Goal: Task Accomplishment & Management: Manage account settings

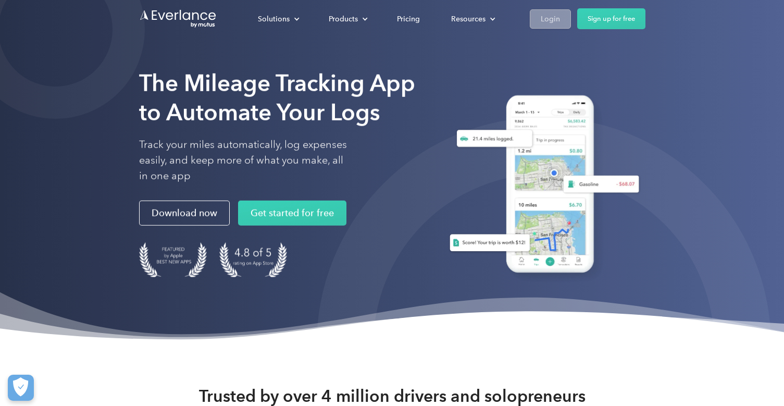
click at [544, 11] on link "Login" at bounding box center [550, 18] width 41 height 19
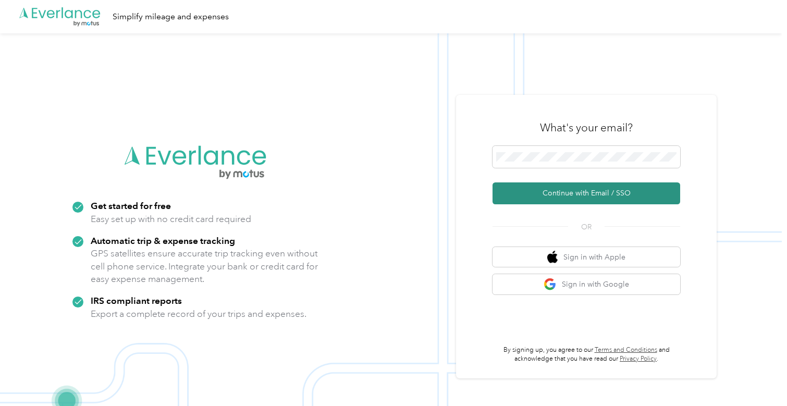
click at [546, 198] on button "Continue with Email / SSO" at bounding box center [586, 193] width 188 height 22
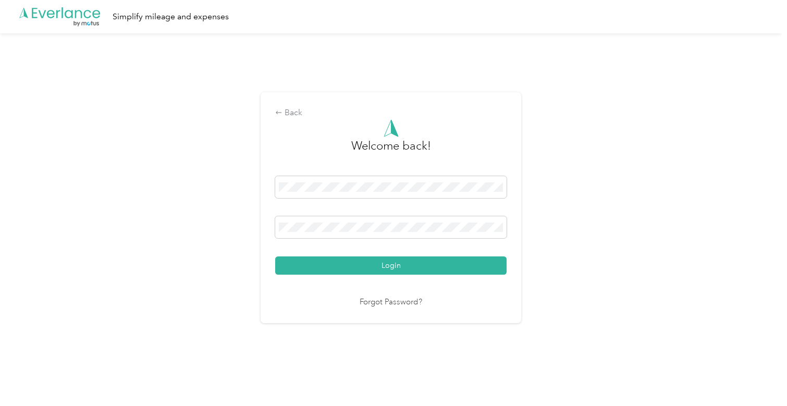
click at [275, 256] on button "Login" at bounding box center [390, 265] width 231 height 18
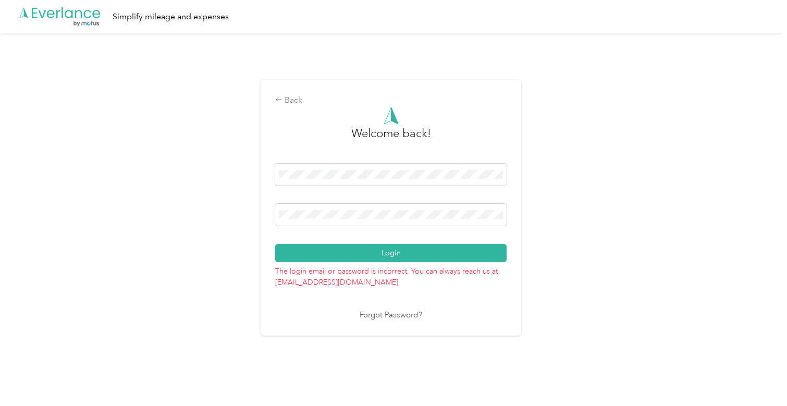
click at [230, 198] on div "Back Welcome back! Login The login email or password is incorrect. You can alwa…" at bounding box center [390, 211] width 781 height 357
click at [275, 244] on button "Login" at bounding box center [390, 253] width 231 height 18
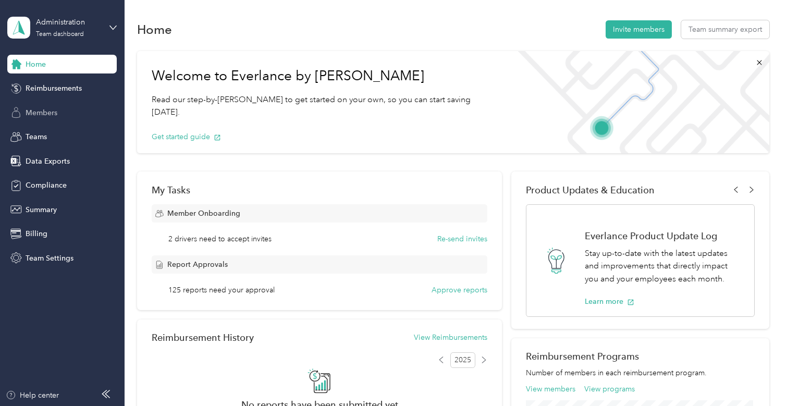
drag, startPoint x: 49, startPoint y: 111, endPoint x: 63, endPoint y: 113, distance: 13.6
click at [49, 111] on span "Members" at bounding box center [42, 112] width 32 height 11
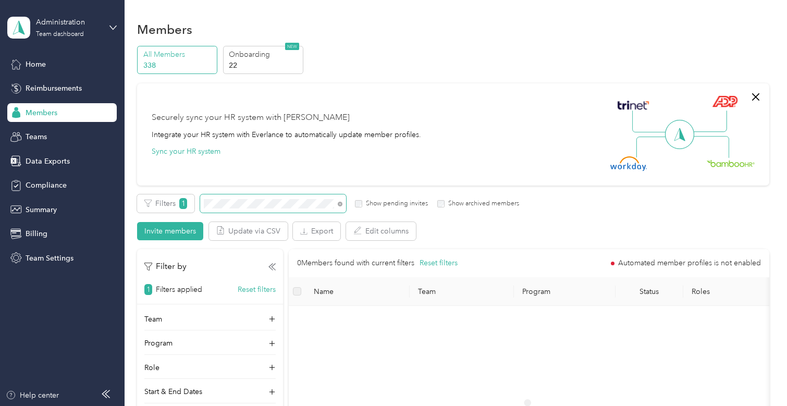
click at [133, 179] on div "Members All Members 338 Onboarding 22 NEW Securely sync your HR system with Eve…" at bounding box center [453, 318] width 657 height 637
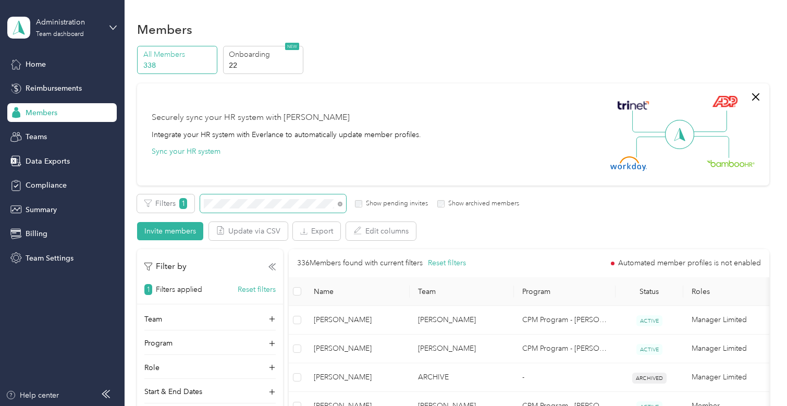
click at [250, 209] on span at bounding box center [273, 203] width 146 height 18
click at [222, 196] on span at bounding box center [273, 203] width 146 height 18
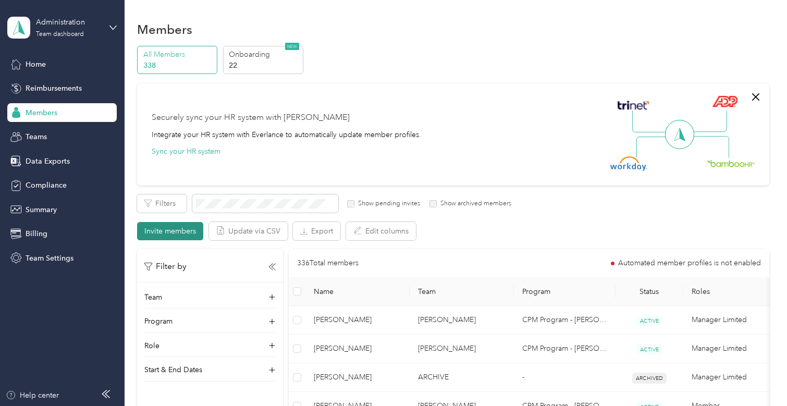
click at [193, 228] on button "Invite members" at bounding box center [170, 231] width 66 height 18
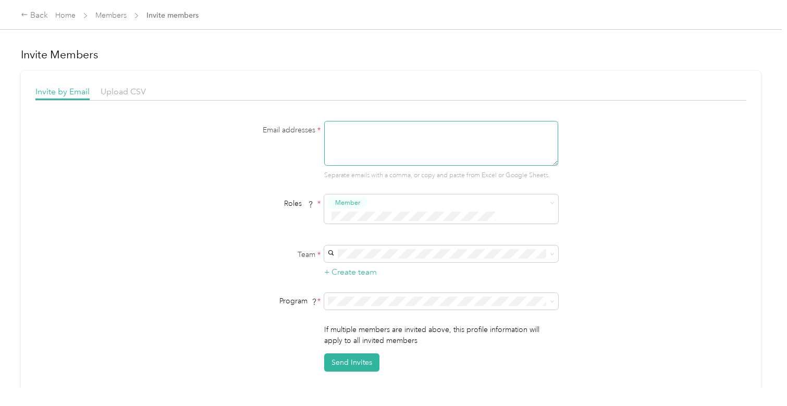
click at [411, 140] on textarea at bounding box center [441, 143] width 234 height 45
click at [351, 128] on textarea at bounding box center [441, 143] width 234 height 45
paste textarea "[EMAIL_ADDRESS][DOMAIN_NAME]"
type textarea "[EMAIL_ADDRESS][DOMAIN_NAME]"
click at [391, 255] on div "[PERSON_NAME] [PERSON_NAME]" at bounding box center [439, 266] width 219 height 24
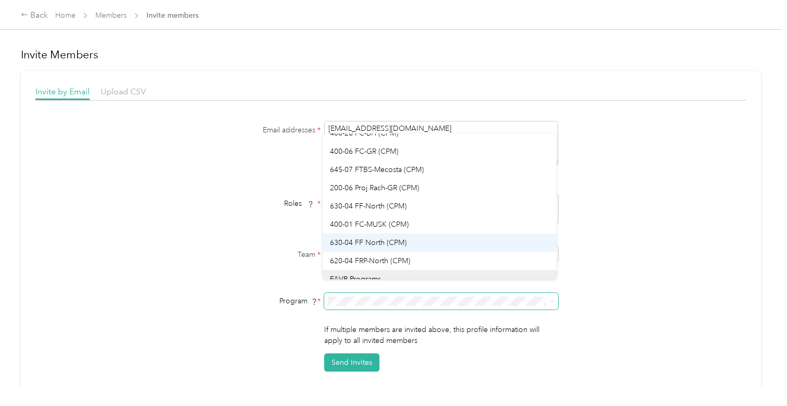
scroll to position [1203, 0]
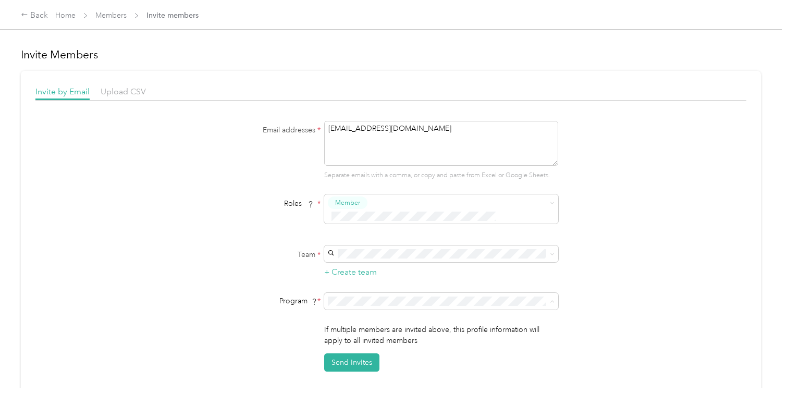
click at [409, 232] on span "620-04 FRP-North (CPM)" at bounding box center [370, 233] width 80 height 9
click at [358, 353] on button "Send Invites" at bounding box center [351, 362] width 55 height 18
click at [69, 16] on link "Home" at bounding box center [65, 15] width 20 height 9
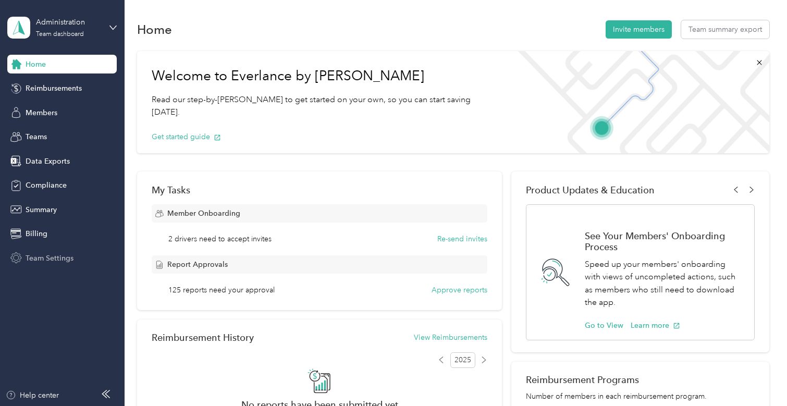
click at [51, 257] on span "Team Settings" at bounding box center [50, 258] width 48 height 11
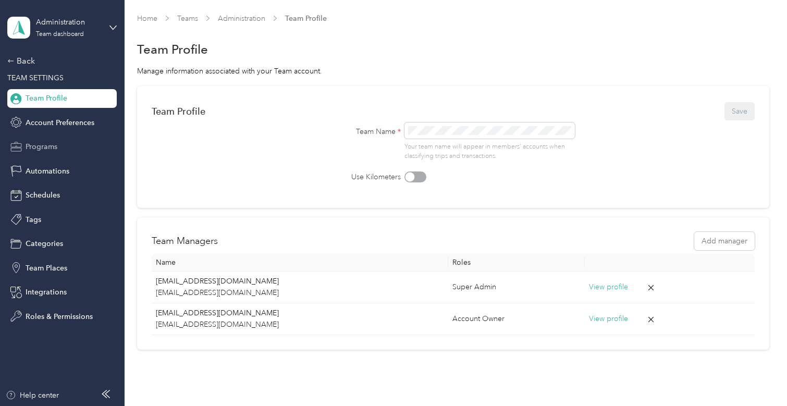
click at [54, 148] on span "Programs" at bounding box center [42, 146] width 32 height 11
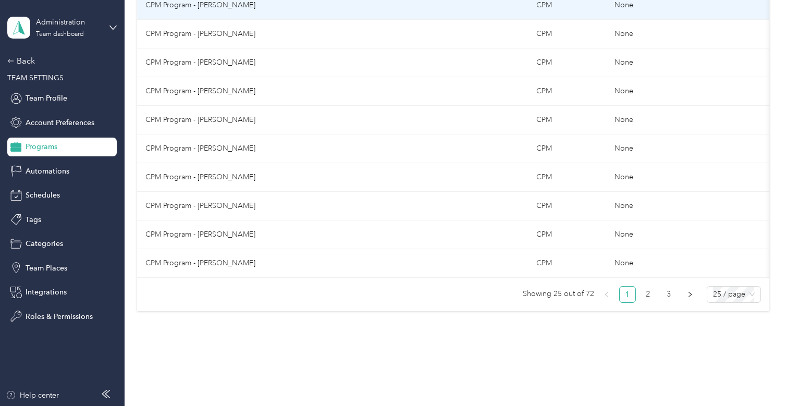
scroll to position [609, 0]
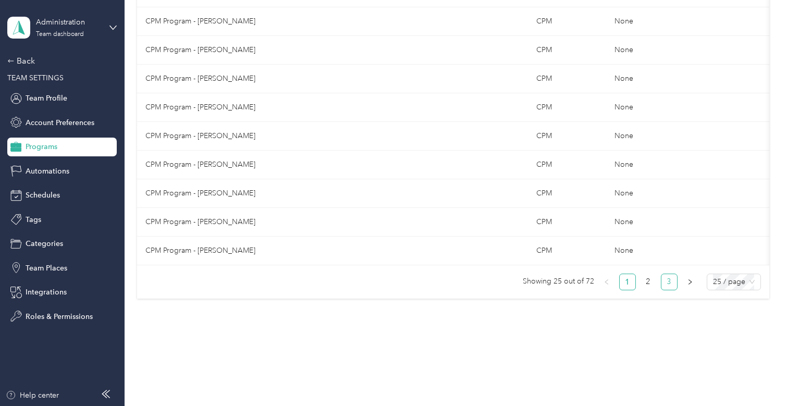
drag, startPoint x: 656, startPoint y: 281, endPoint x: 668, endPoint y: 283, distance: 11.6
click at [657, 282] on ul "Showing 25 out of 72 1 2 3 25 / page" at bounding box center [448, 282] width 623 height 17
click at [668, 283] on link "3" at bounding box center [669, 282] width 16 height 16
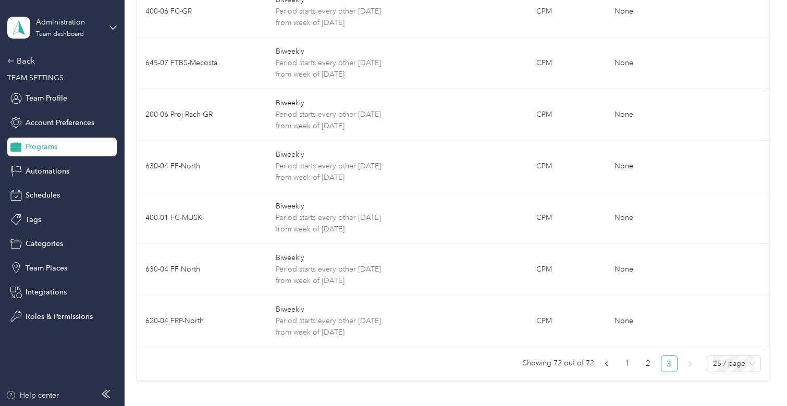
scroll to position [912, 0]
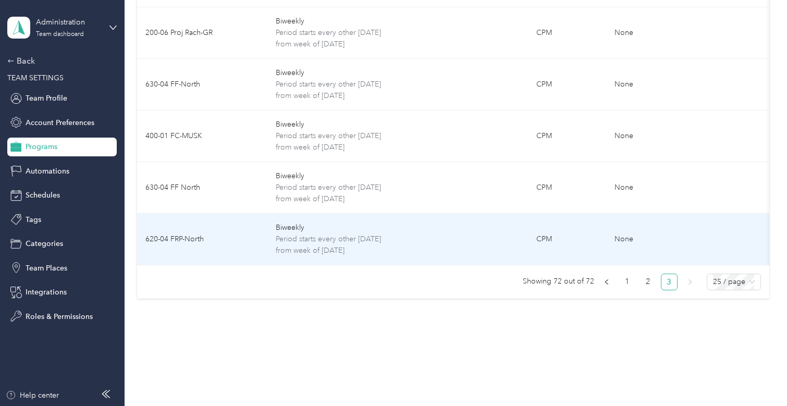
click at [274, 216] on td "Biweekly Period starts every other [DATE] from week of [DATE]" at bounding box center [332, 240] width 130 height 52
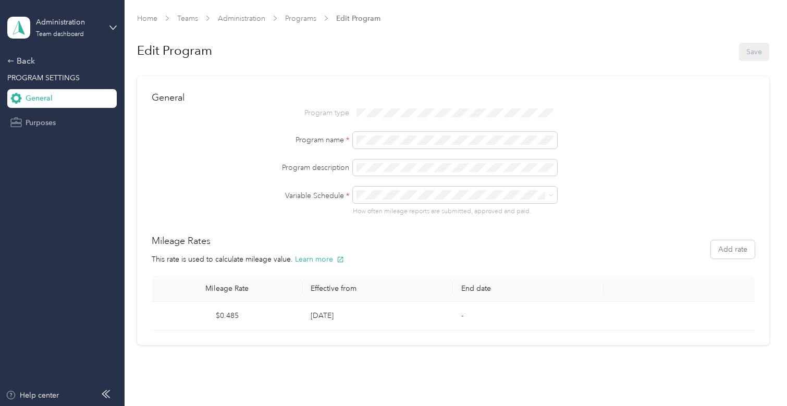
drag, startPoint x: 46, startPoint y: 121, endPoint x: 52, endPoint y: 127, distance: 7.7
click at [46, 121] on span "Purposes" at bounding box center [41, 122] width 30 height 11
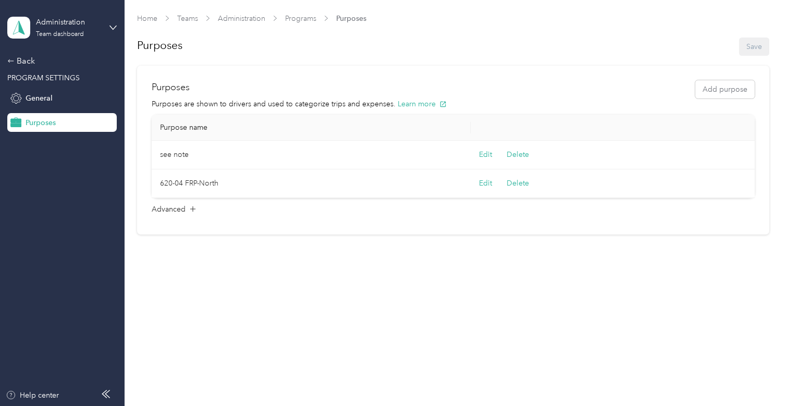
click at [18, 58] on div "Back" at bounding box center [59, 61] width 104 height 13
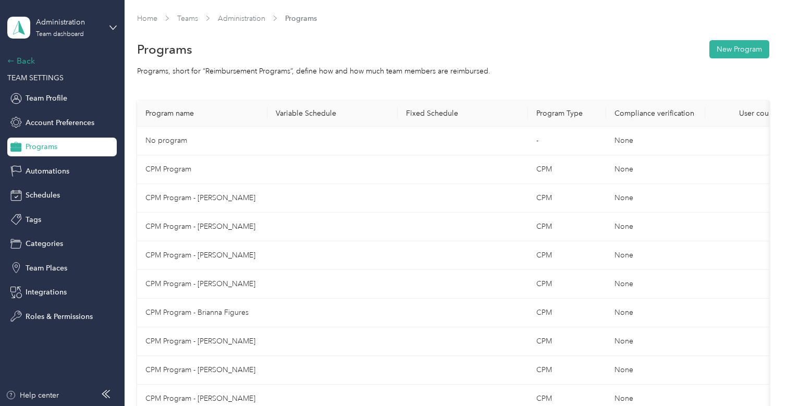
click at [21, 59] on div "Back" at bounding box center [59, 61] width 104 height 13
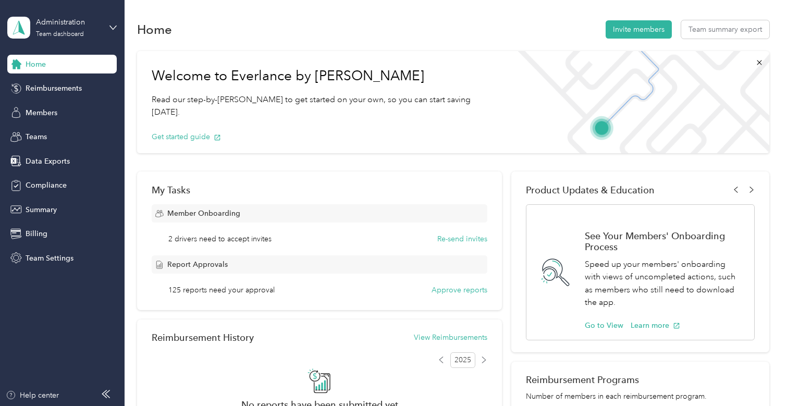
click at [26, 59] on span "Home" at bounding box center [36, 64] width 20 height 11
drag, startPoint x: 35, startPoint y: 102, endPoint x: 41, endPoint y: 102, distance: 5.8
click at [38, 102] on div "Home Reimbursements Members Teams Data Exports Compliance Summary Billing Team …" at bounding box center [61, 161] width 109 height 213
drag, startPoint x: 49, startPoint y: 108, endPoint x: 121, endPoint y: 119, distance: 72.3
click at [48, 108] on span "Members" at bounding box center [42, 112] width 32 height 11
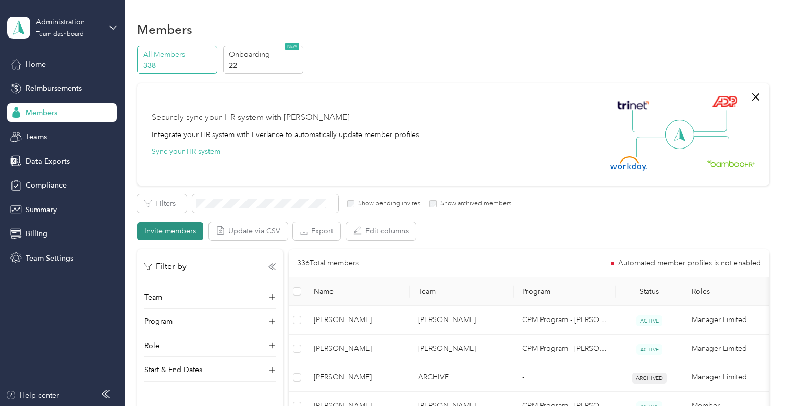
click at [179, 228] on button "Invite members" at bounding box center [170, 231] width 66 height 18
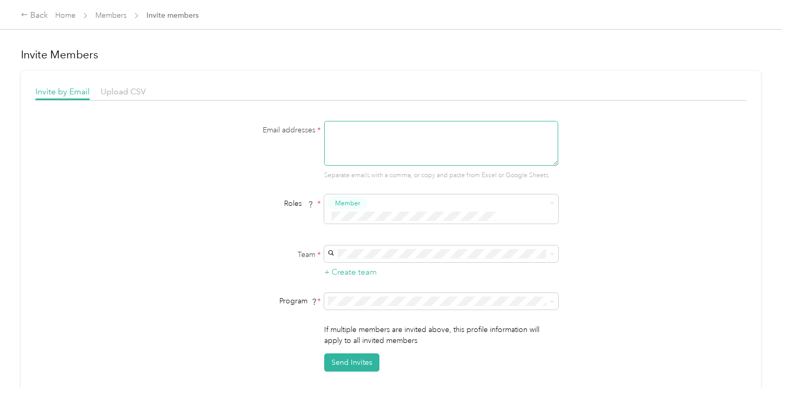
click at [383, 128] on textarea at bounding box center [441, 143] width 234 height 45
paste textarea "[EMAIL_ADDRESS][DOMAIN_NAME]"
type textarea "[EMAIL_ADDRESS][DOMAIN_NAME]"
click at [404, 266] on div "[EMAIL_ADDRESS][DOMAIN_NAME] [PERSON_NAME]" at bounding box center [439, 266] width 219 height 24
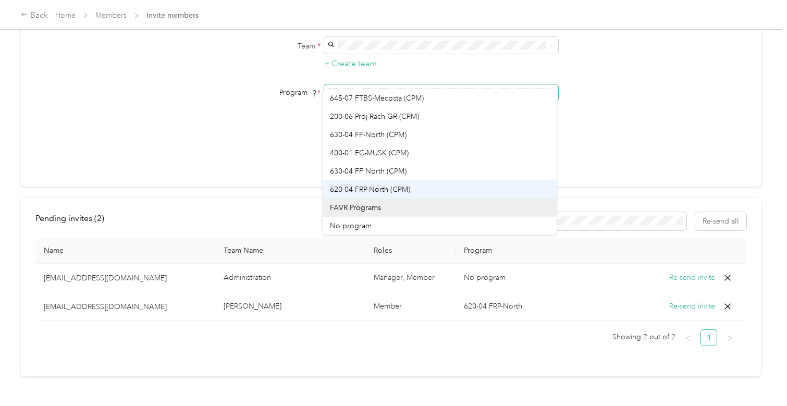
scroll to position [1151, 0]
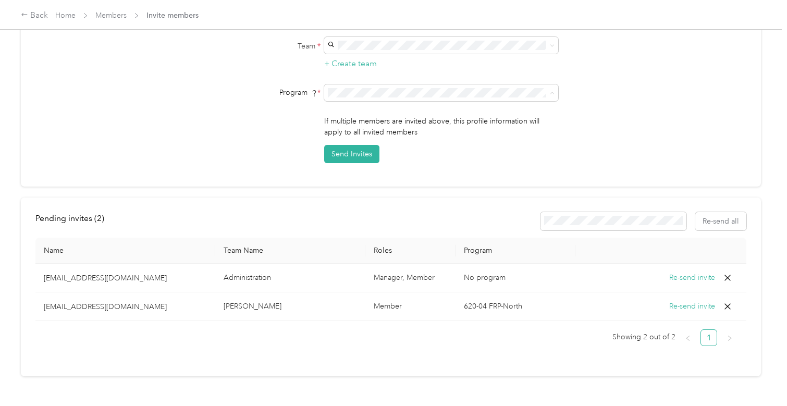
click at [333, 94] on span "311-26 (CPM)" at bounding box center [352, 95] width 45 height 9
click at [365, 145] on button "Send Invites" at bounding box center [351, 154] width 55 height 18
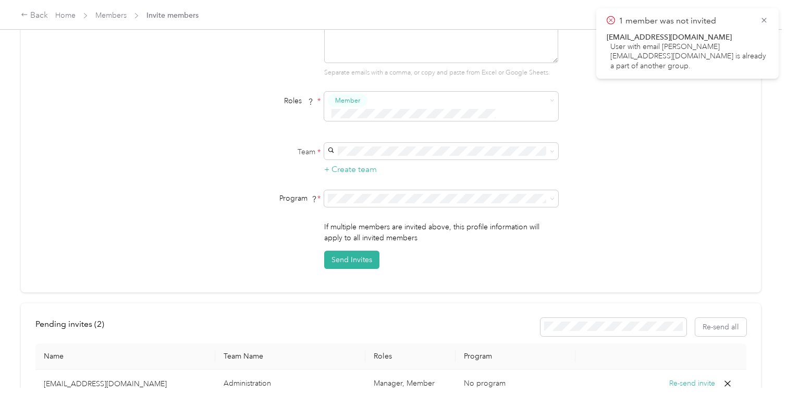
scroll to position [0, 0]
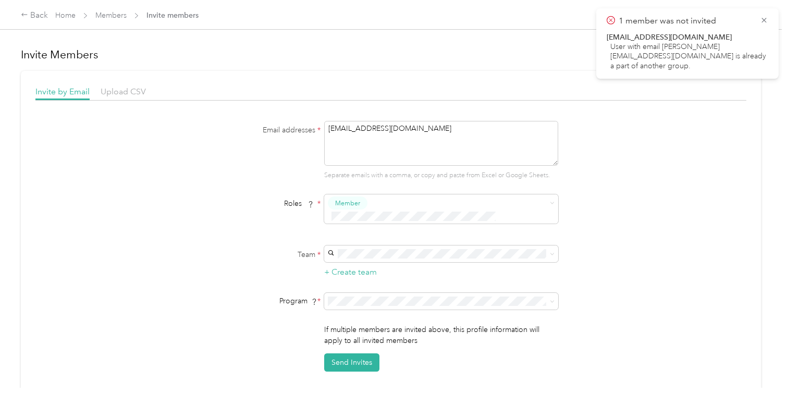
click at [128, 209] on div "Email addresses * [EMAIL_ADDRESS][DOMAIN_NAME] Separate emails with a comma, or…" at bounding box center [390, 246] width 711 height 251
click at [113, 16] on link "Members" at bounding box center [110, 15] width 31 height 9
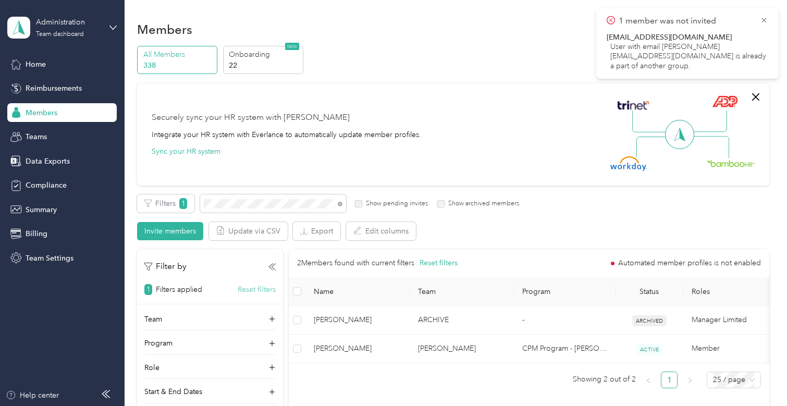
click at [267, 287] on button "Reset filters" at bounding box center [257, 289] width 38 height 11
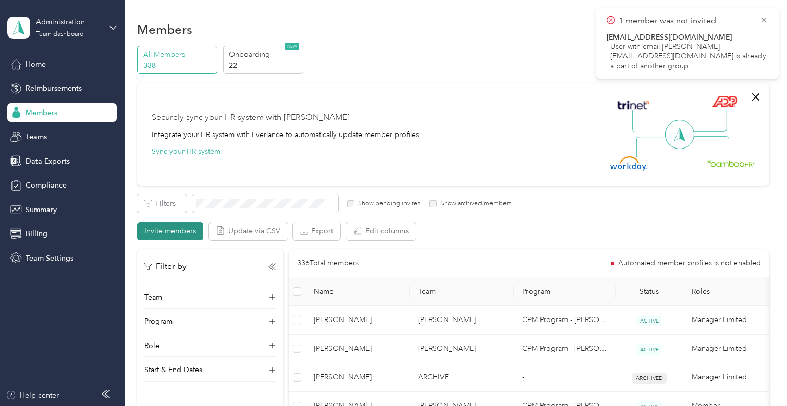
click at [165, 233] on button "Invite members" at bounding box center [170, 231] width 66 height 18
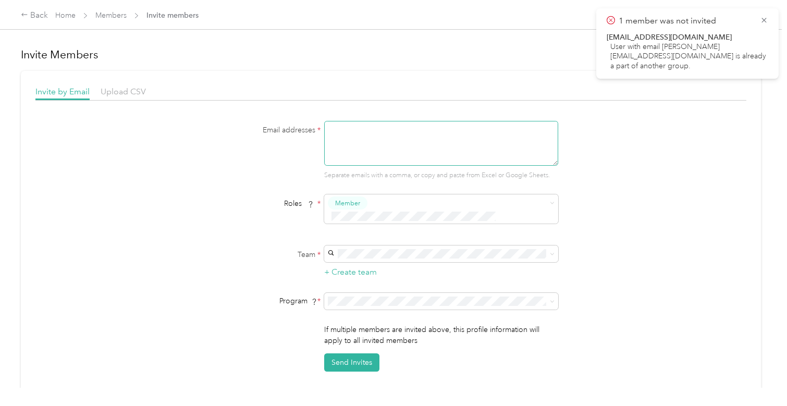
click at [376, 129] on textarea at bounding box center [441, 143] width 234 height 45
paste textarea "[EMAIL_ADDRESS][DOMAIN_NAME]"
type textarea "[EMAIL_ADDRESS][DOMAIN_NAME]"
click at [229, 251] on div "Team * + Create team" at bounding box center [390, 261] width 401 height 33
click at [63, 14] on link "Home" at bounding box center [65, 15] width 20 height 9
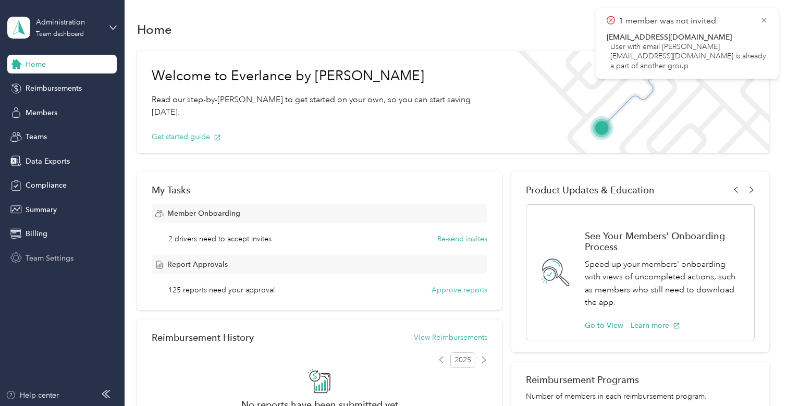
click at [46, 257] on span "Team Settings" at bounding box center [50, 258] width 48 height 11
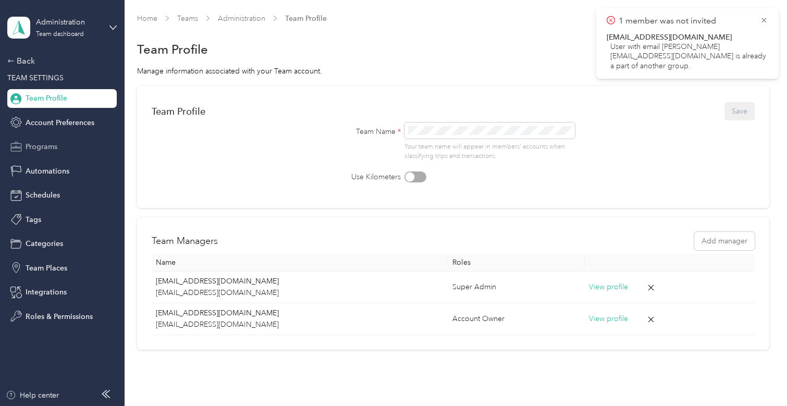
click at [36, 141] on span "Programs" at bounding box center [42, 146] width 32 height 11
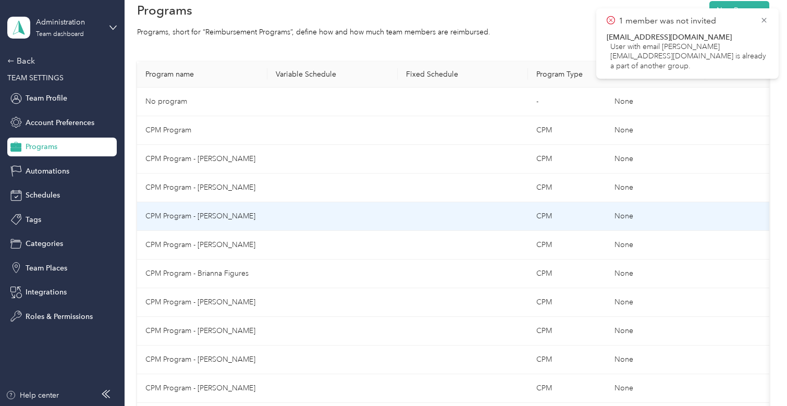
scroll to position [104, 0]
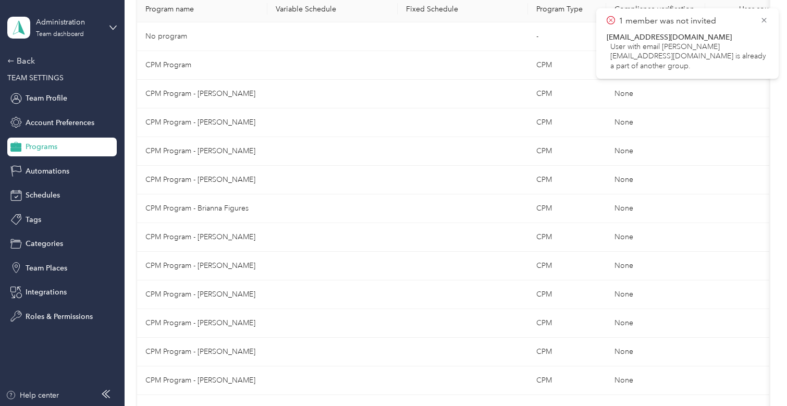
click at [52, 144] on span "Programs" at bounding box center [42, 146] width 32 height 11
click at [24, 63] on div "Back" at bounding box center [59, 61] width 104 height 13
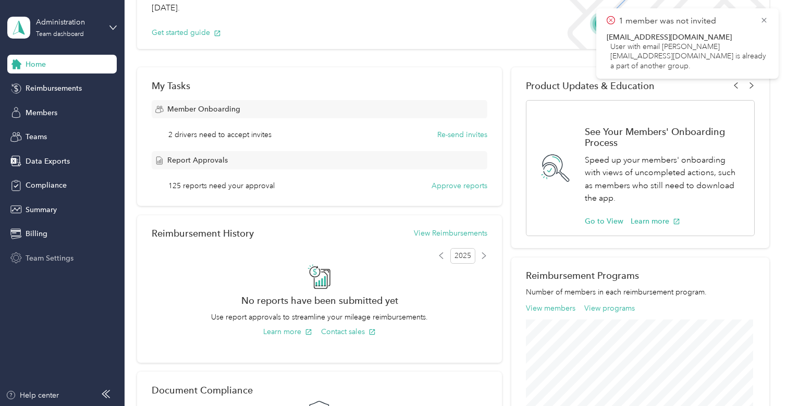
click at [38, 258] on span "Team Settings" at bounding box center [50, 258] width 48 height 11
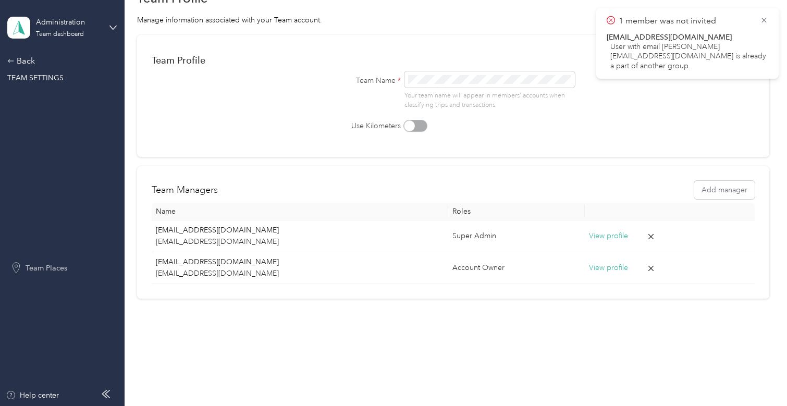
scroll to position [51, 0]
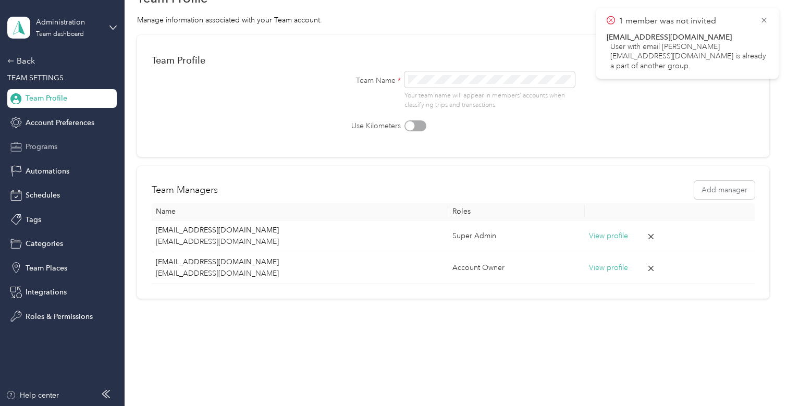
click at [41, 150] on span "Programs" at bounding box center [42, 146] width 32 height 11
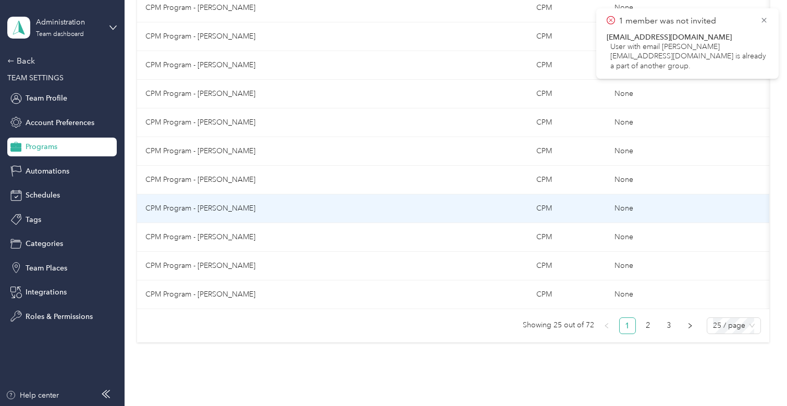
scroll to position [609, 0]
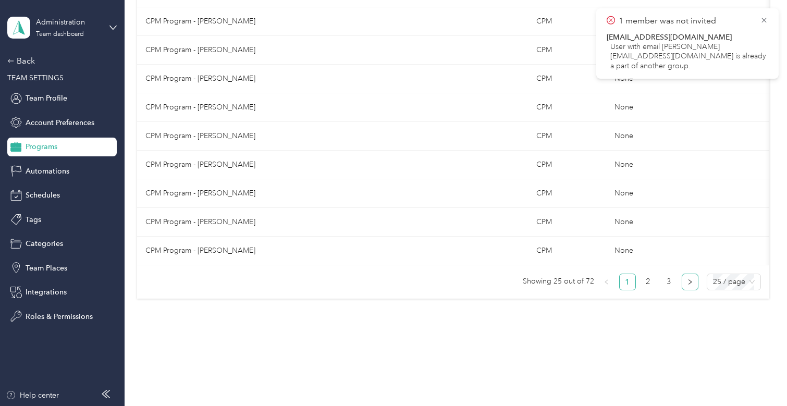
click at [690, 282] on icon "right" at bounding box center [690, 282] width 6 height 6
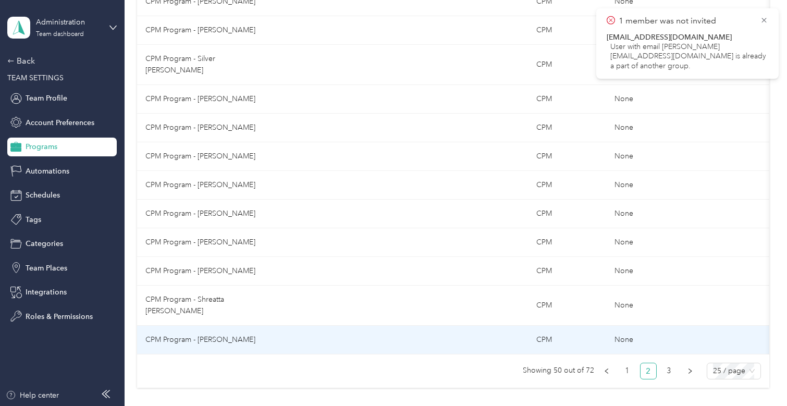
scroll to position [586, 0]
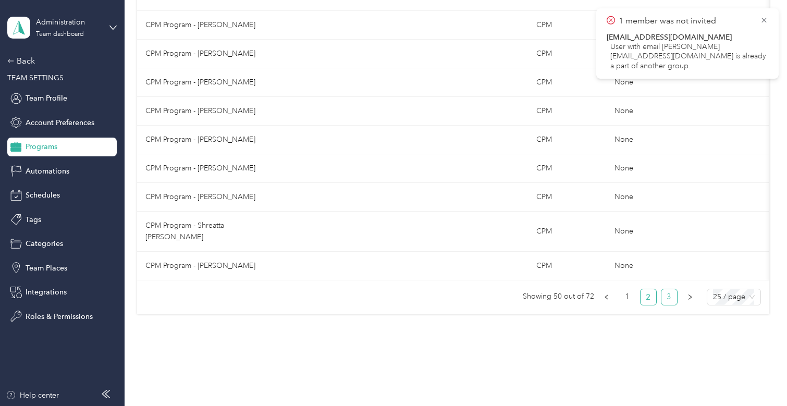
click at [672, 289] on link "3" at bounding box center [669, 297] width 16 height 16
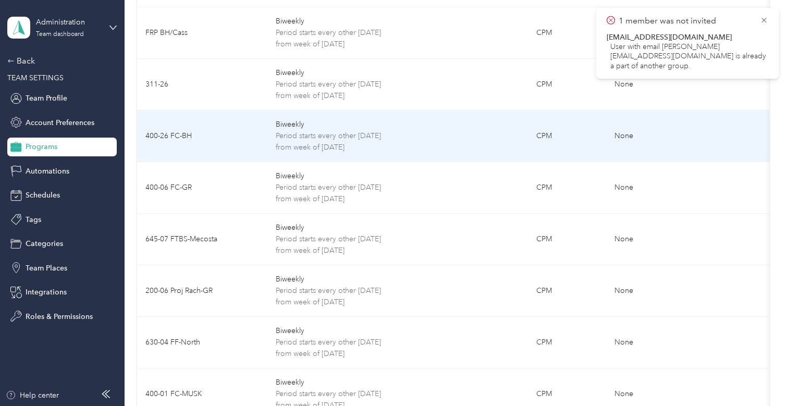
scroll to position [548, 0]
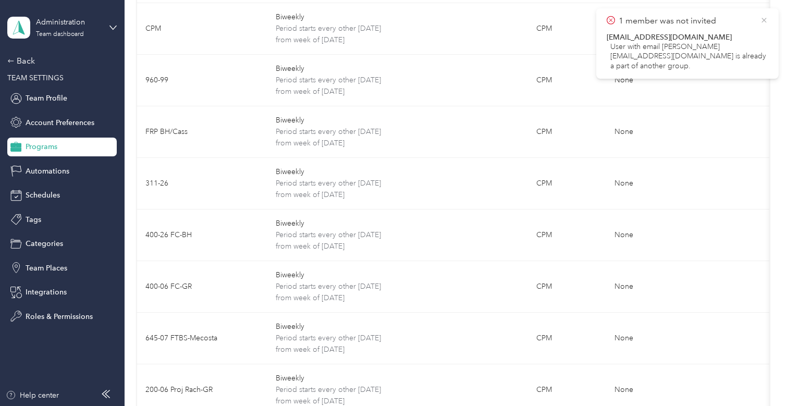
click at [766, 18] on icon at bounding box center [764, 20] width 8 height 9
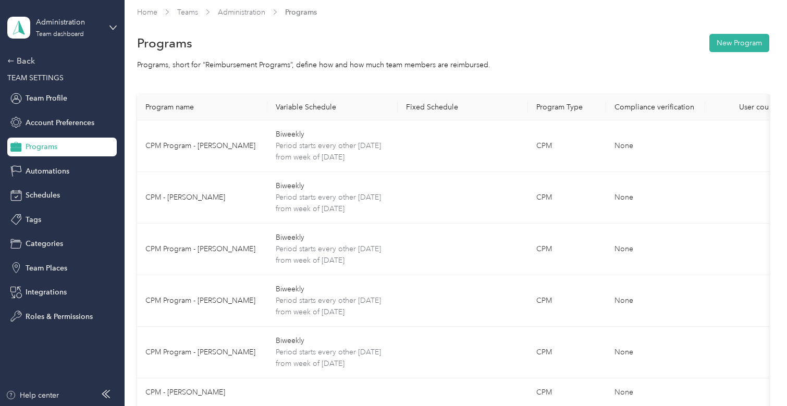
scroll to position [0, 0]
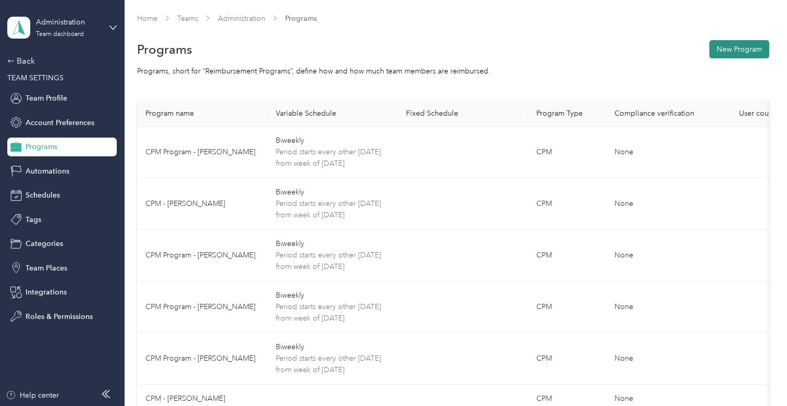
click at [719, 53] on button "New Program" at bounding box center [739, 49] width 60 height 18
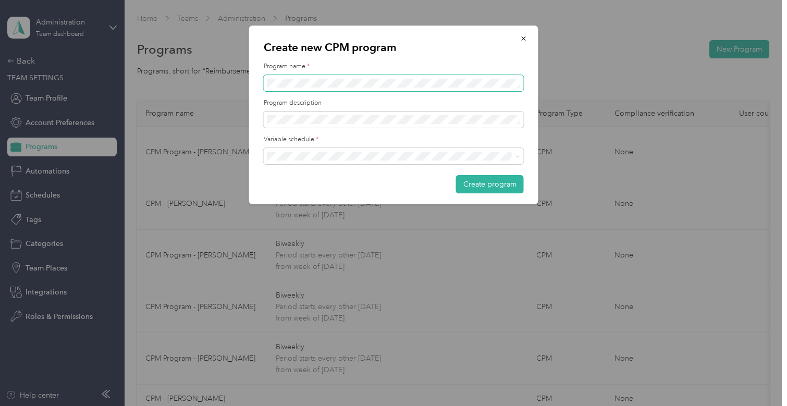
click at [240, 405] on div "Create new CPM program Program name * Program description Variable schedule * C…" at bounding box center [390, 406] width 781 height 0
click at [311, 150] on span at bounding box center [394, 156] width 260 height 17
click at [314, 231] on div "Biweekly" at bounding box center [393, 229] width 245 height 11
click at [481, 191] on button "Create program" at bounding box center [490, 184] width 68 height 18
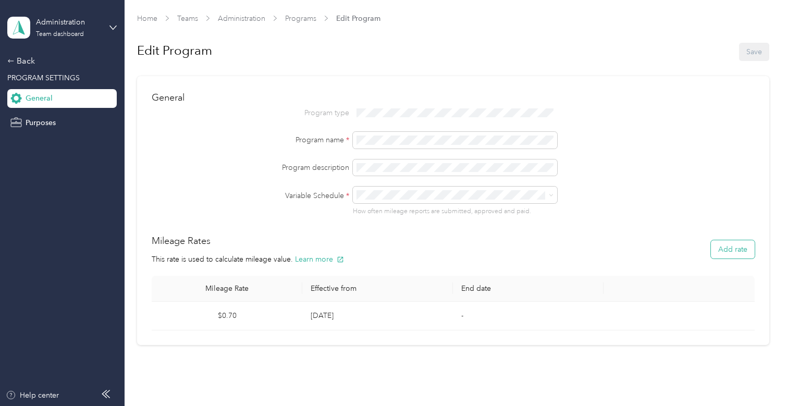
click at [722, 243] on button "Add rate" at bounding box center [733, 249] width 44 height 18
click at [624, 335] on button "Save" at bounding box center [620, 330] width 16 height 11
click at [622, 347] on button "Archive" at bounding box center [625, 344] width 26 height 11
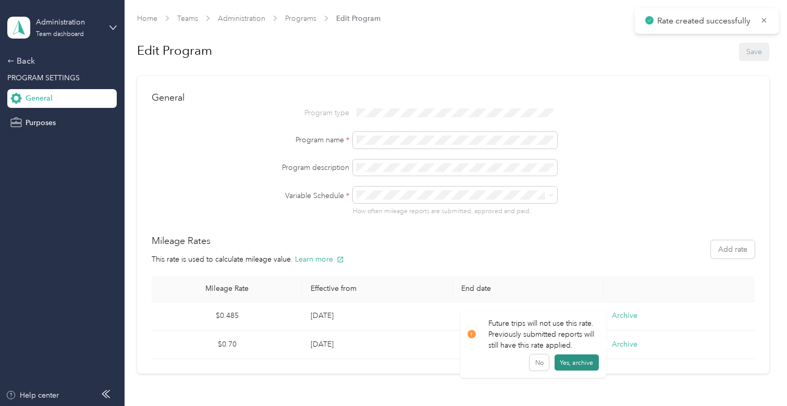
click at [575, 363] on button "Yes, archive" at bounding box center [576, 362] width 44 height 17
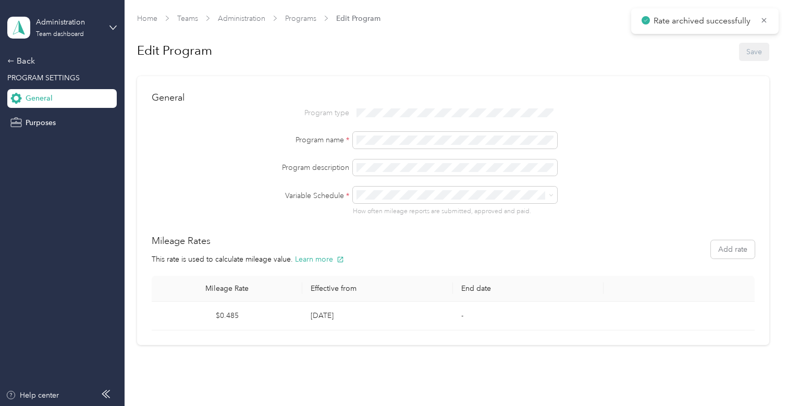
drag, startPoint x: 582, startPoint y: 179, endPoint x: 588, endPoint y: 179, distance: 5.7
click at [583, 179] on div "Program type Program name * Program description Variable Schedule * How often m…" at bounding box center [453, 160] width 602 height 111
click at [43, 115] on div "Purposes" at bounding box center [61, 122] width 109 height 19
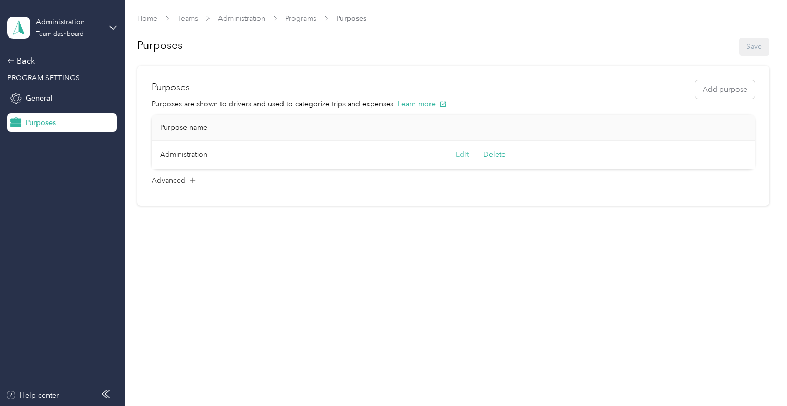
click at [467, 156] on button "Edit" at bounding box center [461, 154] width 13 height 11
drag, startPoint x: 229, startPoint y: 154, endPoint x: 165, endPoint y: 153, distance: 64.1
click at [165, 153] on span at bounding box center [216, 161] width 109 height 17
click at [229, 166] on span at bounding box center [216, 161] width 109 height 17
click at [564, 161] on button "Save" at bounding box center [560, 160] width 16 height 11
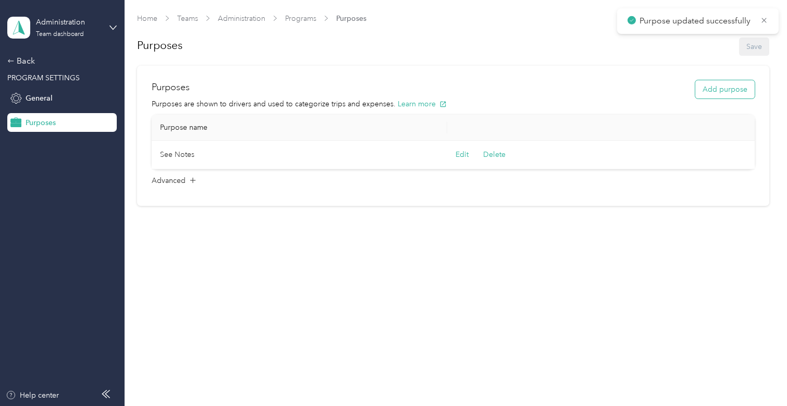
click at [725, 90] on button "Add purpose" at bounding box center [724, 89] width 59 height 18
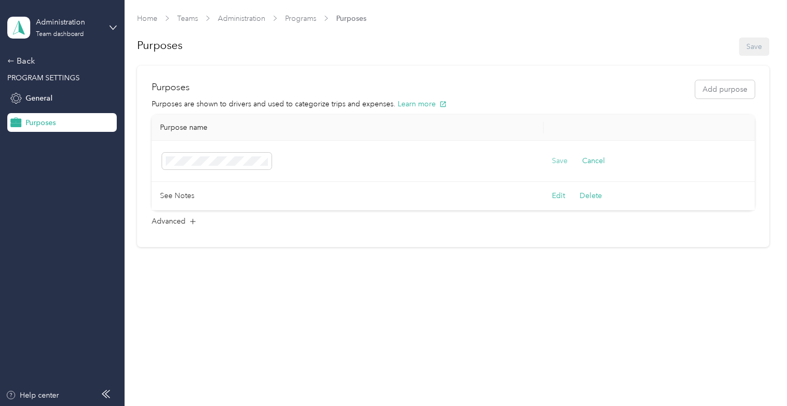
click at [562, 161] on button "Save" at bounding box center [560, 160] width 16 height 11
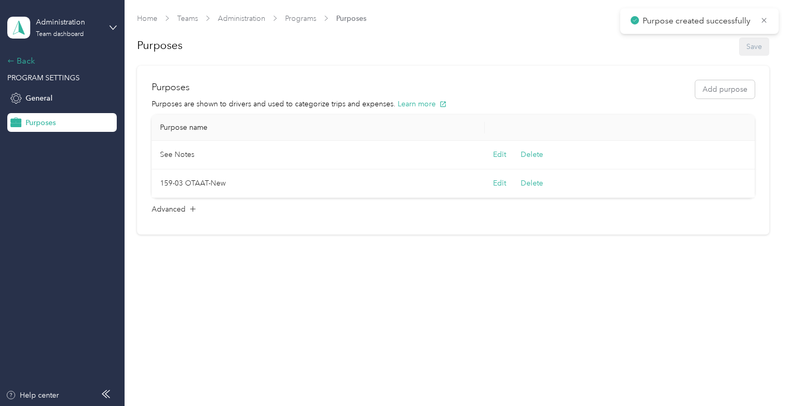
click at [25, 63] on div "Back" at bounding box center [59, 61] width 104 height 13
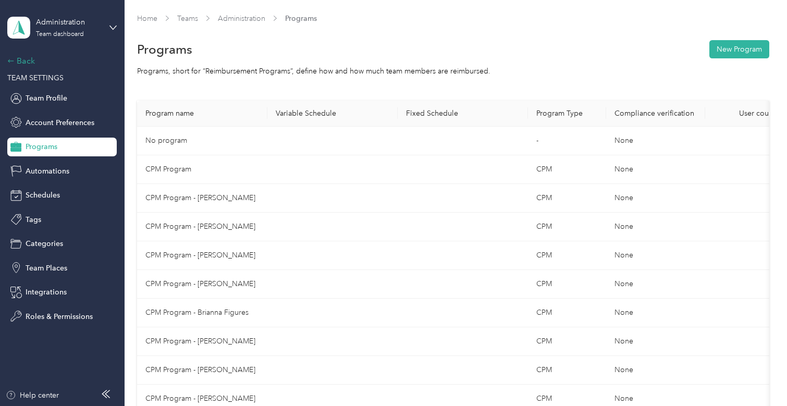
click at [32, 60] on div "Back" at bounding box center [59, 61] width 104 height 13
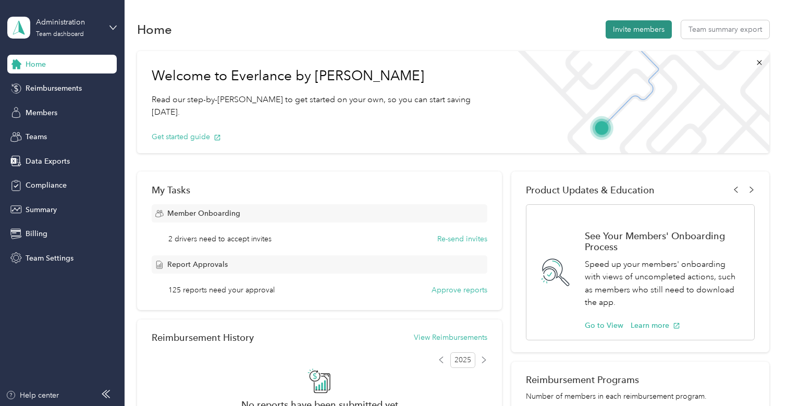
click at [632, 21] on button "Invite members" at bounding box center [638, 29] width 66 height 18
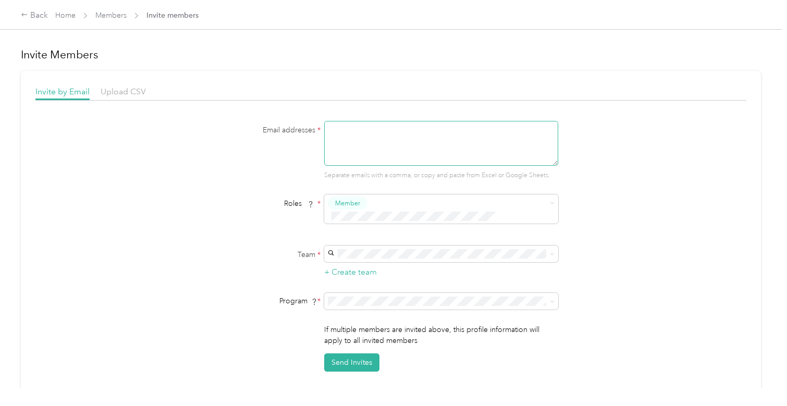
click at [350, 136] on textarea at bounding box center [441, 143] width 234 height 45
paste textarea "[EMAIL_ADDRESS][DOMAIN_NAME]"
click at [389, 257] on div "[PERSON_NAME] [PERSON_NAME]" at bounding box center [439, 265] width 219 height 24
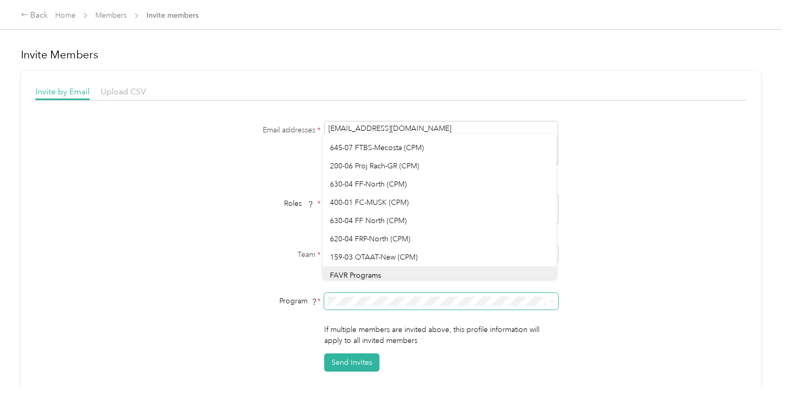
scroll to position [1222, 0]
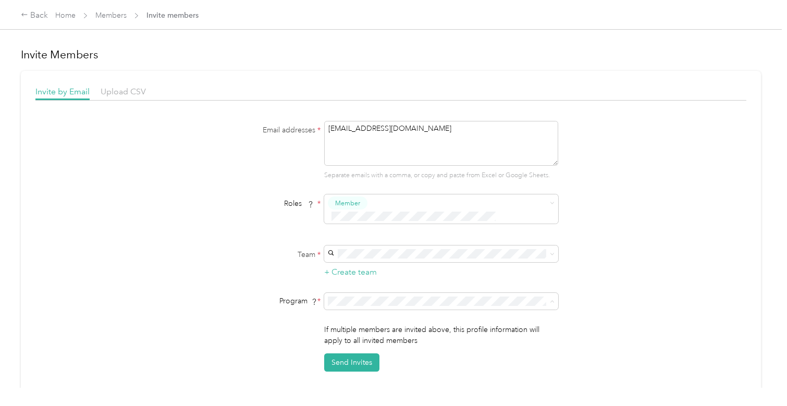
click at [414, 238] on li "159-03 OTAAT-New (CPM)" at bounding box center [439, 234] width 234 height 18
click at [360, 353] on button "Send Invites" at bounding box center [351, 362] width 55 height 18
click at [532, 276] on form "Email addresses * [EMAIL_ADDRESS][DOMAIN_NAME] Separate emails with a comma, or…" at bounding box center [390, 246] width 401 height 251
click at [201, 206] on div "Roles *" at bounding box center [255, 203] width 130 height 11
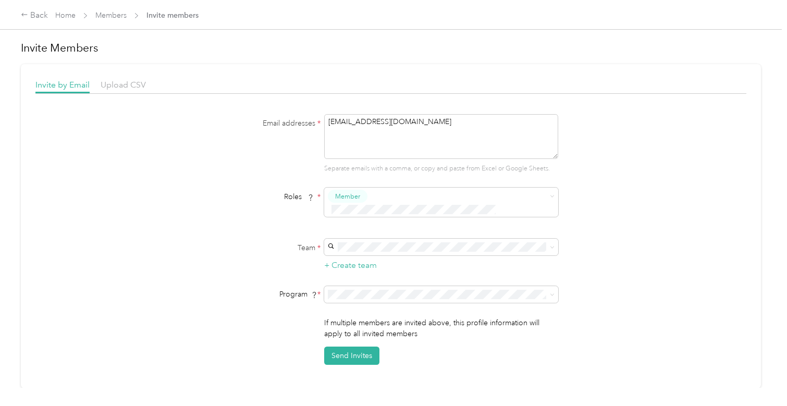
scroll to position [0, 0]
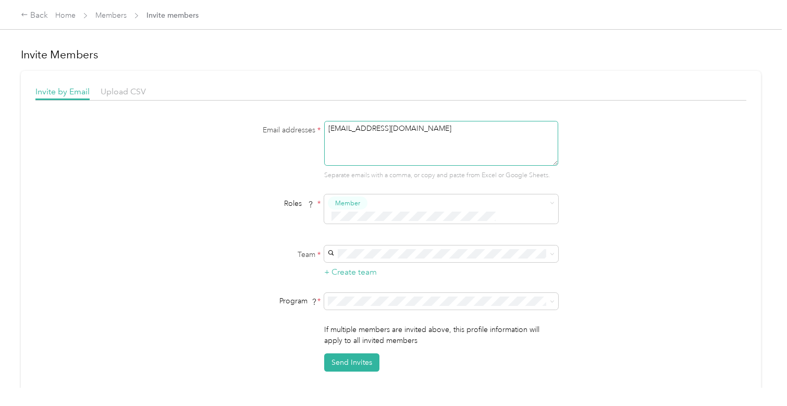
click at [420, 133] on textarea "[EMAIL_ADDRESS][DOMAIN_NAME]" at bounding box center [441, 143] width 234 height 45
drag, startPoint x: 411, startPoint y: 145, endPoint x: 411, endPoint y: 137, distance: 8.4
click at [411, 145] on textarea "[EMAIL_ADDRESS][DOMAIN_NAME]" at bounding box center [441, 143] width 234 height 45
drag, startPoint x: 416, startPoint y: 133, endPoint x: 246, endPoint y: 103, distance: 172.9
click at [251, 106] on div "Invite by Email Upload CSV Email addresses * [EMAIL_ADDRESS][DOMAIN_NAME] Separ…" at bounding box center [390, 228] width 711 height 286
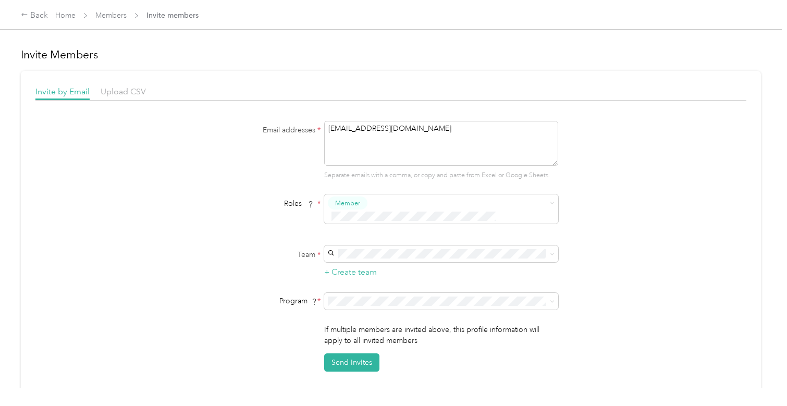
paste textarea "[PERSON_NAME]"
type textarea "[EMAIL_ADDRESS][DOMAIN_NAME]"
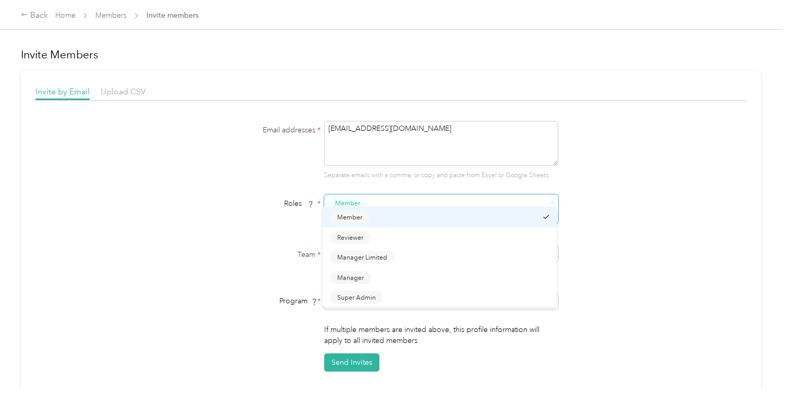
type button "2367932af82246a98c1b1502f22b7d52"
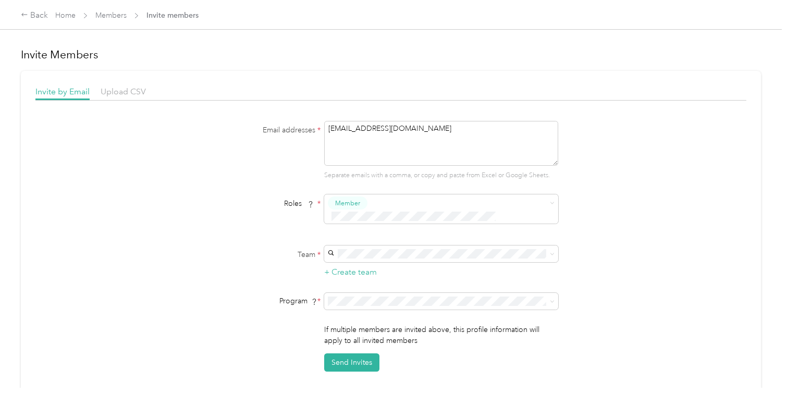
click at [620, 193] on div "Email addresses * [EMAIL_ADDRESS][DOMAIN_NAME] Separate emails with a comma, or…" at bounding box center [390, 246] width 711 height 251
click at [404, 260] on div "[PERSON_NAME] [PERSON_NAME]" at bounding box center [439, 266] width 219 height 24
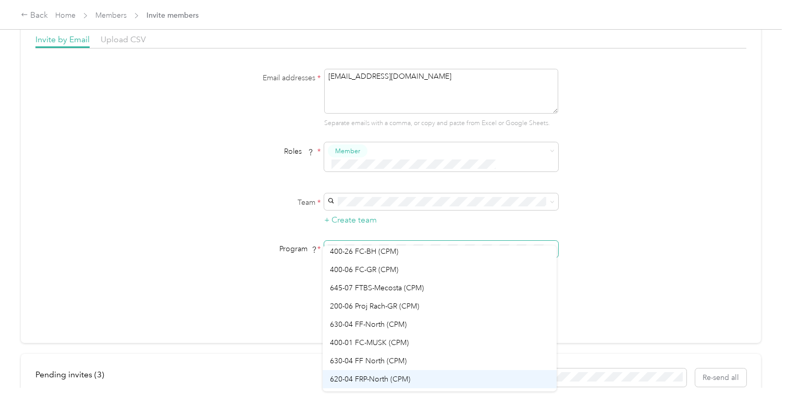
scroll to position [1170, 0]
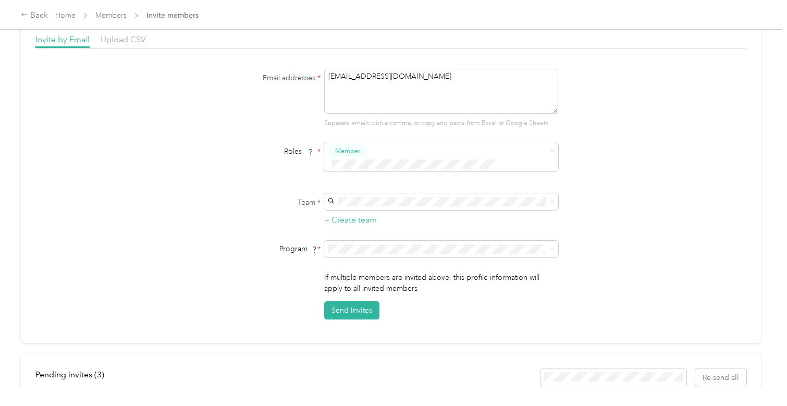
click at [358, 272] on span "400-06 FC-GR (CPM)" at bounding box center [364, 268] width 68 height 9
click at [364, 301] on button "Send Invites" at bounding box center [351, 310] width 55 height 18
click at [226, 193] on div "Team * + Create team" at bounding box center [390, 209] width 401 height 33
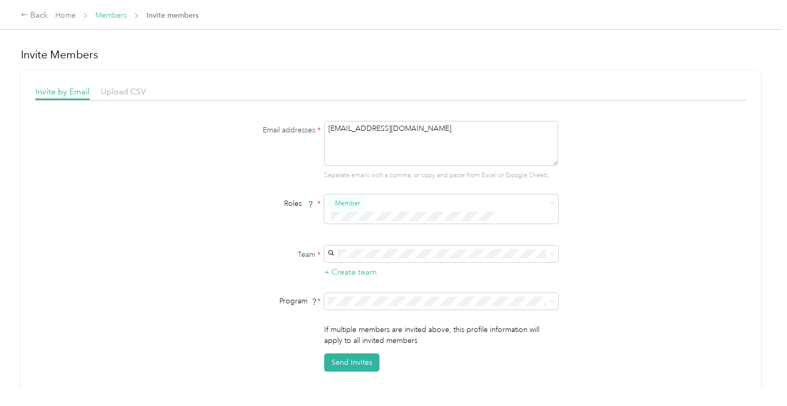
click at [106, 14] on link "Members" at bounding box center [110, 15] width 31 height 9
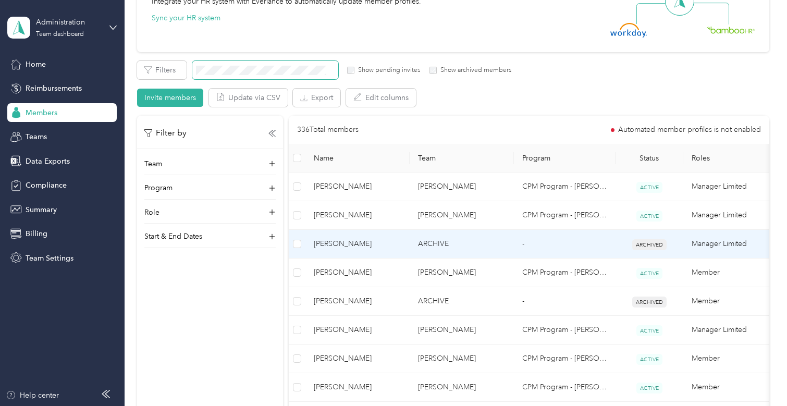
scroll to position [156, 0]
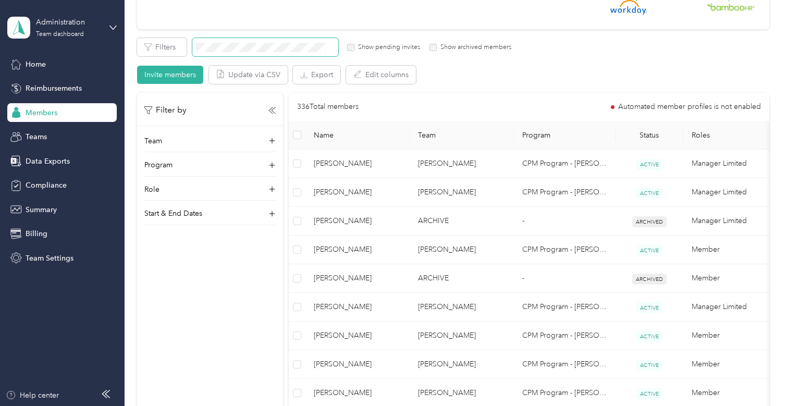
click at [217, 41] on span at bounding box center [265, 47] width 146 height 18
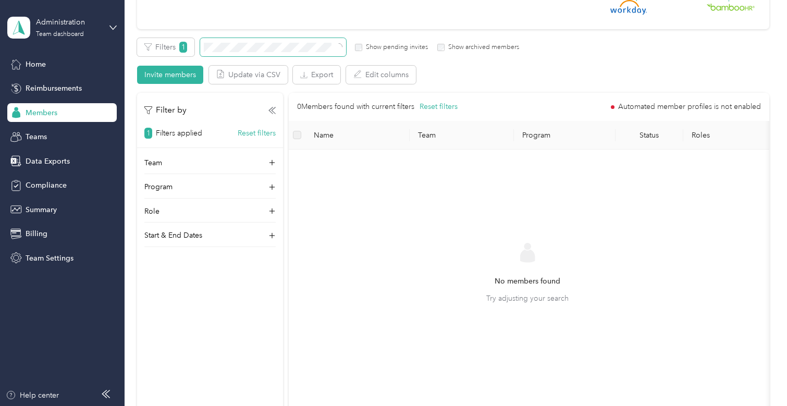
scroll to position [123, 0]
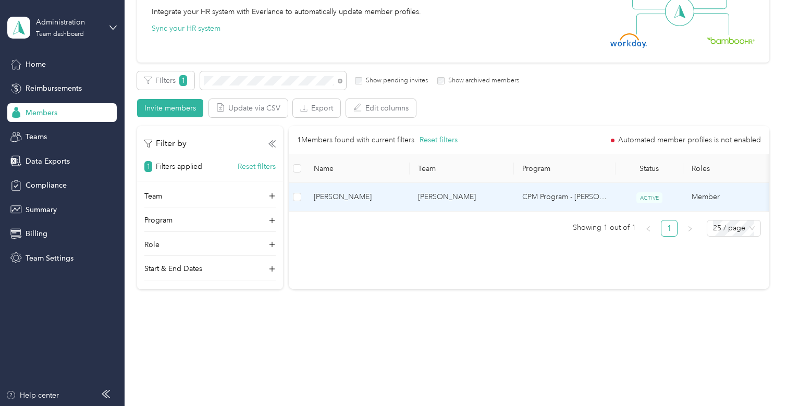
click at [440, 193] on td "[PERSON_NAME]" at bounding box center [461, 197] width 104 height 29
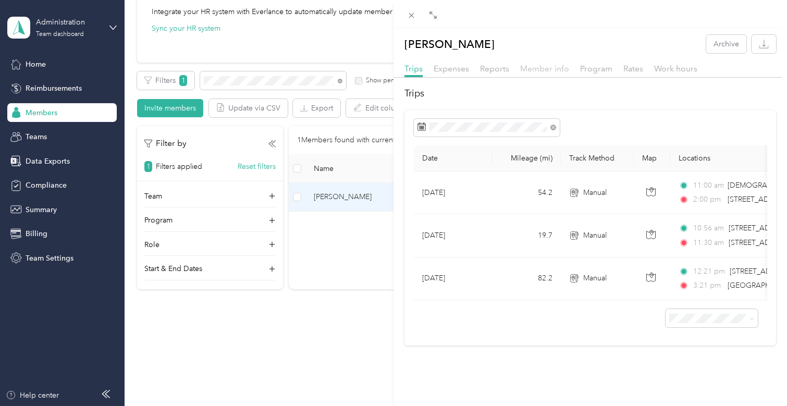
click at [548, 66] on span "Member info" at bounding box center [544, 69] width 49 height 10
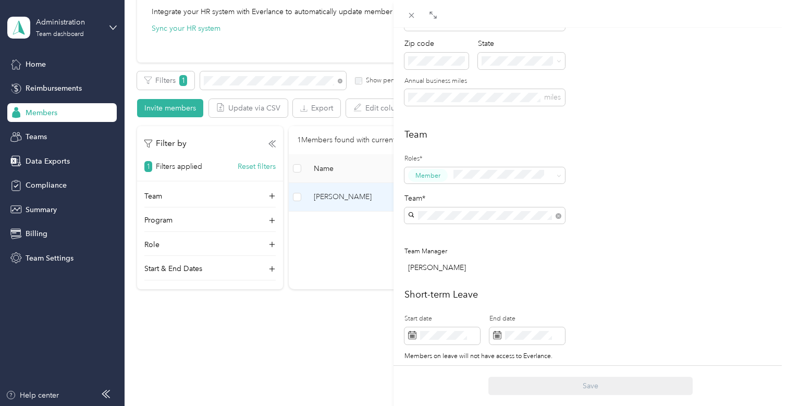
scroll to position [208, 0]
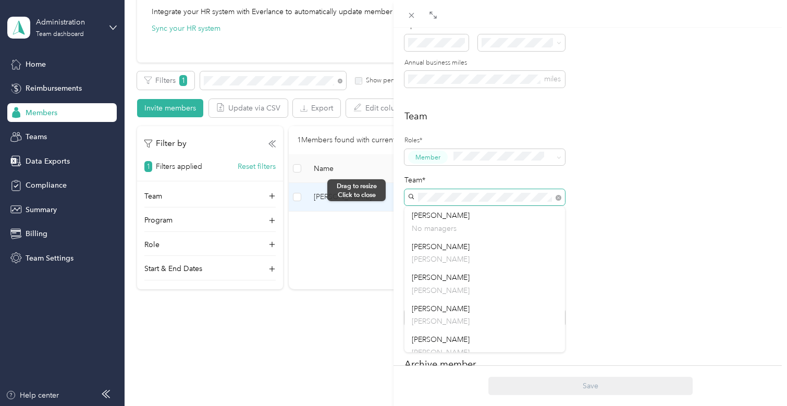
click at [392, 190] on div "[PERSON_NAME] Archive Trips Expenses Reports Member info Program Rates Work hou…" at bounding box center [393, 203] width 787 height 406
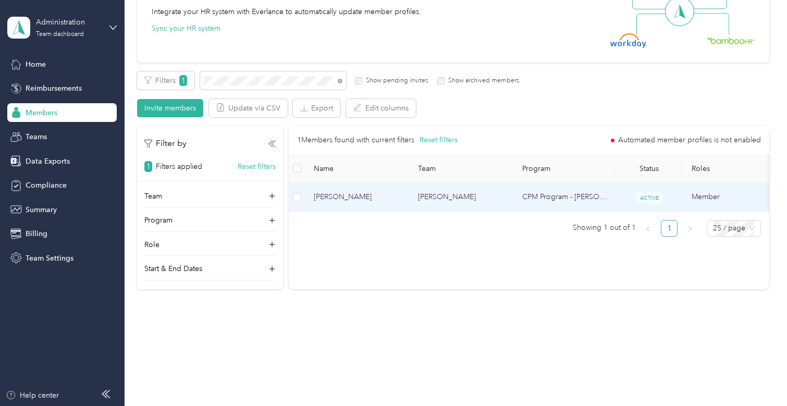
click at [462, 197] on td "[PERSON_NAME]" at bounding box center [461, 197] width 104 height 29
click at [462, 405] on div at bounding box center [390, 406] width 781 height 0
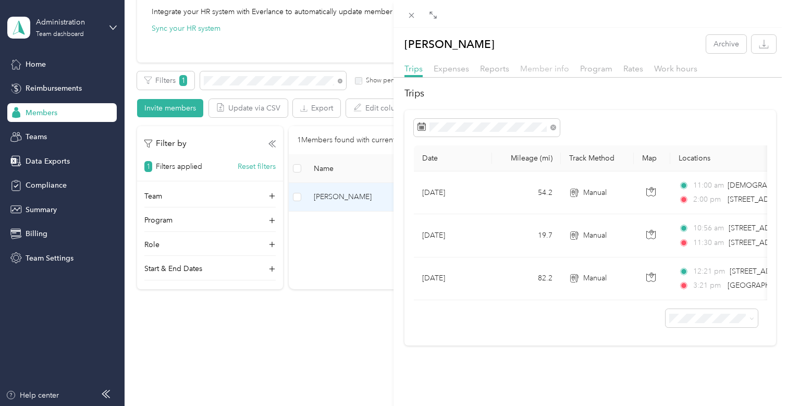
click at [535, 72] on span "Member info" at bounding box center [544, 69] width 49 height 10
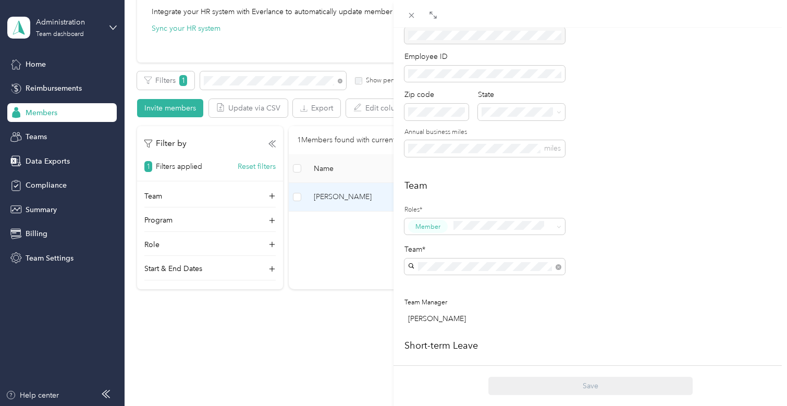
scroll to position [156, 0]
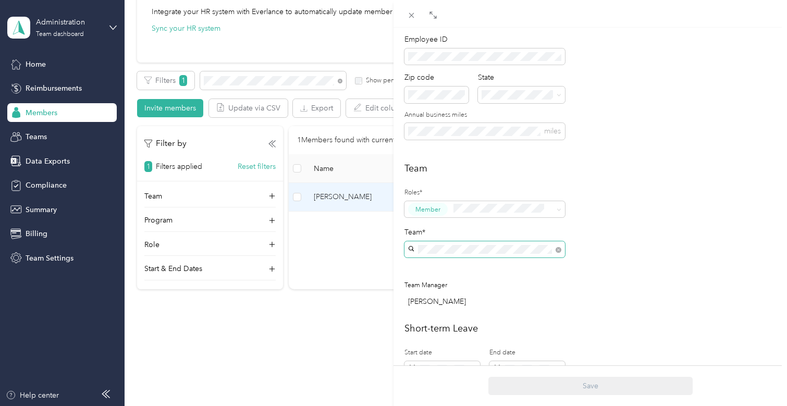
click at [512, 255] on span at bounding box center [484, 249] width 160 height 17
click at [474, 274] on div "[PERSON_NAME] [PERSON_NAME]" at bounding box center [485, 274] width 146 height 24
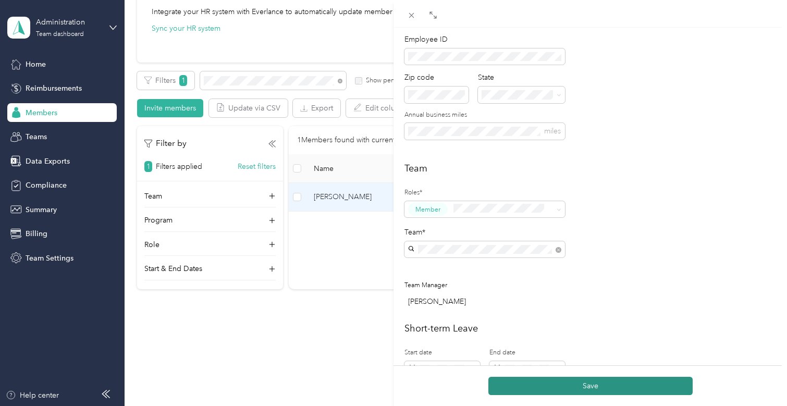
click at [597, 389] on button "Save" at bounding box center [590, 386] width 204 height 18
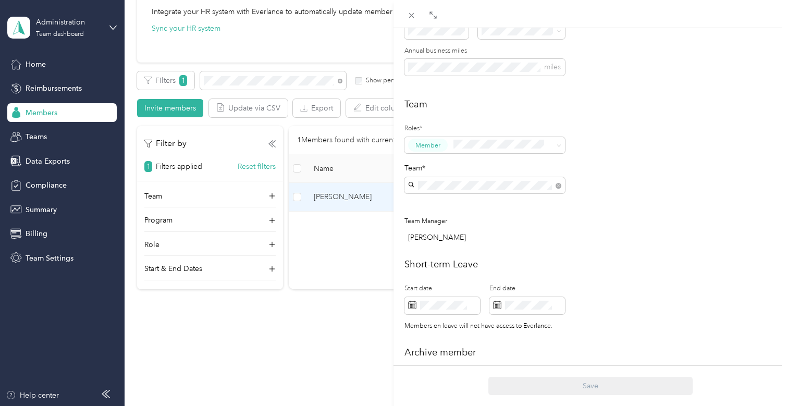
scroll to position [12, 0]
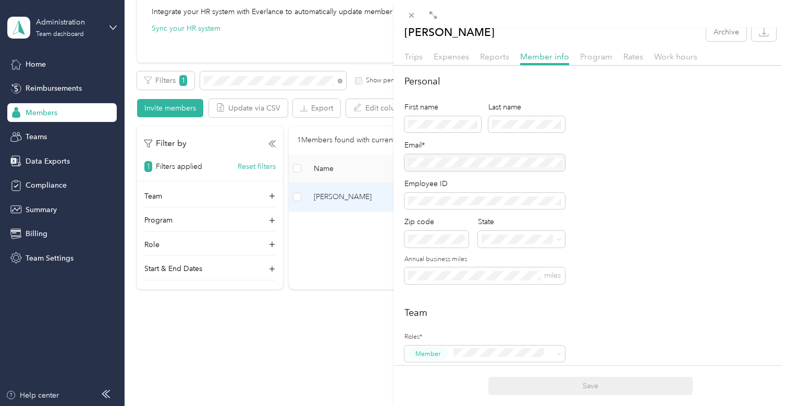
click at [606, 66] on div at bounding box center [589, 69] width 393 height 6
click at [599, 56] on span "Program" at bounding box center [596, 57] width 32 height 10
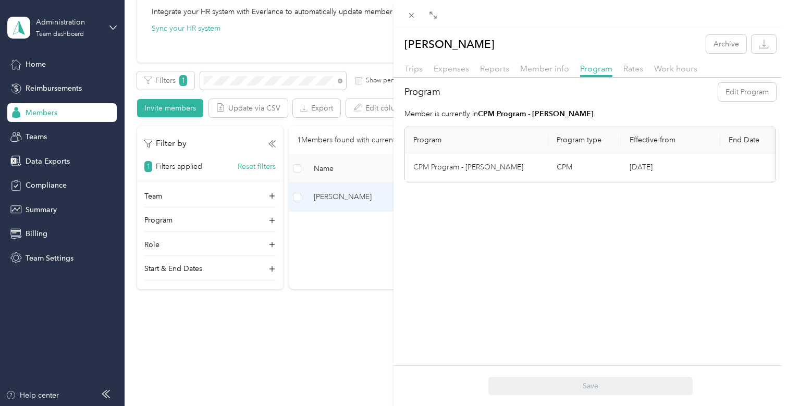
click at [45, 259] on div "[PERSON_NAME] Archive Trips Expenses Reports Member info Program Rates Work hou…" at bounding box center [393, 203] width 787 height 406
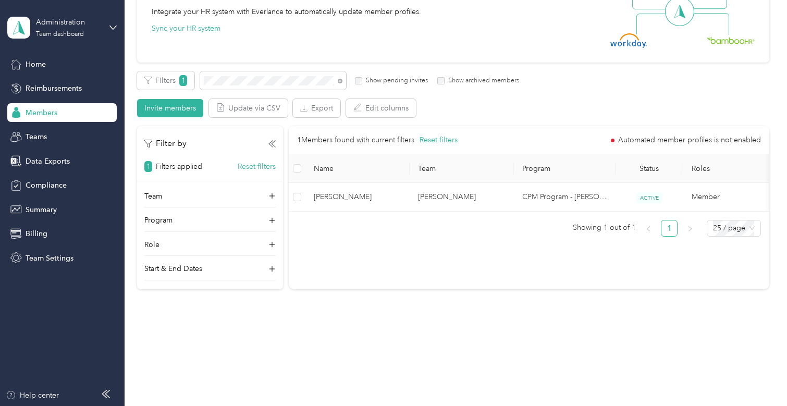
click at [45, 259] on span "Team Settings" at bounding box center [50, 258] width 48 height 11
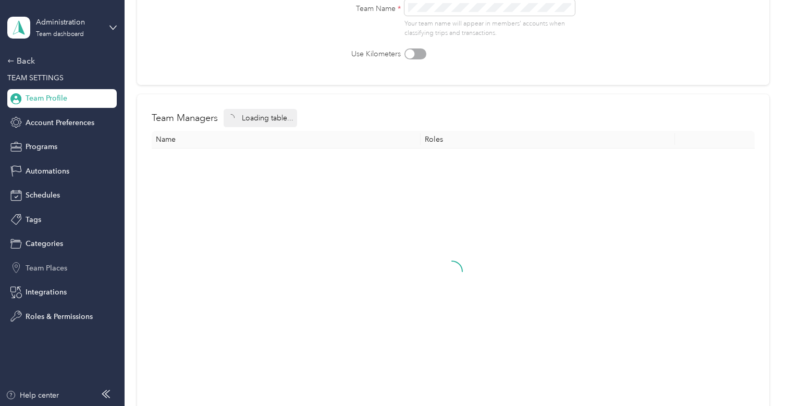
scroll to position [51, 0]
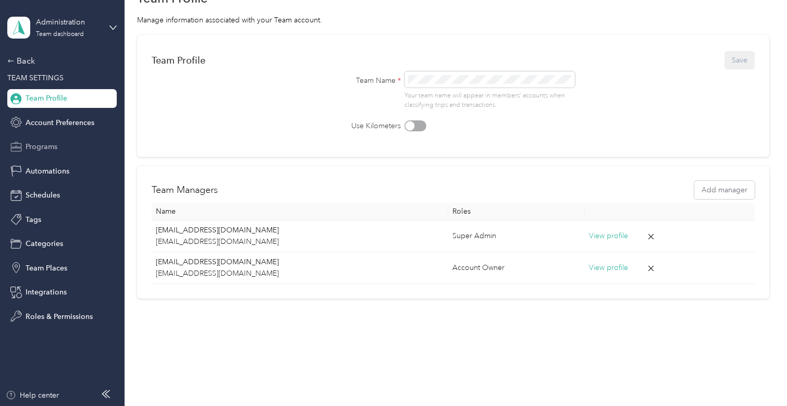
click at [39, 144] on span "Programs" at bounding box center [42, 146] width 32 height 11
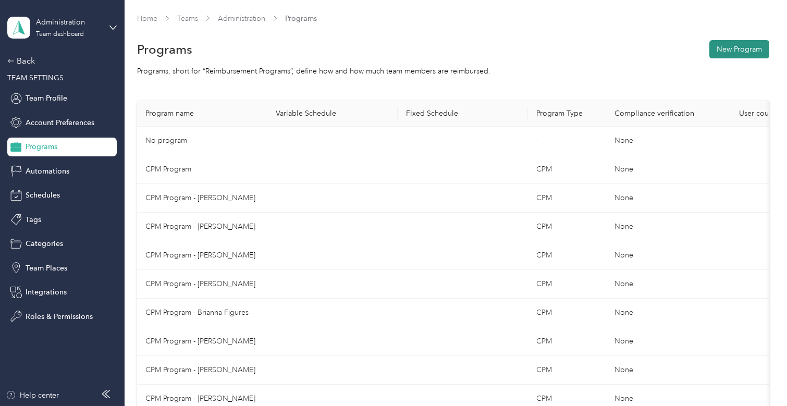
click at [754, 52] on button "New Program" at bounding box center [739, 49] width 60 height 18
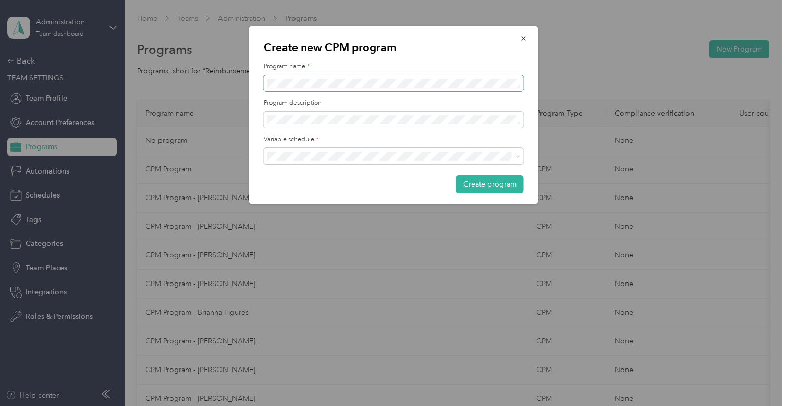
click at [321, 88] on span at bounding box center [394, 83] width 260 height 17
click at [322, 45] on p "Create new CPM program" at bounding box center [394, 47] width 260 height 15
click at [256, 79] on div "Create new CPM program Program name * Program description Variable schedule * C…" at bounding box center [393, 115] width 289 height 179
click at [305, 231] on li "Biweekly" at bounding box center [394, 229] width 260 height 18
click at [492, 182] on button "Create program" at bounding box center [490, 184] width 68 height 18
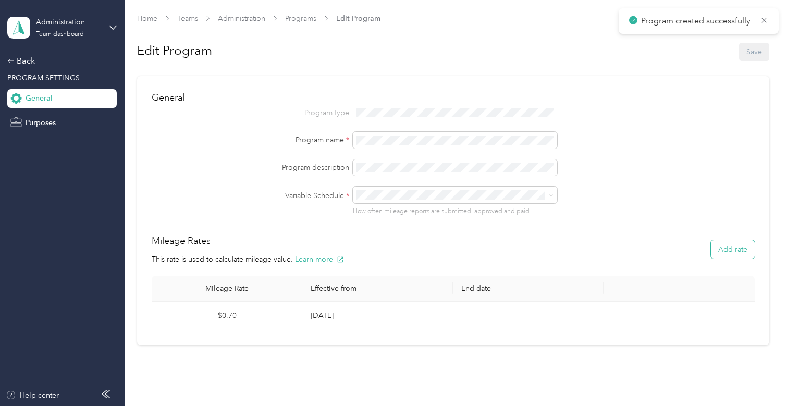
click at [728, 250] on button "Add rate" at bounding box center [733, 249] width 44 height 18
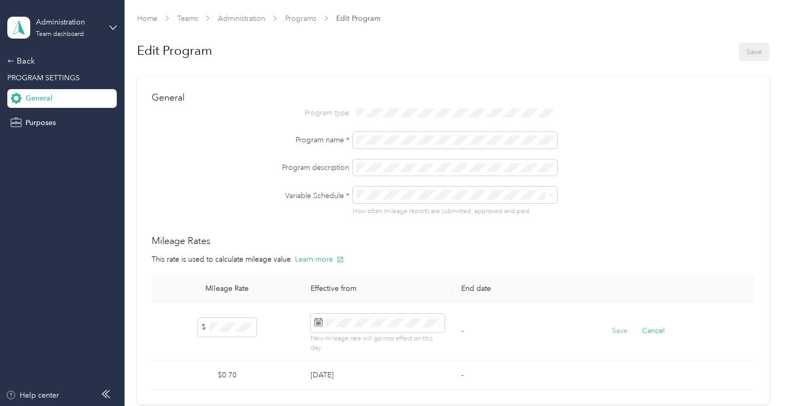
click at [623, 333] on button "Save" at bounding box center [620, 330] width 16 height 11
click at [631, 344] on button "Archive" at bounding box center [625, 344] width 26 height 11
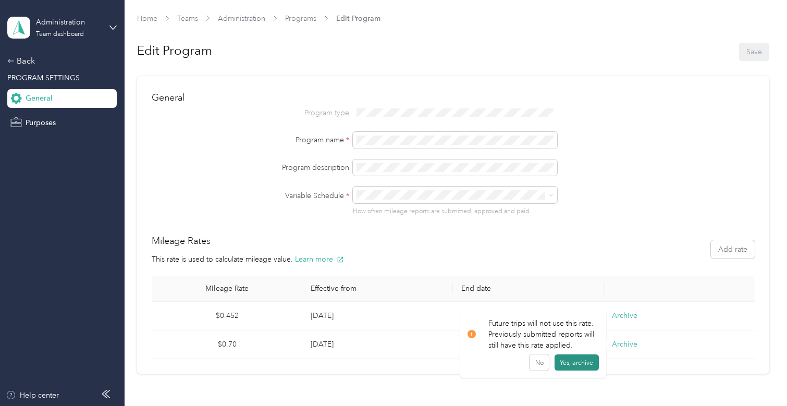
click at [572, 369] on button "Yes, archive" at bounding box center [576, 362] width 44 height 17
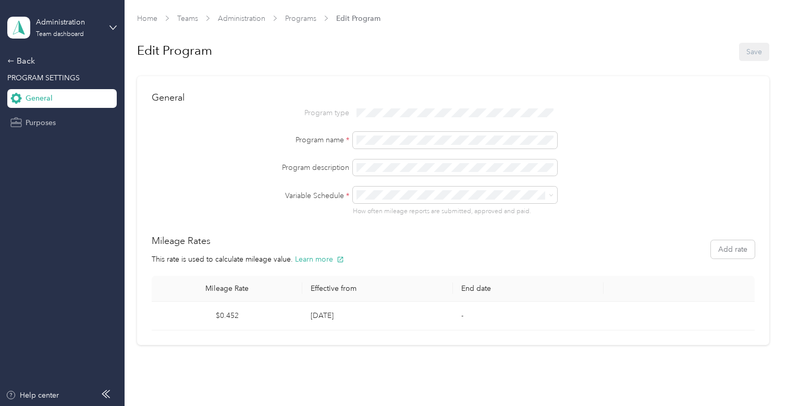
click at [65, 128] on div "Purposes" at bounding box center [61, 122] width 109 height 19
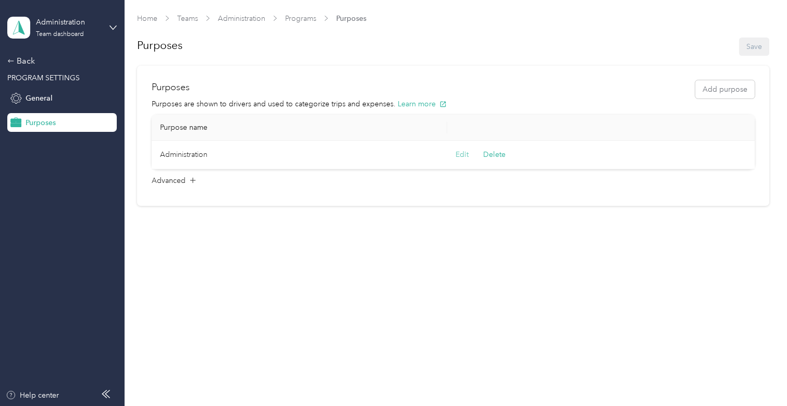
click at [466, 156] on button "Edit" at bounding box center [461, 154] width 13 height 11
drag, startPoint x: 237, startPoint y: 166, endPoint x: 133, endPoint y: 151, distance: 104.2
click at [134, 151] on div "Home Teams Administration Programs Purposes Purposes Save Purposes Add purpose …" at bounding box center [453, 115] width 657 height 231
click at [146, 151] on div "Purposes Add purpose Purposes are shown to drivers and used to categorize trips…" at bounding box center [452, 142] width 631 height 153
click at [562, 160] on button "Save" at bounding box center [560, 160] width 16 height 11
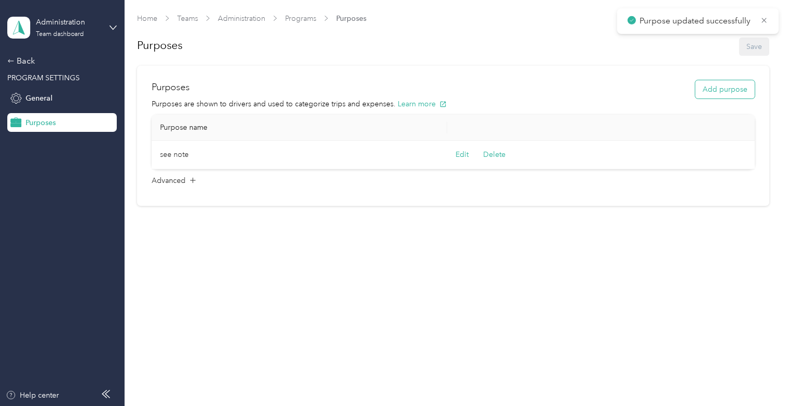
click at [718, 91] on button "Add purpose" at bounding box center [724, 89] width 59 height 18
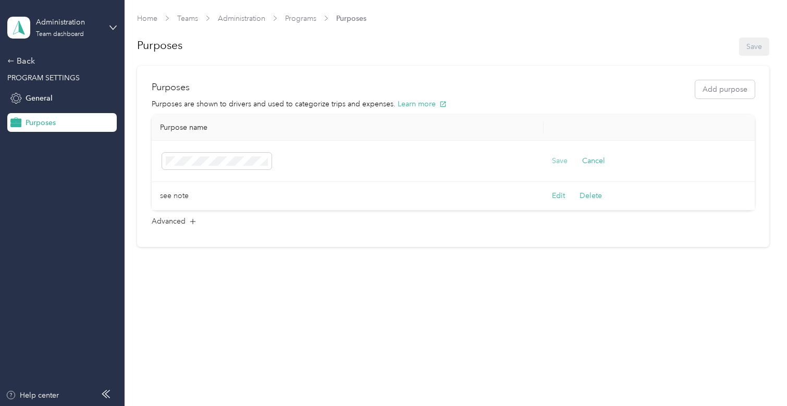
click at [564, 158] on button "Save" at bounding box center [560, 160] width 16 height 11
click at [238, 16] on link "Administration" at bounding box center [241, 18] width 47 height 9
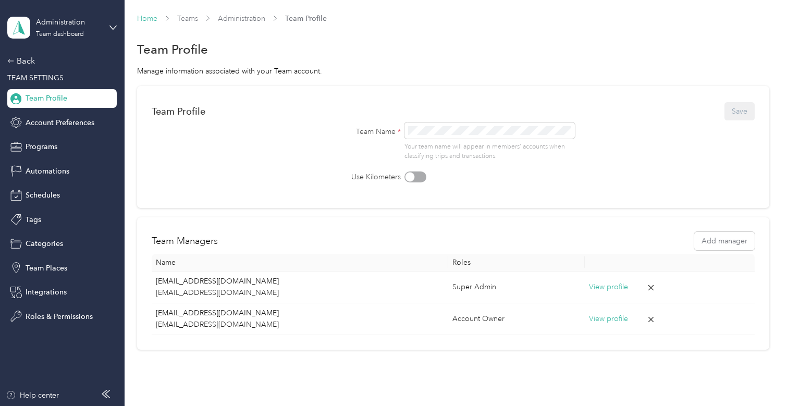
click at [142, 16] on link "Home" at bounding box center [147, 18] width 20 height 9
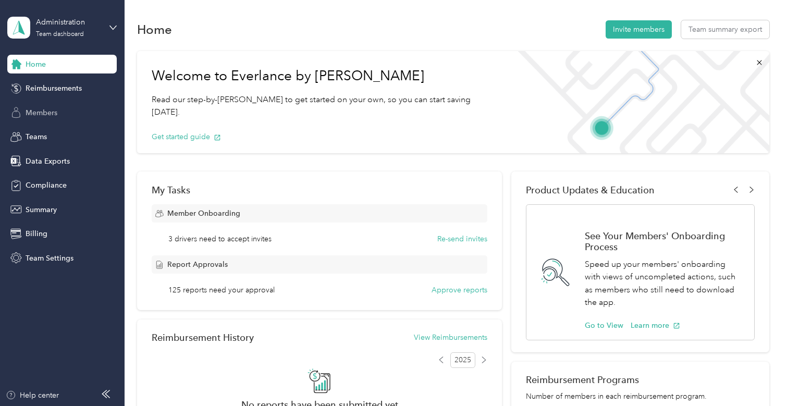
click at [55, 111] on span "Members" at bounding box center [42, 112] width 32 height 11
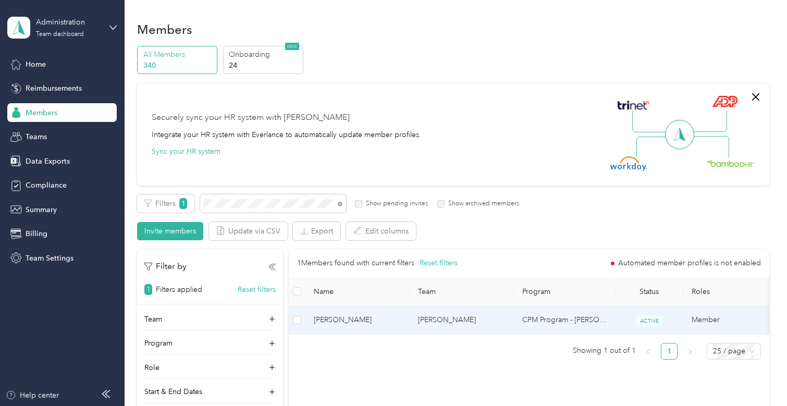
click at [373, 321] on span "[PERSON_NAME]" at bounding box center [358, 319] width 88 height 11
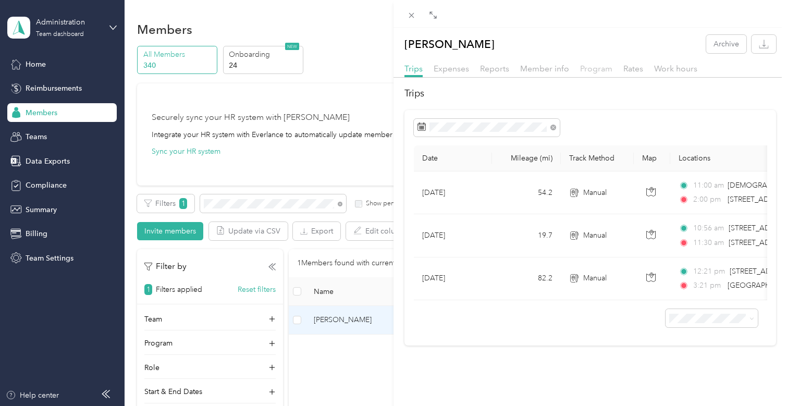
click at [598, 73] on span "Program" at bounding box center [596, 69] width 32 height 10
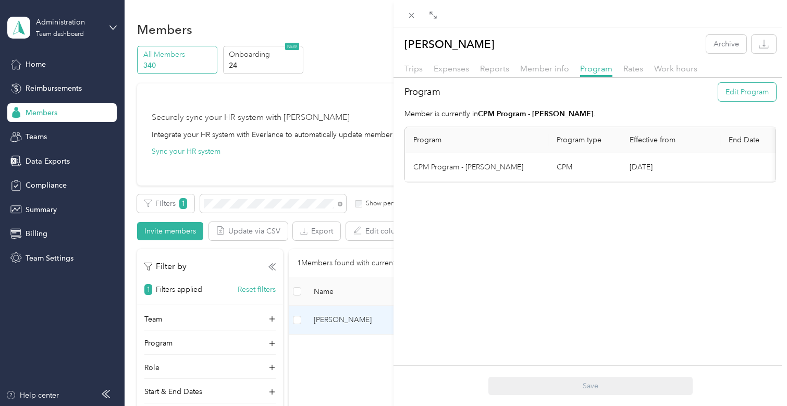
click at [722, 97] on button "Edit Program" at bounding box center [747, 92] width 58 height 18
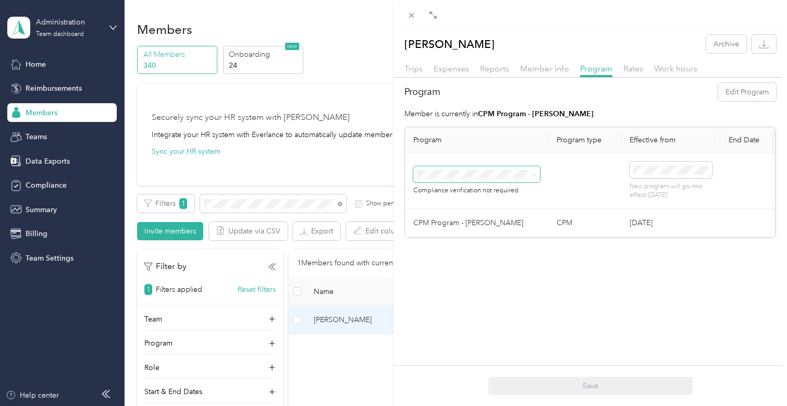
click at [532, 175] on icon at bounding box center [533, 174] width 5 height 5
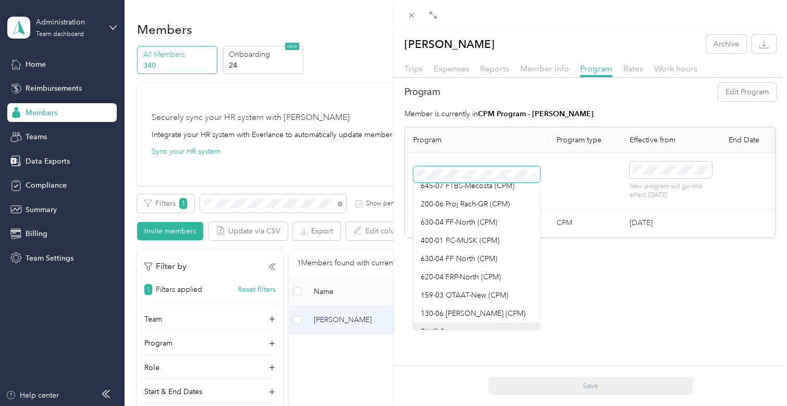
scroll to position [1820, 0]
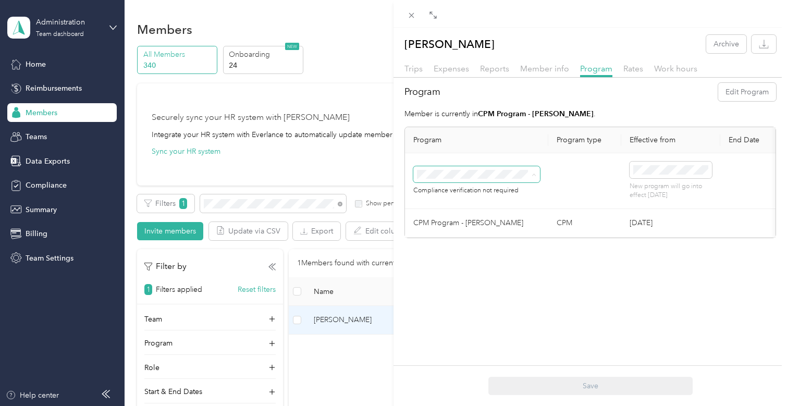
click at [465, 282] on span "130-06 [PERSON_NAME] (CPM)" at bounding box center [472, 283] width 105 height 9
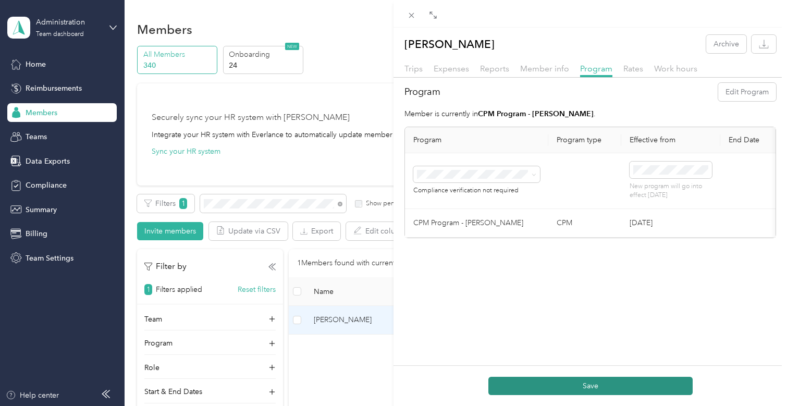
click at [561, 387] on button "Save" at bounding box center [590, 386] width 204 height 18
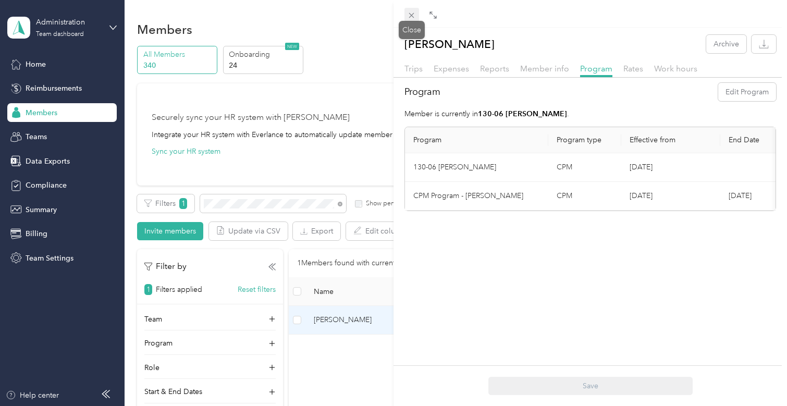
click at [413, 16] on icon at bounding box center [411, 15] width 5 height 5
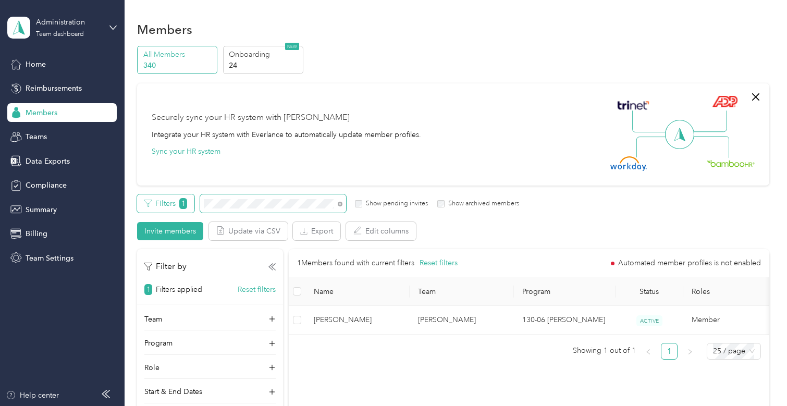
click at [193, 204] on div "Filters 1 Show pending invites Show archived members" at bounding box center [328, 203] width 382 height 18
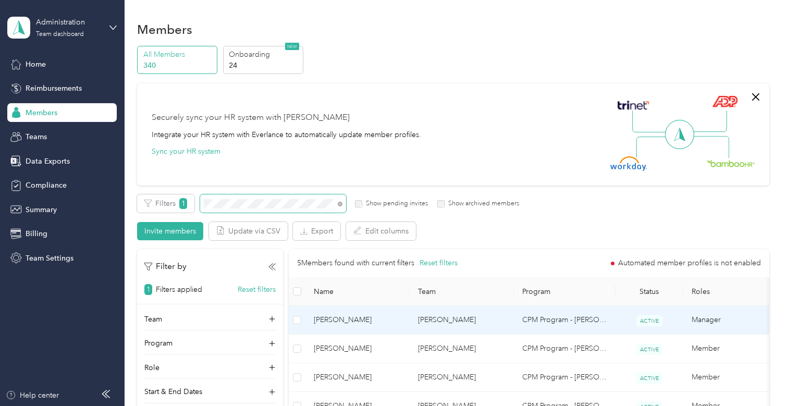
scroll to position [52, 0]
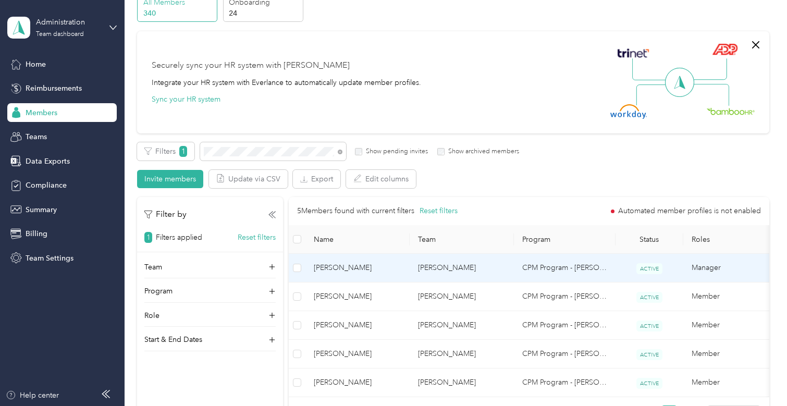
click at [443, 265] on td "[PERSON_NAME]" at bounding box center [461, 268] width 104 height 29
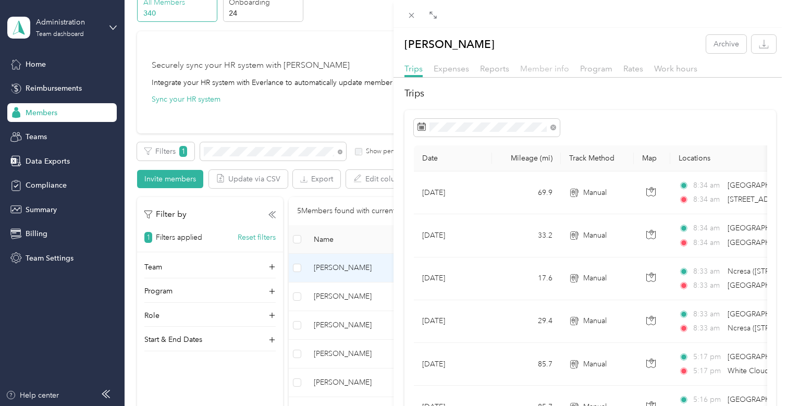
click at [527, 68] on span "Member info" at bounding box center [544, 69] width 49 height 10
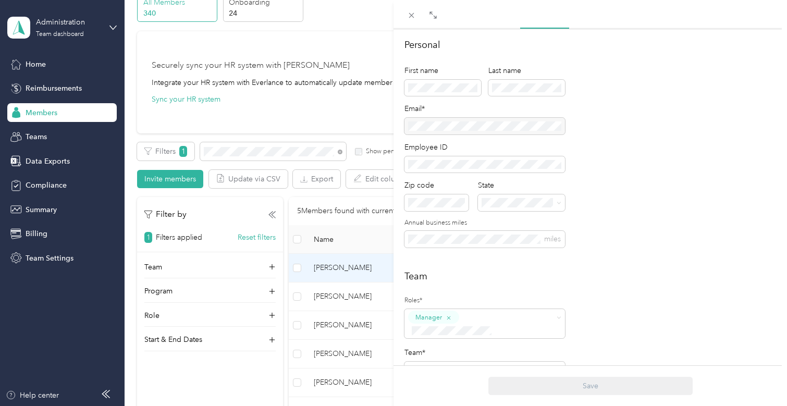
scroll to position [156, 0]
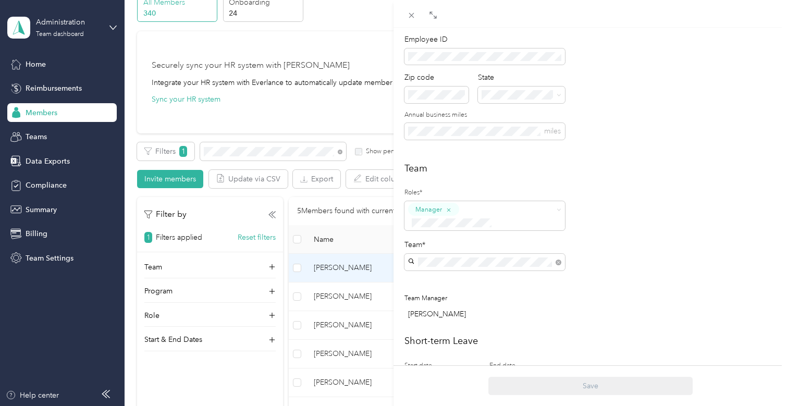
click at [658, 212] on div "Team Roles* Manager Team* Team Manager [PERSON_NAME]" at bounding box center [589, 244] width 371 height 164
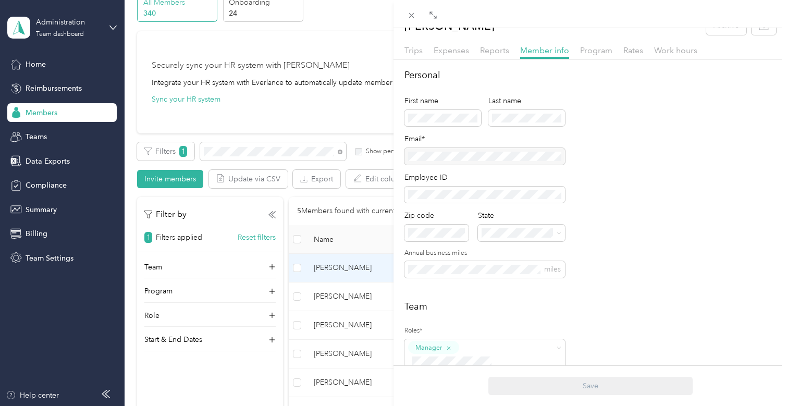
scroll to position [0, 0]
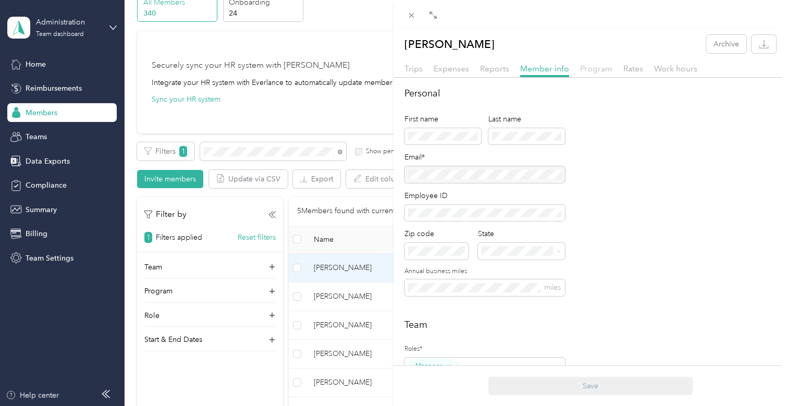
click at [596, 69] on span "Program" at bounding box center [596, 69] width 32 height 10
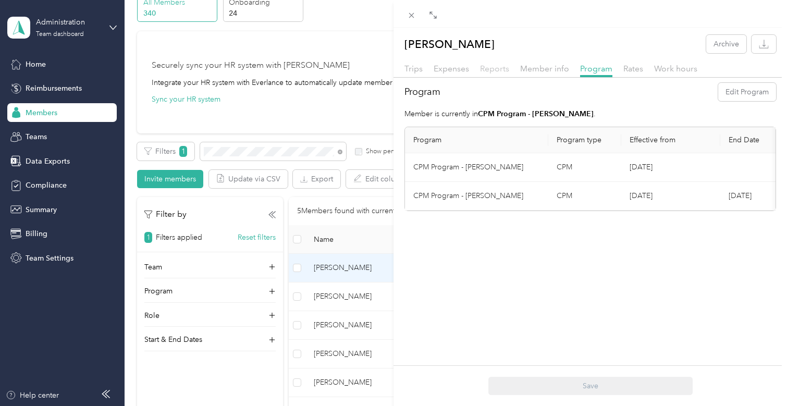
click at [487, 66] on span "Reports" at bounding box center [494, 69] width 29 height 10
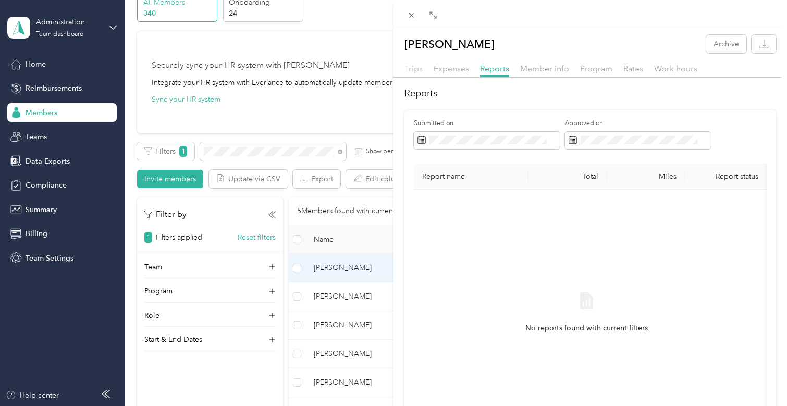
click at [407, 67] on span "Trips" at bounding box center [413, 69] width 18 height 10
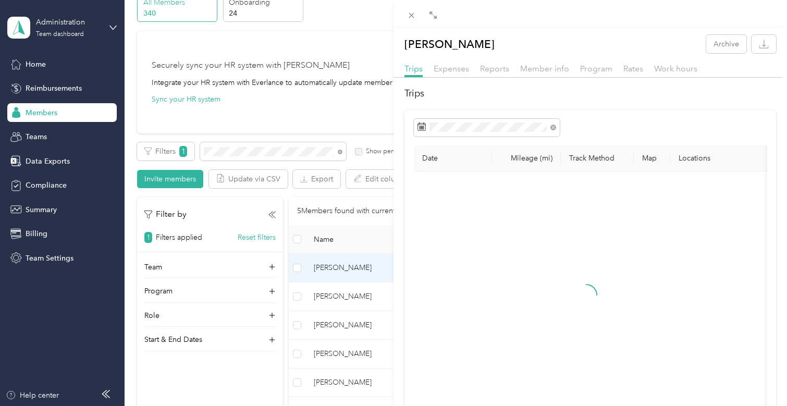
click at [304, 119] on div "[PERSON_NAME] Archive Trips Expenses Reports Member info Program Rates Work hou…" at bounding box center [393, 203] width 787 height 406
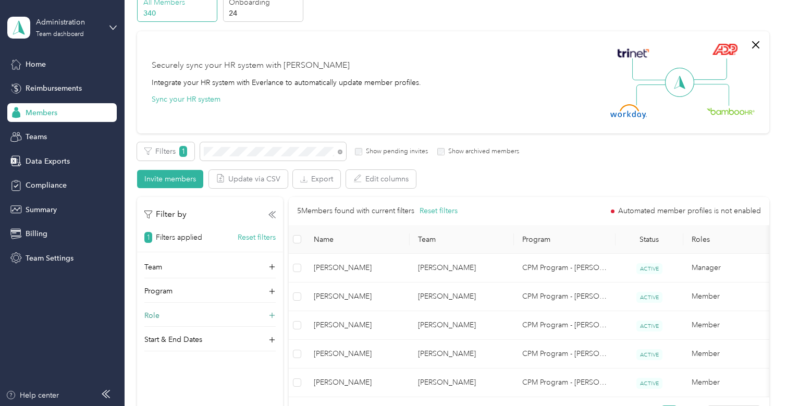
click at [197, 322] on div "Role" at bounding box center [209, 318] width 131 height 17
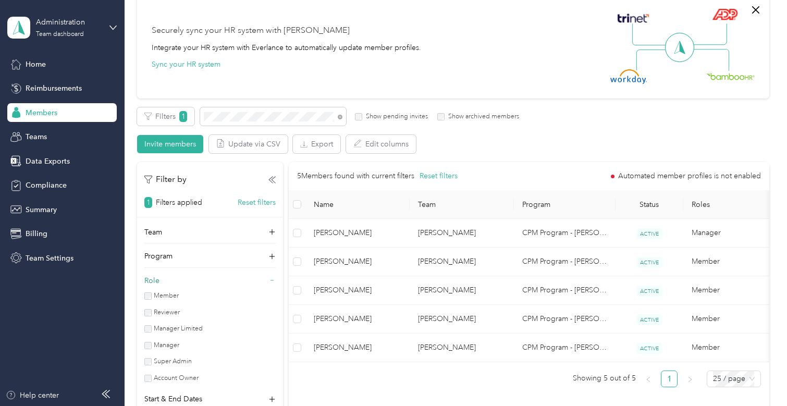
scroll to position [104, 0]
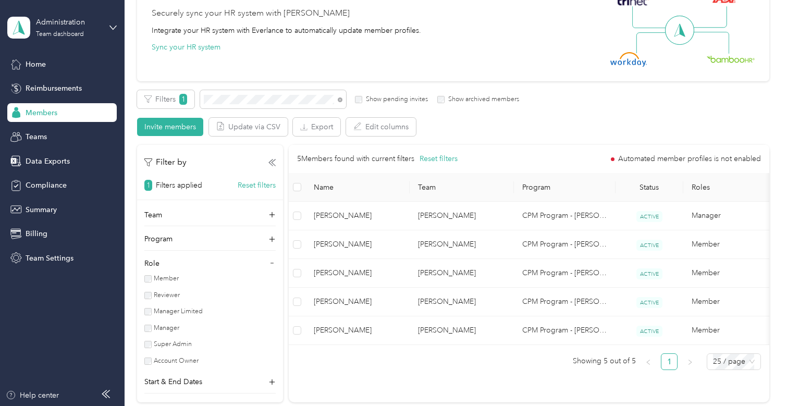
click at [189, 232] on div "Team Program Role Member Reviewer Manager Limited Manager Super Admin Account O…" at bounding box center [210, 301] width 146 height 184
click at [167, 83] on div "All Members 340 Onboarding 24 NEW Securely sync your HR system with Everlance I…" at bounding box center [452, 177] width 631 height 470
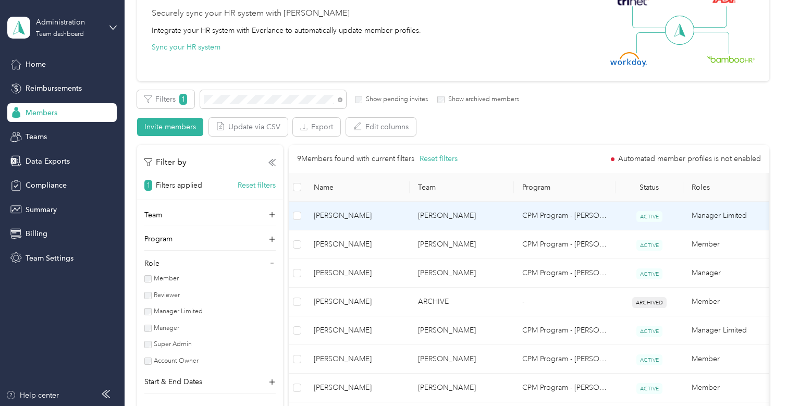
click at [362, 220] on span "[PERSON_NAME]" at bounding box center [358, 215] width 88 height 11
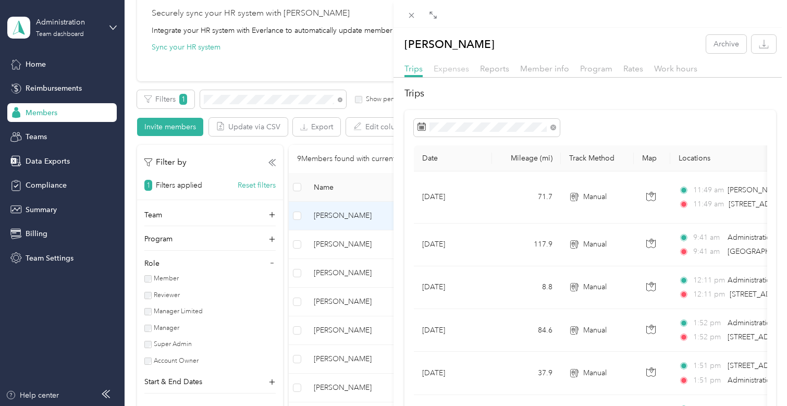
click at [452, 66] on span "Expenses" at bounding box center [450, 69] width 35 height 10
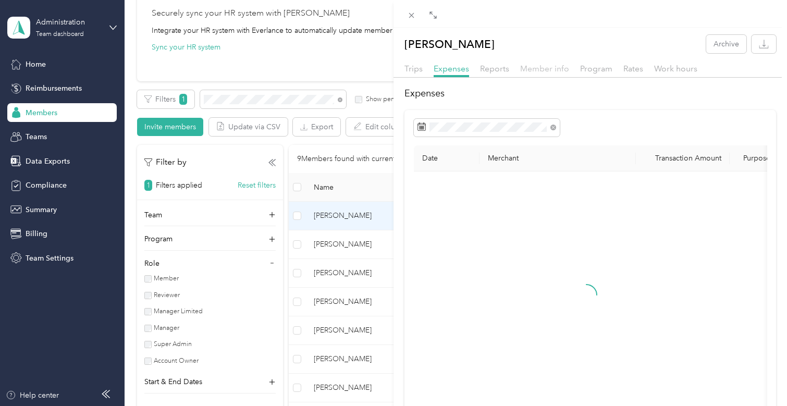
click at [533, 68] on span "Member info" at bounding box center [544, 69] width 49 height 10
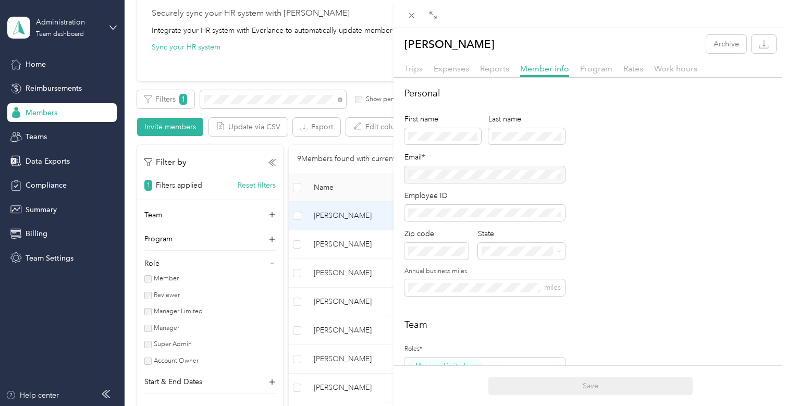
click at [251, 95] on div "[PERSON_NAME] Archive Trips Expenses Reports Member info Program Rates Work hou…" at bounding box center [393, 203] width 787 height 406
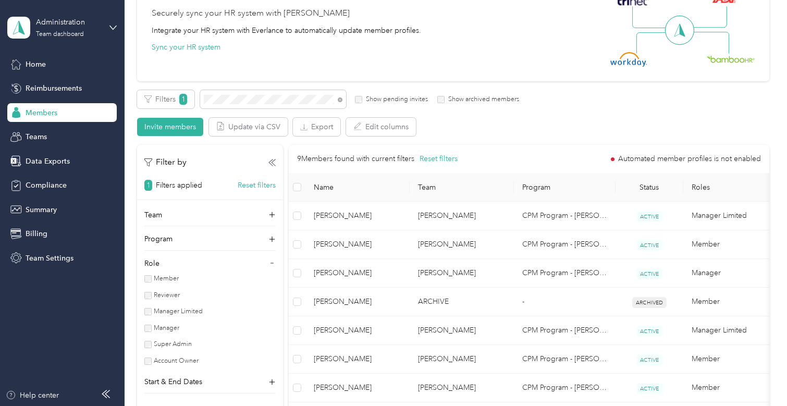
click at [247, 98] on div at bounding box center [393, 203] width 787 height 406
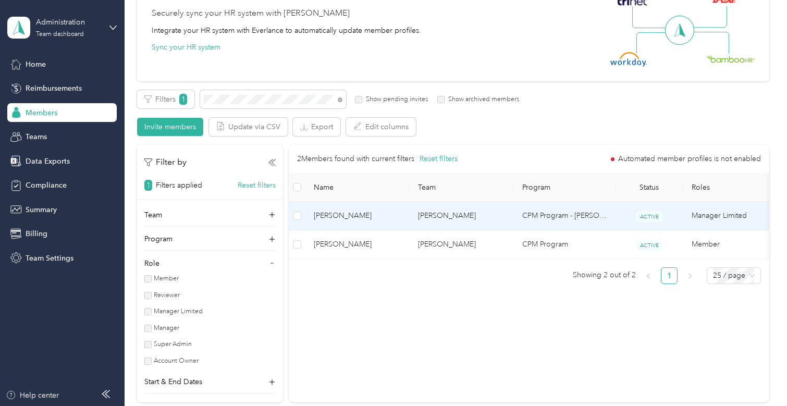
click at [385, 216] on span "[PERSON_NAME]" at bounding box center [358, 215] width 88 height 11
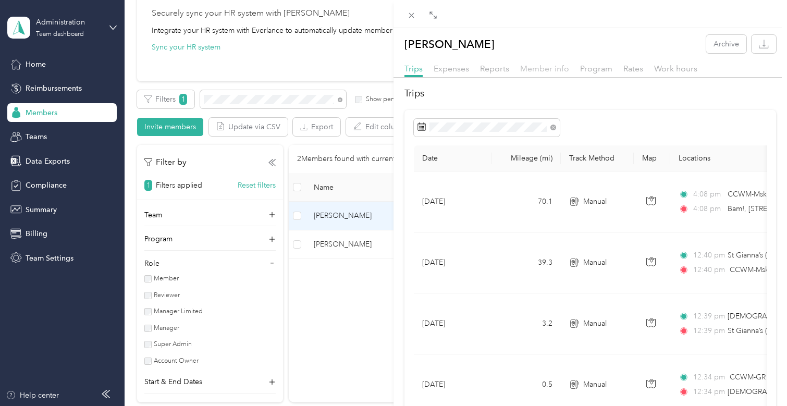
click at [547, 70] on span "Member info" at bounding box center [544, 69] width 49 height 10
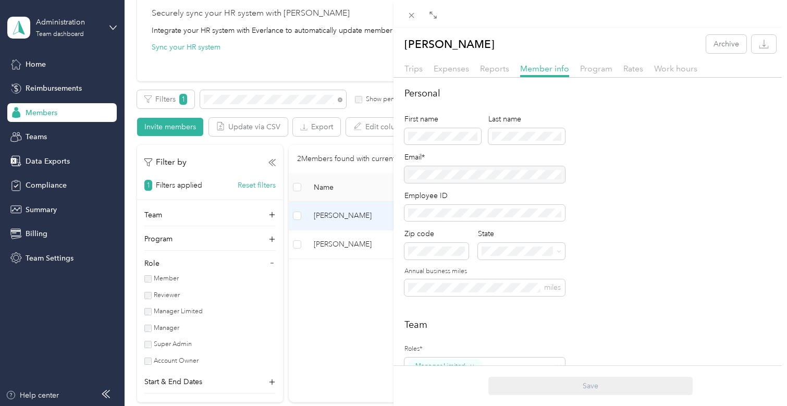
drag, startPoint x: 30, startPoint y: 321, endPoint x: 43, endPoint y: 309, distance: 18.1
click at [32, 321] on div "[PERSON_NAME] Archive Trips Expenses Reports Member info Program Rates Work hou…" at bounding box center [393, 203] width 787 height 406
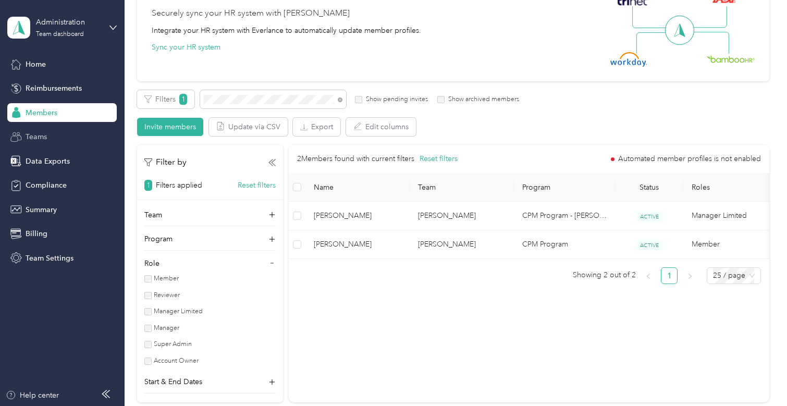
click at [48, 140] on div "Teams" at bounding box center [61, 137] width 109 height 19
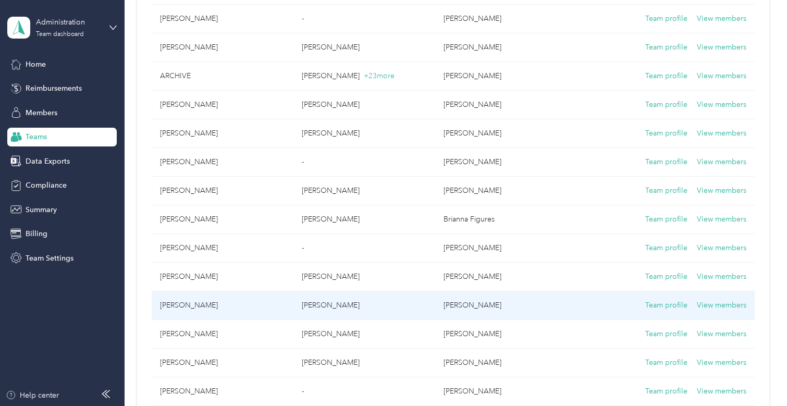
scroll to position [1198, 0]
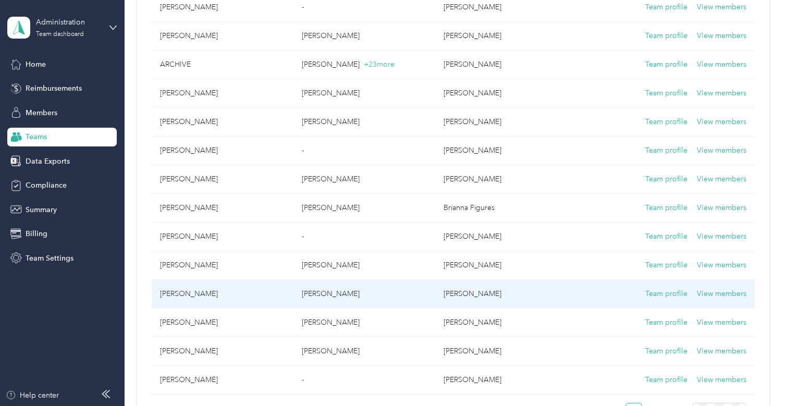
click at [465, 296] on td "[PERSON_NAME]" at bounding box center [506, 294] width 142 height 29
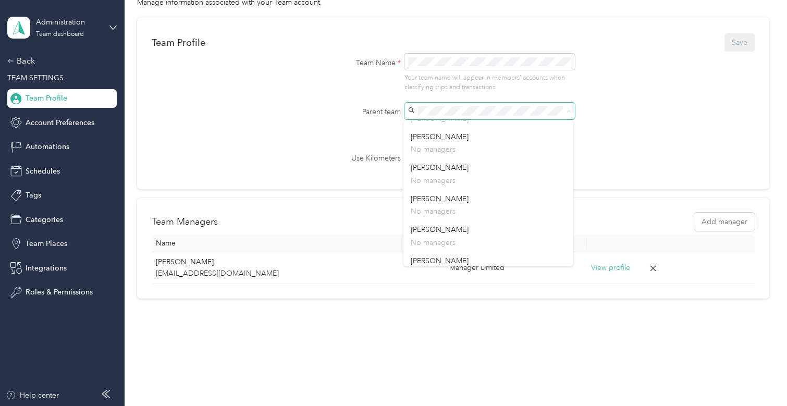
scroll to position [417, 0]
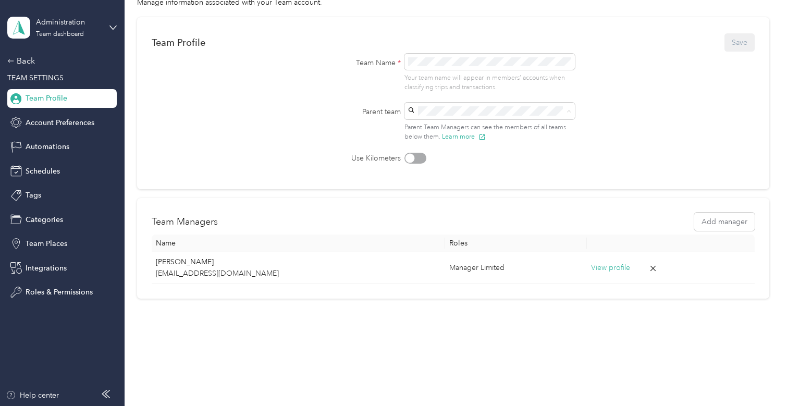
click at [454, 220] on p "[PERSON_NAME]" at bounding box center [489, 221] width 156 height 11
click at [735, 47] on button "Save" at bounding box center [739, 42] width 30 height 18
click at [623, 145] on form "Team Profile Save Team Name * Your team name will appear in members’ accounts w…" at bounding box center [453, 98] width 602 height 132
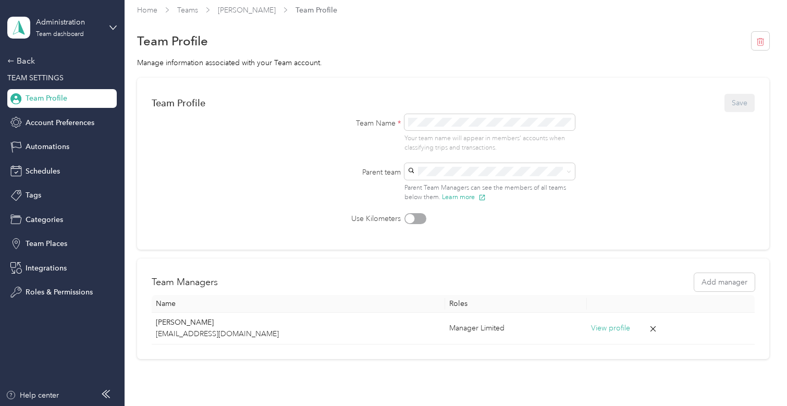
scroll to position [0, 0]
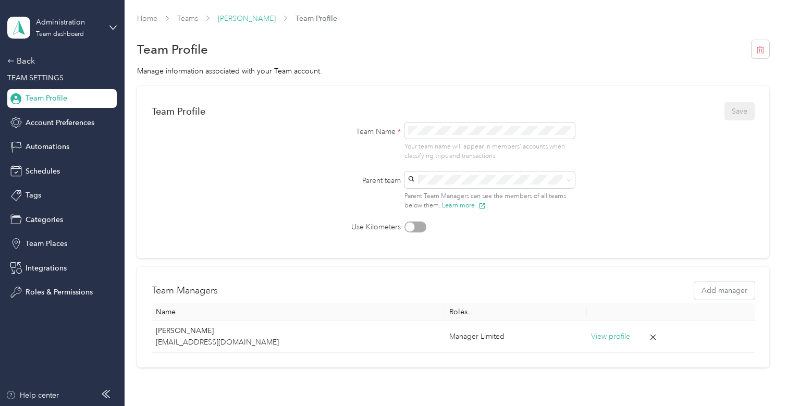
click at [241, 14] on link "[PERSON_NAME]" at bounding box center [247, 18] width 58 height 9
click at [190, 20] on link "Teams" at bounding box center [187, 18] width 21 height 9
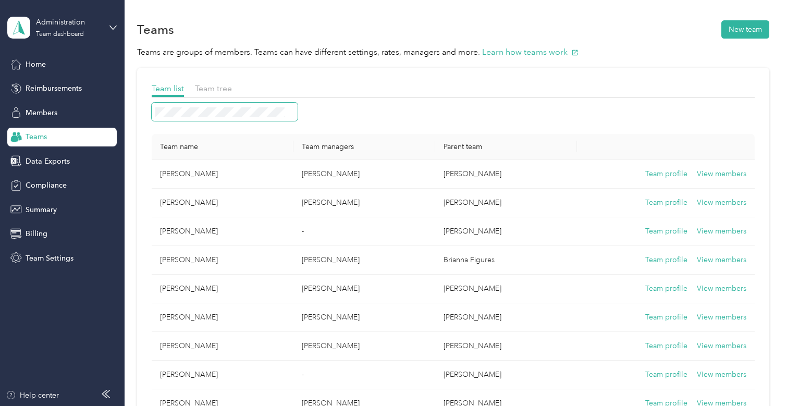
click at [249, 106] on span at bounding box center [225, 112] width 146 height 18
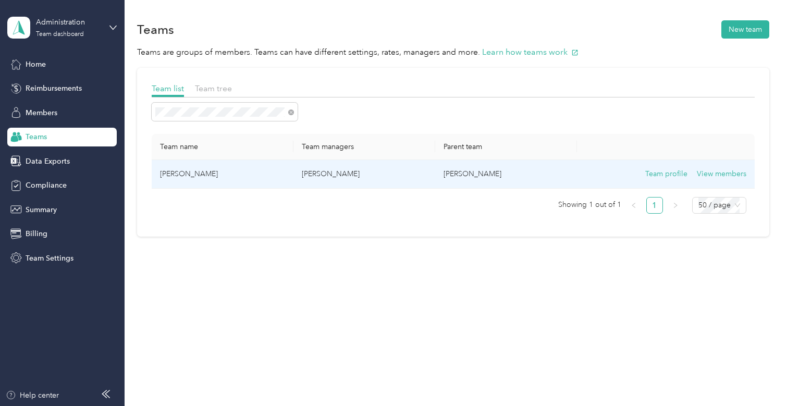
click at [289, 174] on td "[PERSON_NAME]" at bounding box center [223, 174] width 142 height 29
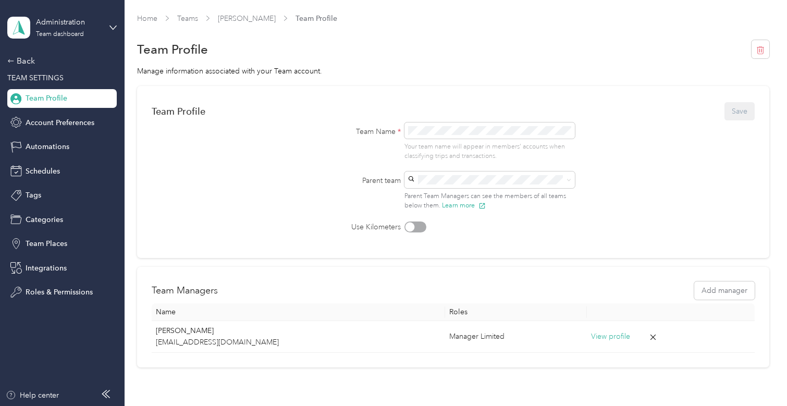
click at [257, 204] on form "Team Profile Save Team Name * Your team name will appear in members’ accounts w…" at bounding box center [453, 167] width 602 height 132
click at [572, 181] on span at bounding box center [489, 179] width 170 height 17
click at [466, 194] on div "[PERSON_NAME] [PERSON_NAME]" at bounding box center [489, 205] width 156 height 24
click at [730, 112] on button "Save" at bounding box center [739, 111] width 30 height 18
click at [250, 173] on form "Team Profile Save Team Name * Your team name will appear in members’ accounts w…" at bounding box center [453, 167] width 602 height 132
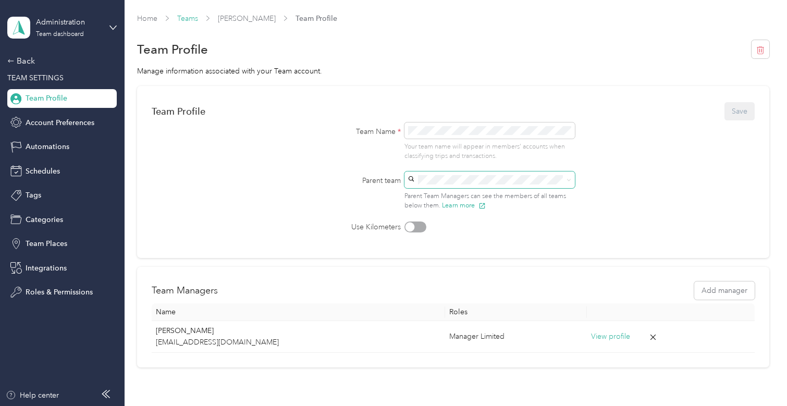
click at [188, 16] on link "Teams" at bounding box center [187, 18] width 21 height 9
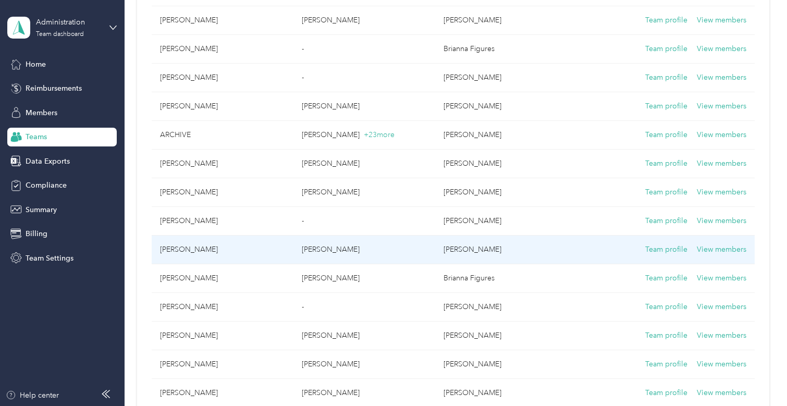
scroll to position [1146, 0]
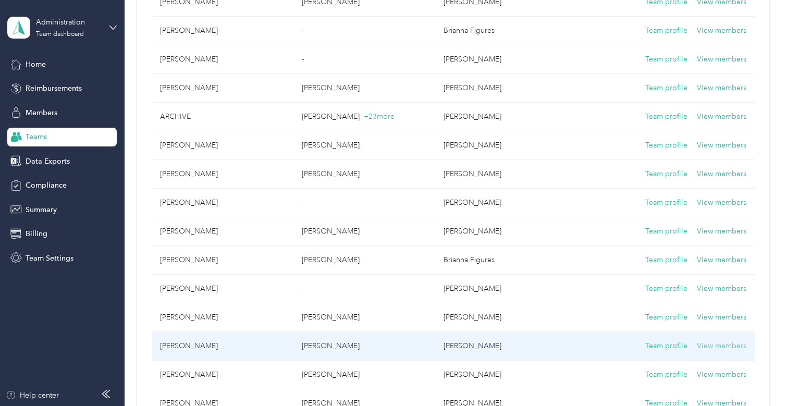
click at [707, 345] on button "View members" at bounding box center [721, 345] width 49 height 11
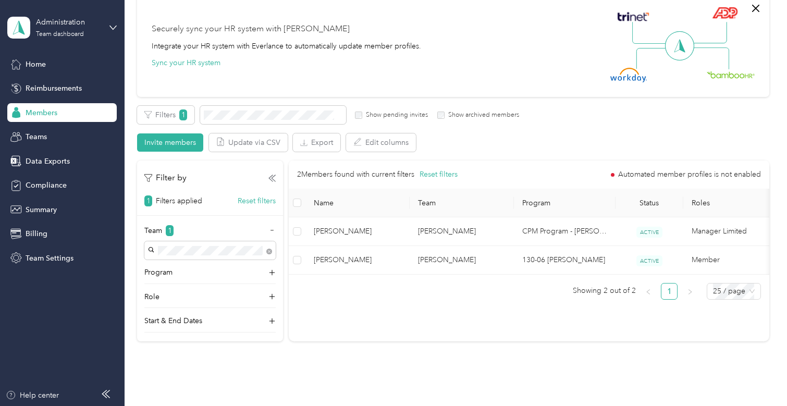
scroll to position [36, 0]
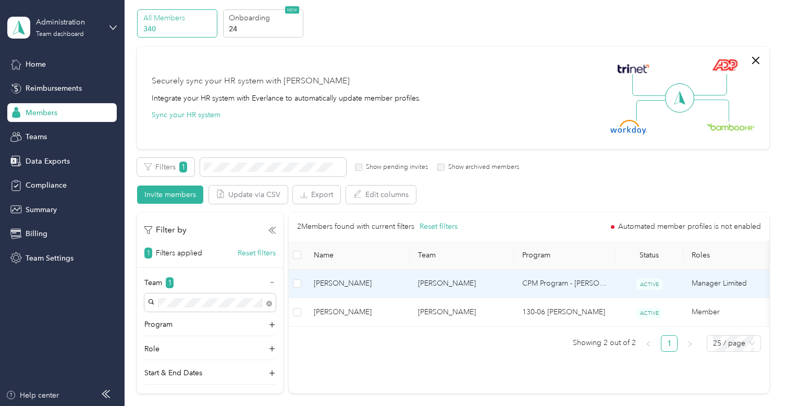
click at [381, 286] on span "[PERSON_NAME]" at bounding box center [358, 283] width 88 height 11
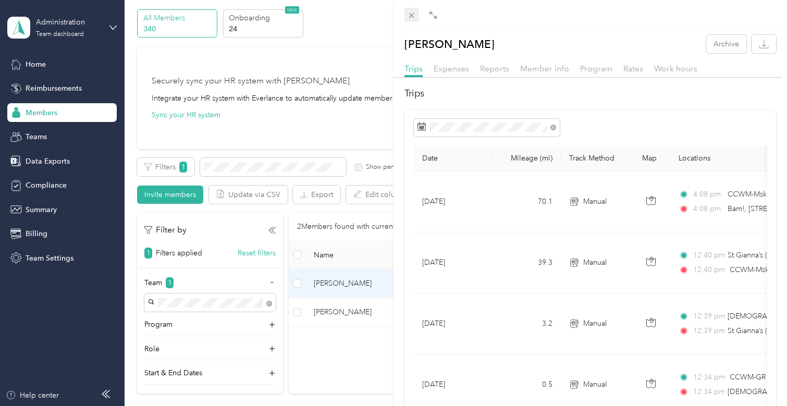
click at [415, 15] on icon at bounding box center [411, 15] width 9 height 9
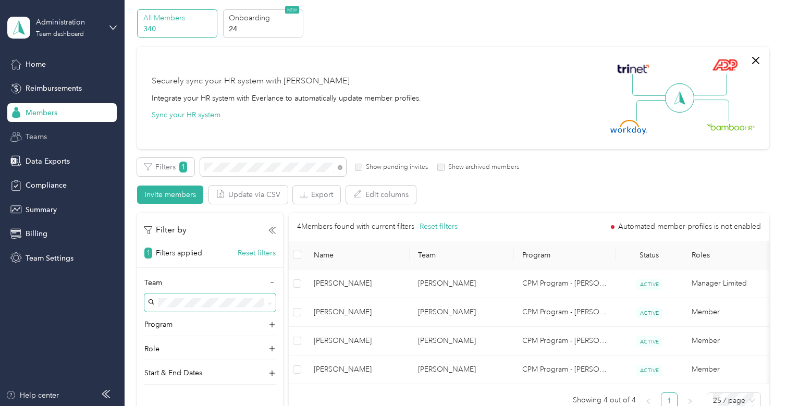
click at [60, 133] on div "Teams" at bounding box center [61, 137] width 109 height 19
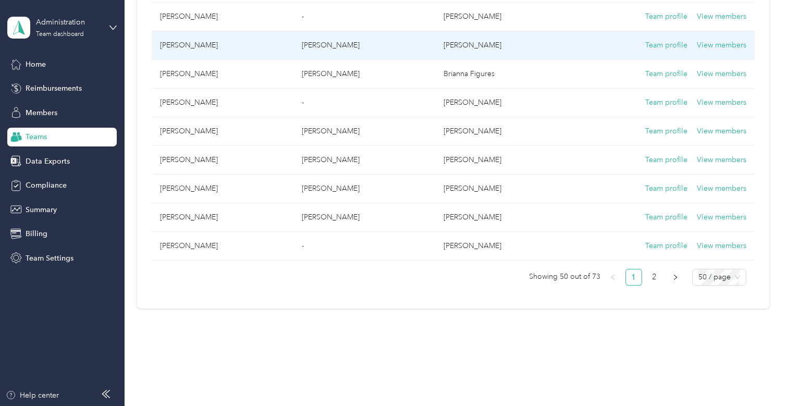
scroll to position [1339, 0]
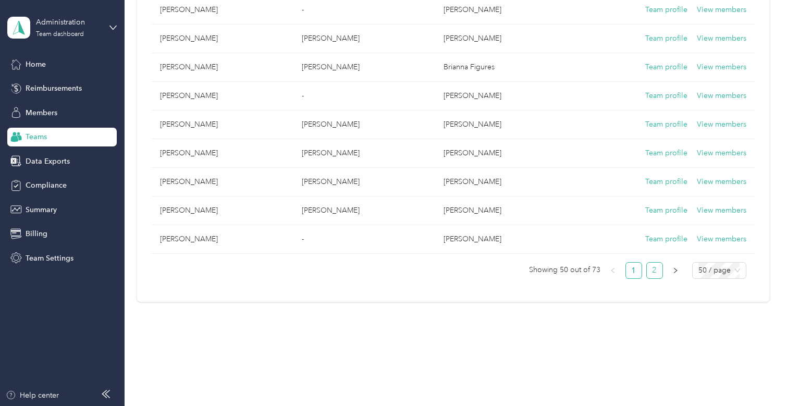
click at [647, 272] on link "2" at bounding box center [655, 271] width 16 height 16
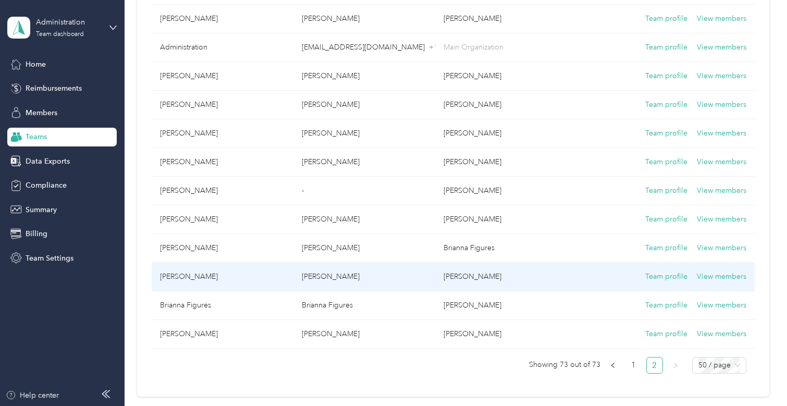
scroll to position [470, 0]
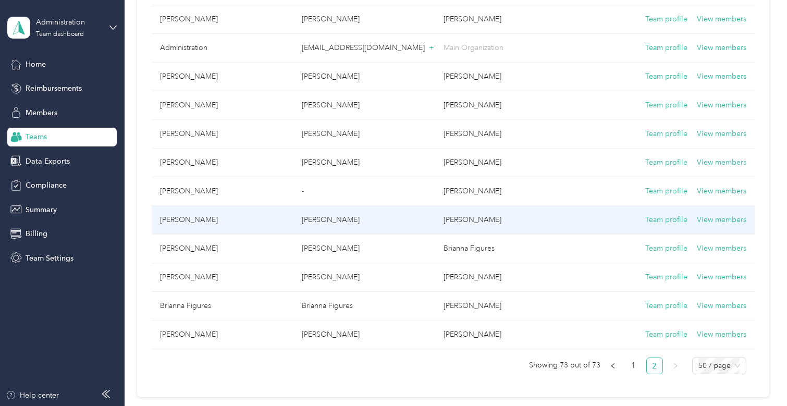
click at [477, 221] on td "[PERSON_NAME]" at bounding box center [506, 220] width 142 height 29
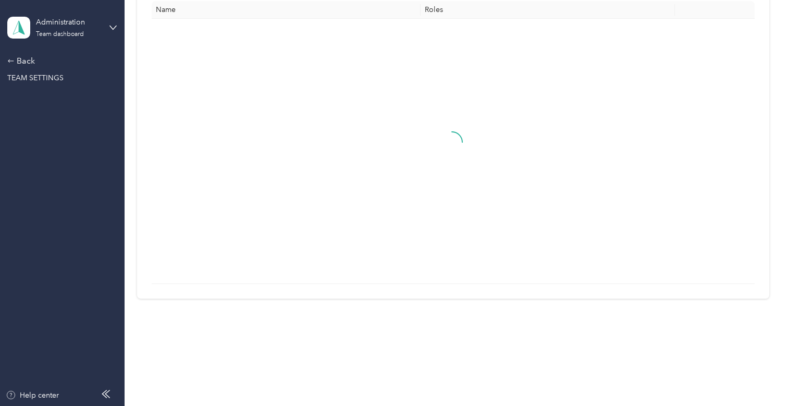
scroll to position [69, 0]
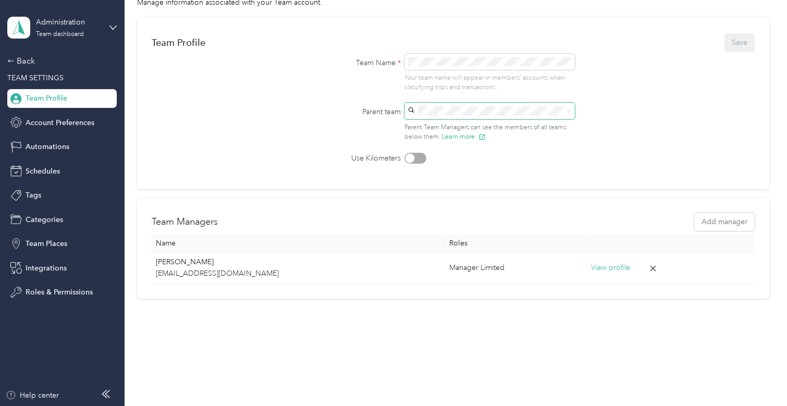
click at [570, 110] on span at bounding box center [489, 111] width 170 height 17
click at [464, 129] on div "[PERSON_NAME] [PERSON_NAME]" at bounding box center [489, 132] width 156 height 24
click at [728, 48] on button "Save" at bounding box center [739, 42] width 30 height 18
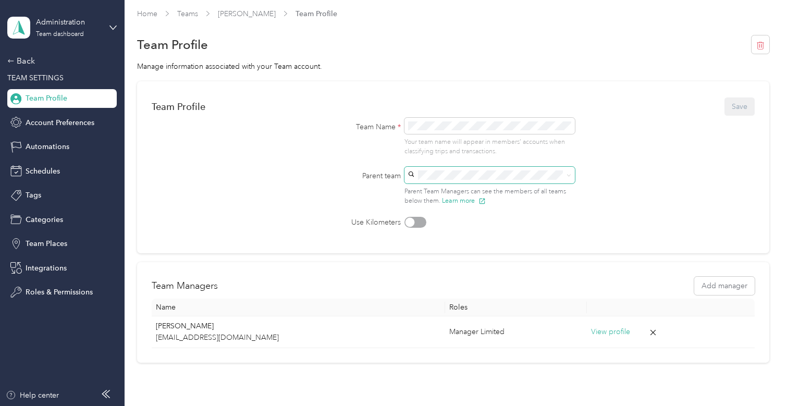
scroll to position [0, 0]
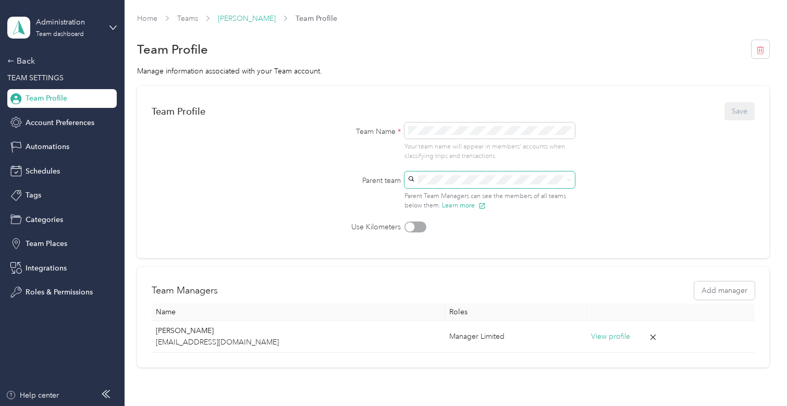
click at [238, 17] on link "[PERSON_NAME]" at bounding box center [247, 18] width 58 height 9
click at [187, 20] on link "Teams" at bounding box center [187, 18] width 21 height 9
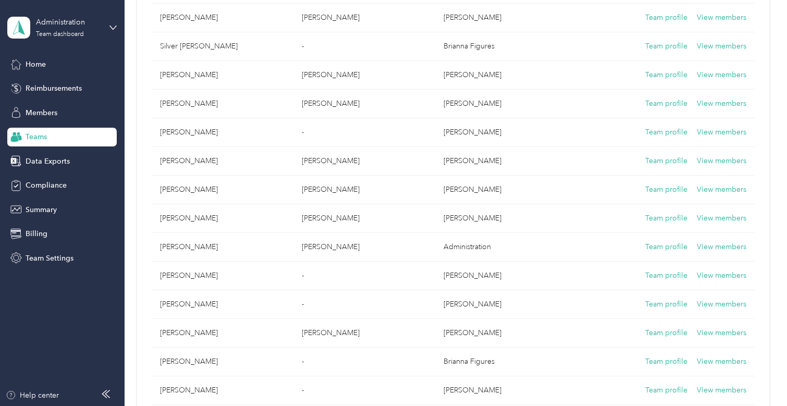
scroll to position [834, 0]
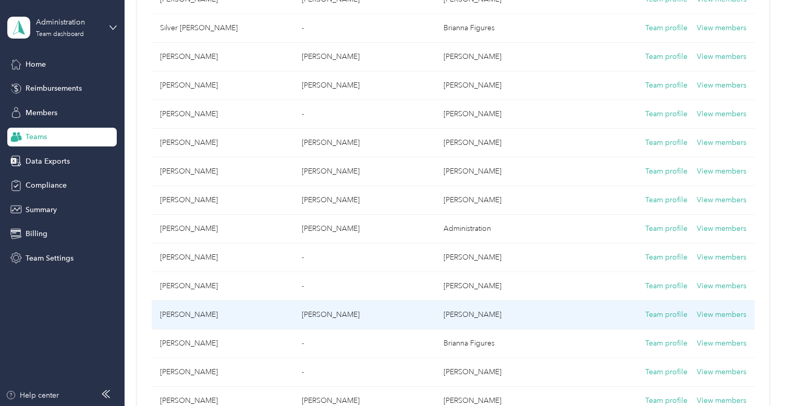
click at [447, 313] on td "[PERSON_NAME]" at bounding box center [506, 315] width 142 height 29
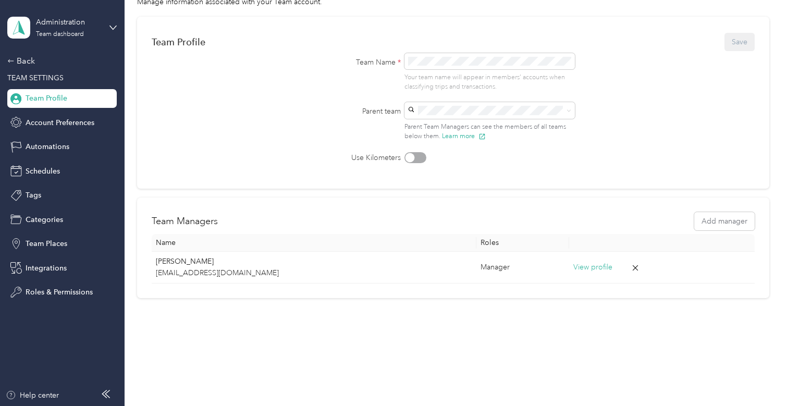
scroll to position [69, 0]
click at [566, 111] on icon at bounding box center [568, 111] width 5 height 5
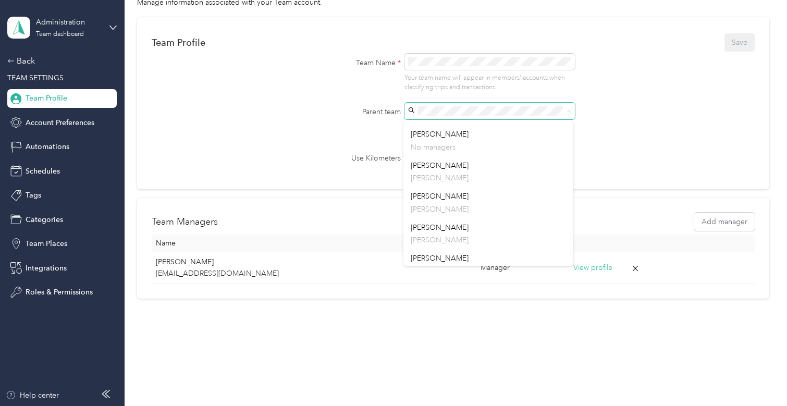
scroll to position [677, 0]
click at [433, 260] on span "[PERSON_NAME]" at bounding box center [440, 258] width 58 height 9
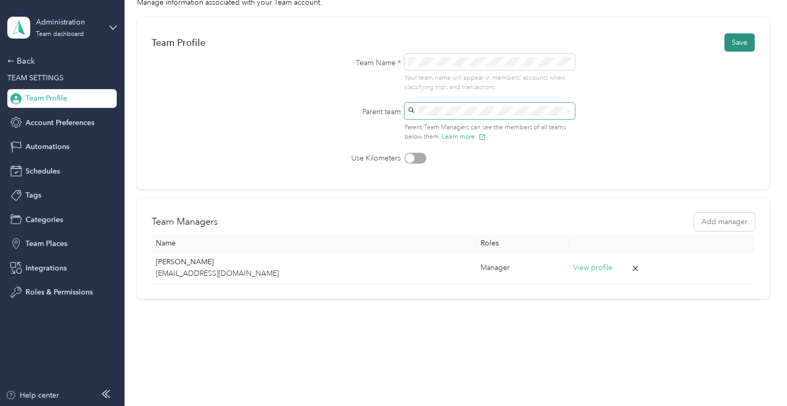
click at [731, 40] on button "Save" at bounding box center [739, 42] width 30 height 18
click at [53, 94] on span "Team Profile" at bounding box center [47, 98] width 42 height 11
click at [24, 60] on div "Back" at bounding box center [59, 61] width 104 height 13
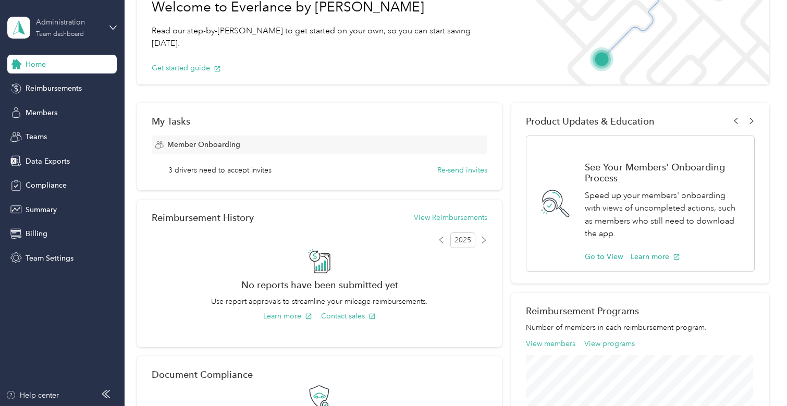
click at [54, 26] on div "Administration" at bounding box center [68, 22] width 65 height 11
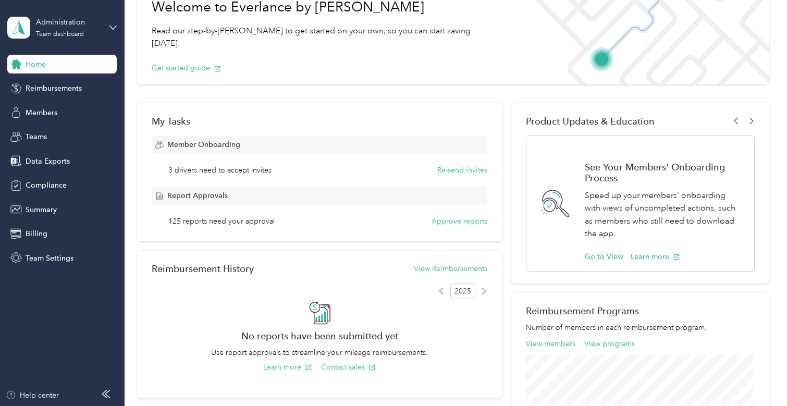
click at [62, 83] on div "Team dashboard" at bounding box center [45, 85] width 57 height 11
drag, startPoint x: 44, startPoint y: 111, endPoint x: 104, endPoint y: 128, distance: 62.8
click at [44, 110] on span "Members" at bounding box center [42, 112] width 32 height 11
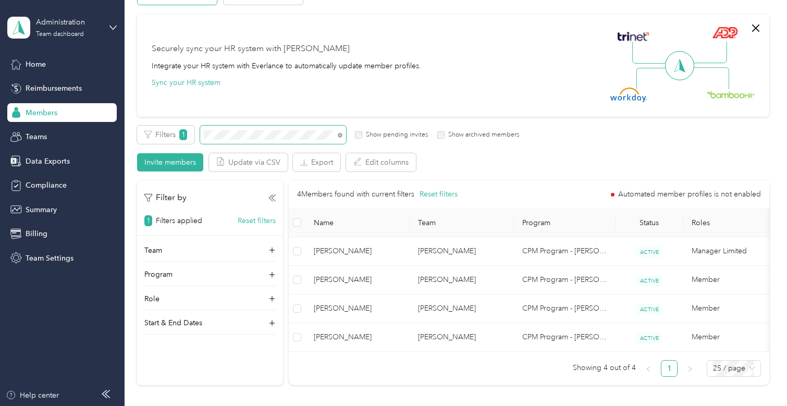
click at [245, 130] on span at bounding box center [273, 135] width 146 height 18
click at [200, 132] on span at bounding box center [273, 135] width 146 height 18
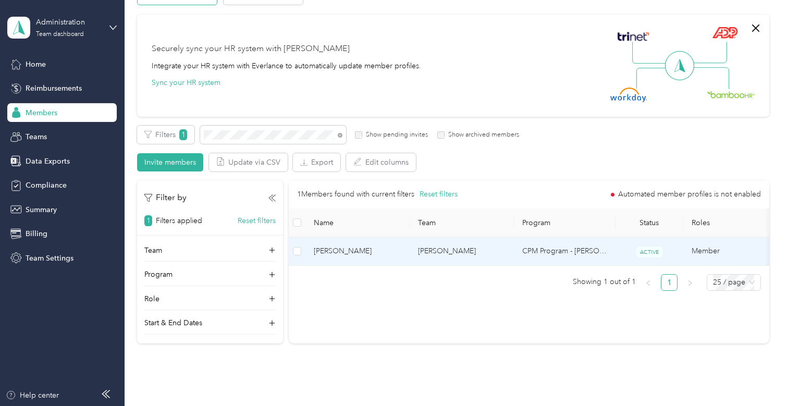
click at [453, 254] on td "[PERSON_NAME]" at bounding box center [461, 251] width 104 height 29
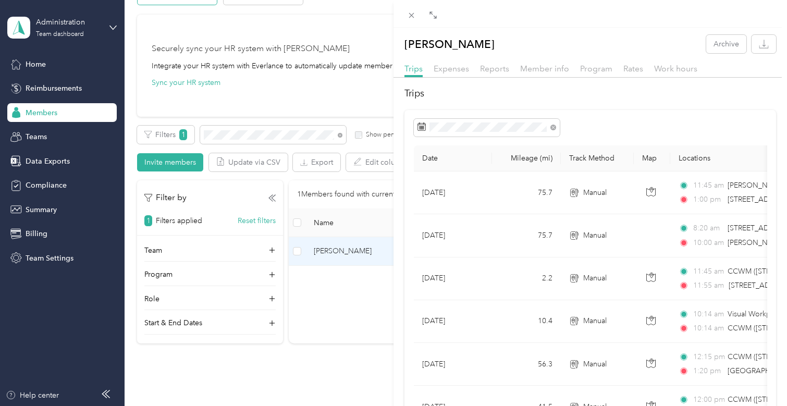
click at [249, 138] on div "[PERSON_NAME] Archive Trips Expenses Reports Member info Program Rates Work hou…" at bounding box center [393, 203] width 787 height 406
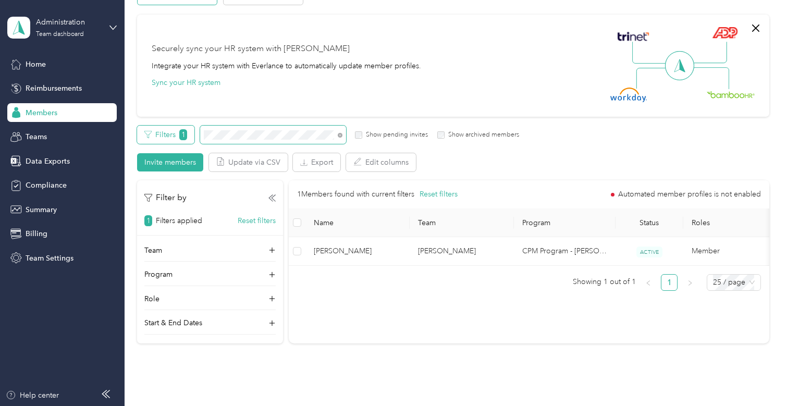
drag, startPoint x: 249, startPoint y: 134, endPoint x: 141, endPoint y: 127, distance: 108.1
click at [142, 127] on div "Filters 1 Show pending invites Show archived members" at bounding box center [328, 135] width 382 height 18
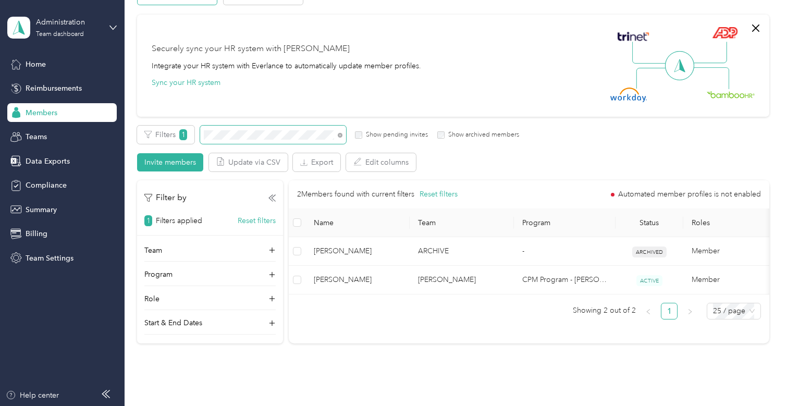
click at [114, 121] on section "Administration Team dashboard Home Reimbursements Members Teams Data Exports Co…" at bounding box center [390, 203] width 781 height 406
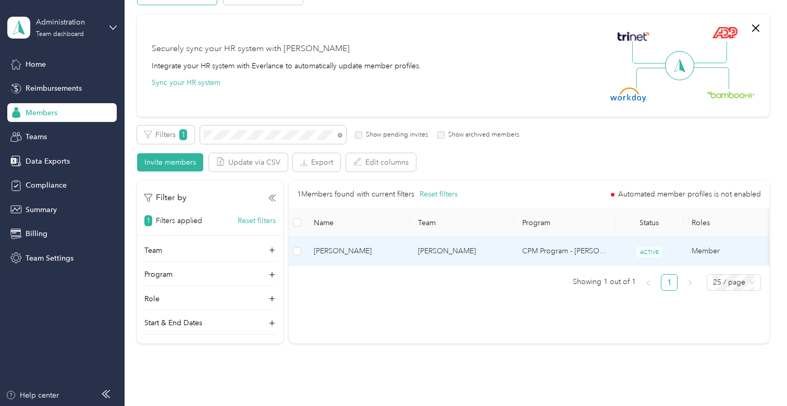
click at [403, 243] on td "[PERSON_NAME]" at bounding box center [357, 251] width 104 height 29
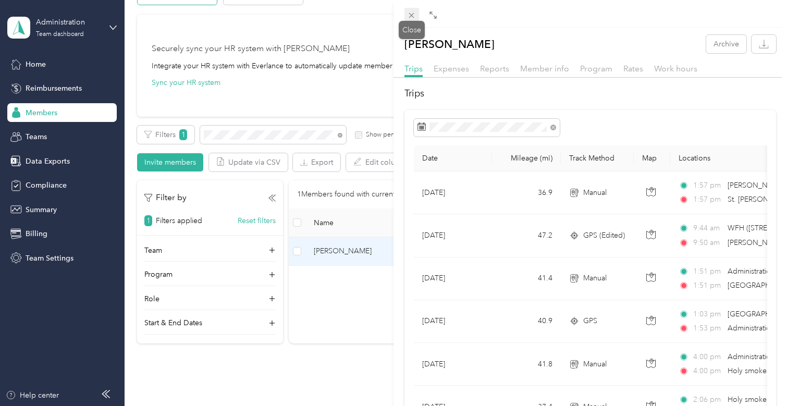
click at [413, 14] on icon at bounding box center [411, 15] width 5 height 5
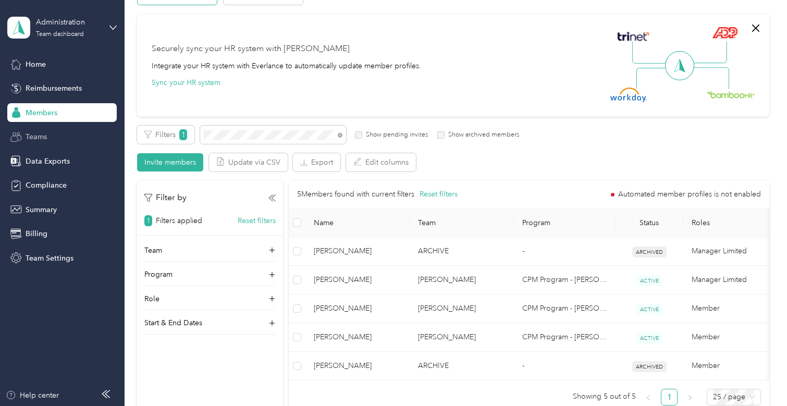
click at [40, 134] on span "Teams" at bounding box center [36, 136] width 21 height 11
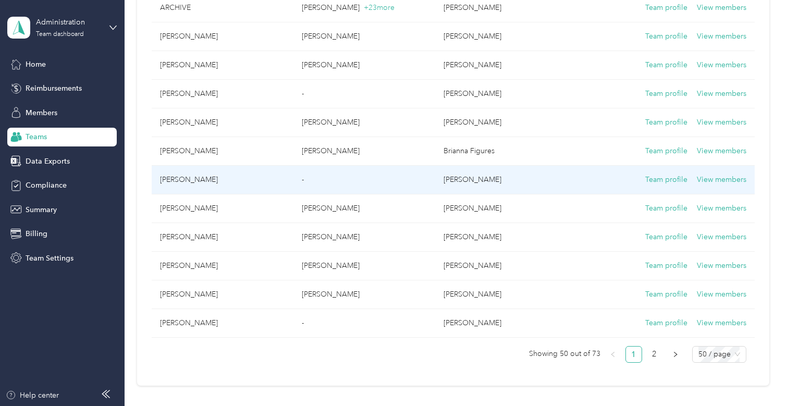
scroll to position [1267, 0]
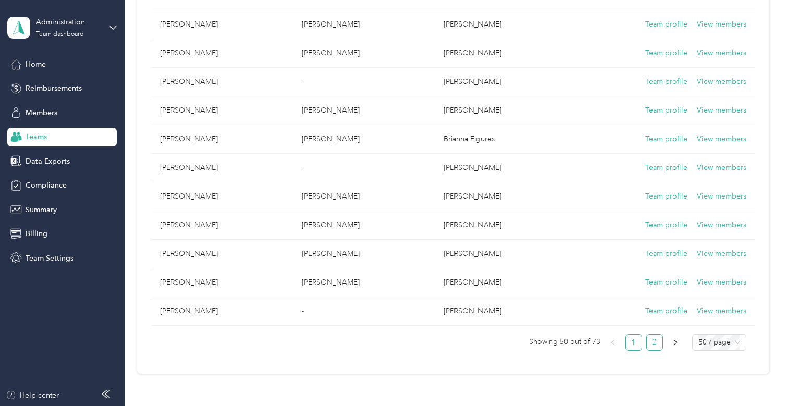
click at [647, 340] on link "2" at bounding box center [655, 342] width 16 height 16
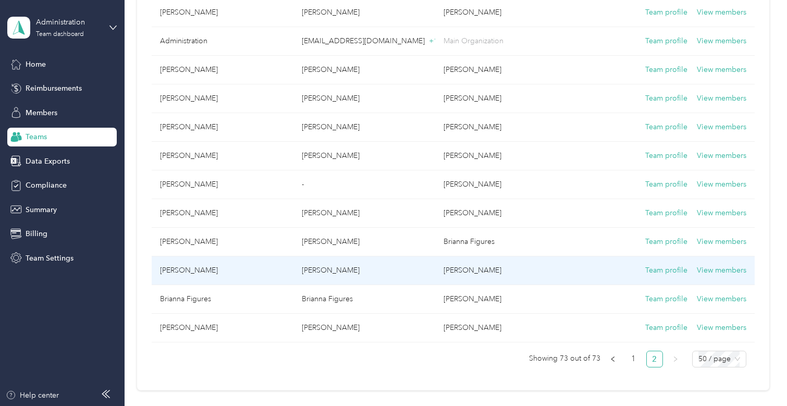
scroll to position [470, 0]
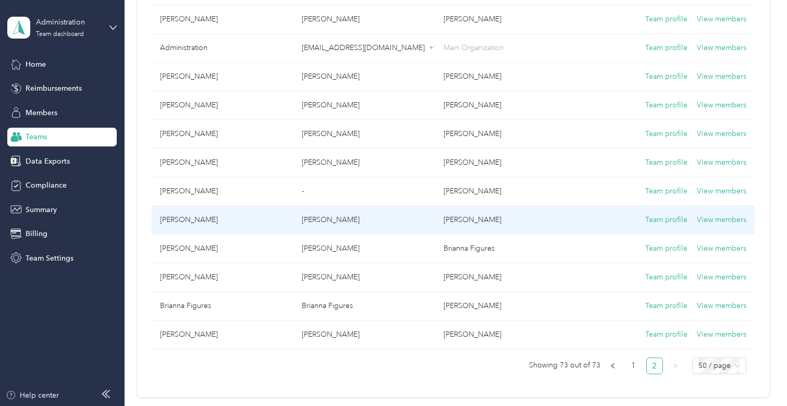
click at [387, 219] on p "[PERSON_NAME]" at bounding box center [364, 219] width 125 height 11
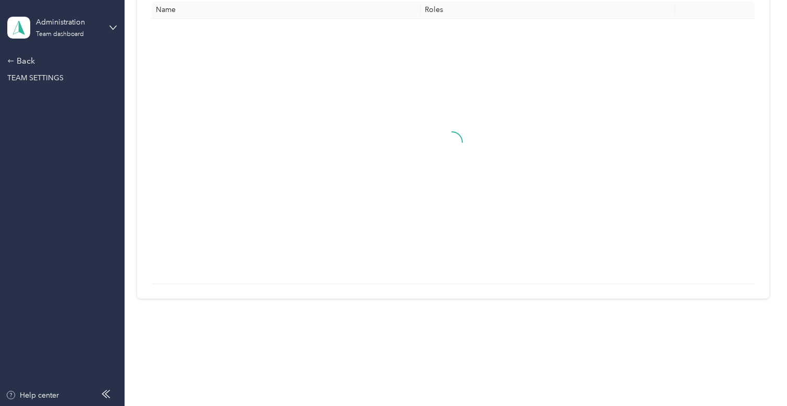
scroll to position [69, 0]
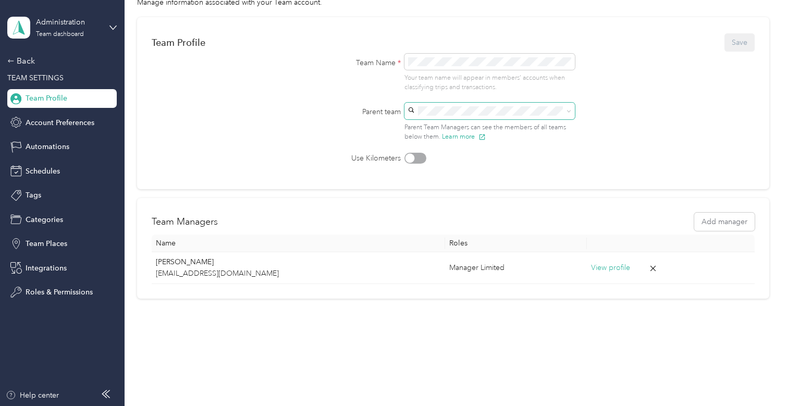
click at [567, 113] on icon at bounding box center [568, 111] width 5 height 5
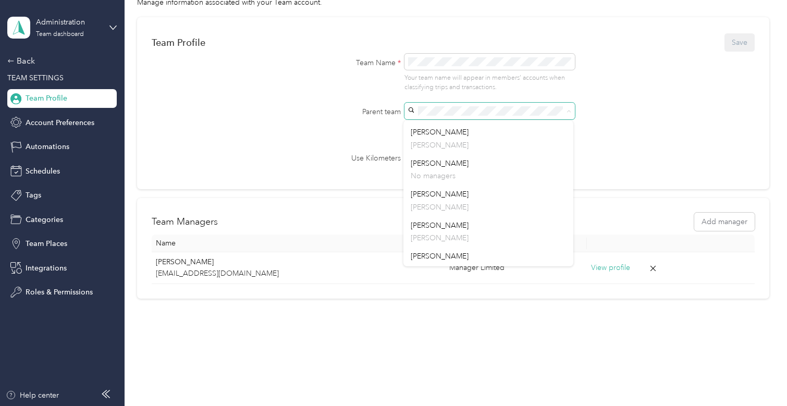
scroll to position [1355, 0]
click at [492, 192] on li "[PERSON_NAME] [PERSON_NAME]" at bounding box center [488, 207] width 170 height 31
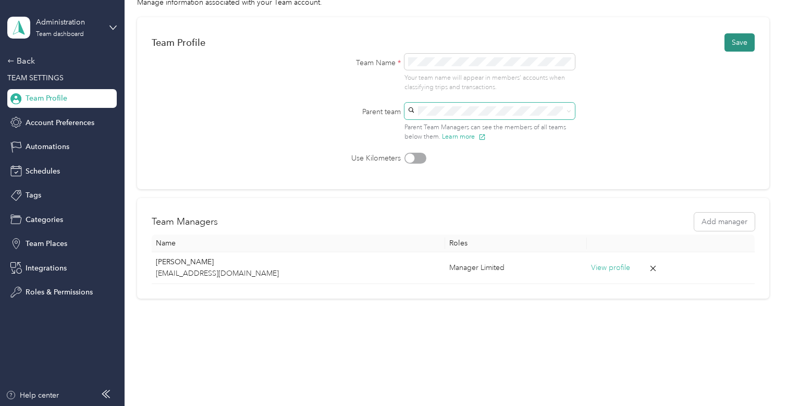
click at [729, 44] on button "Save" at bounding box center [739, 42] width 30 height 18
click at [47, 101] on span "Team Profile" at bounding box center [47, 98] width 42 height 11
click at [19, 58] on div "Back" at bounding box center [59, 61] width 104 height 13
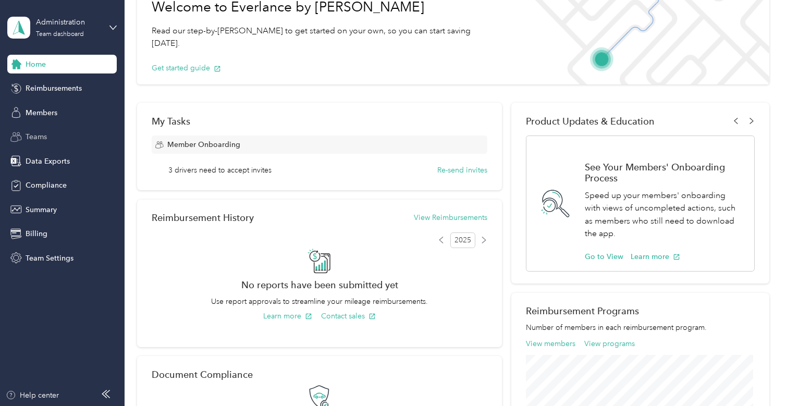
click at [35, 128] on div "Teams" at bounding box center [61, 137] width 109 height 19
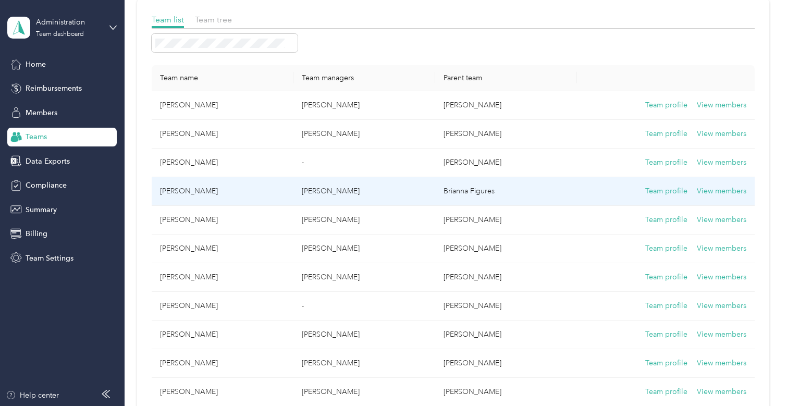
scroll to position [121, 0]
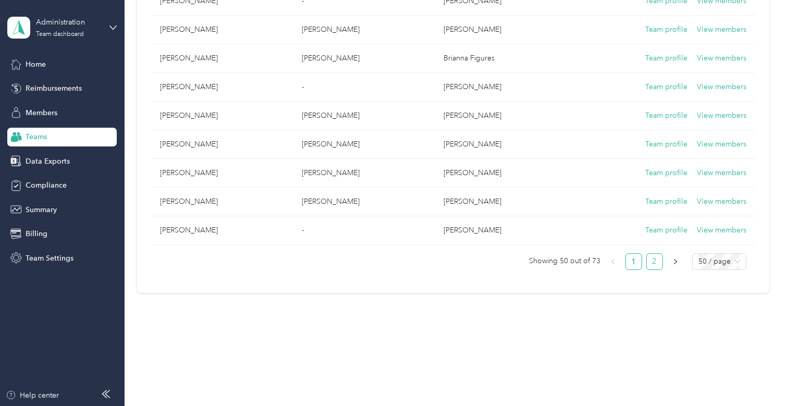
click at [648, 263] on link "2" at bounding box center [655, 262] width 16 height 16
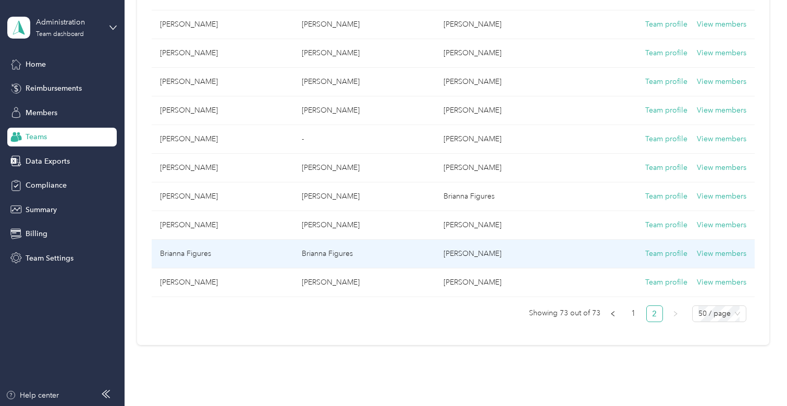
scroll to position [470, 0]
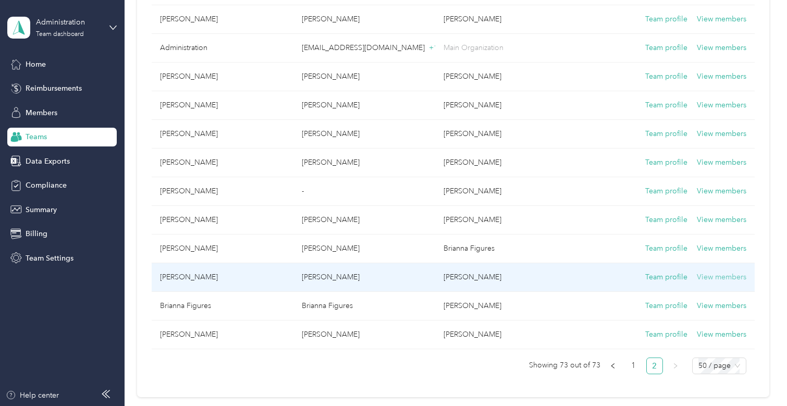
click at [735, 277] on button "View members" at bounding box center [721, 276] width 49 height 11
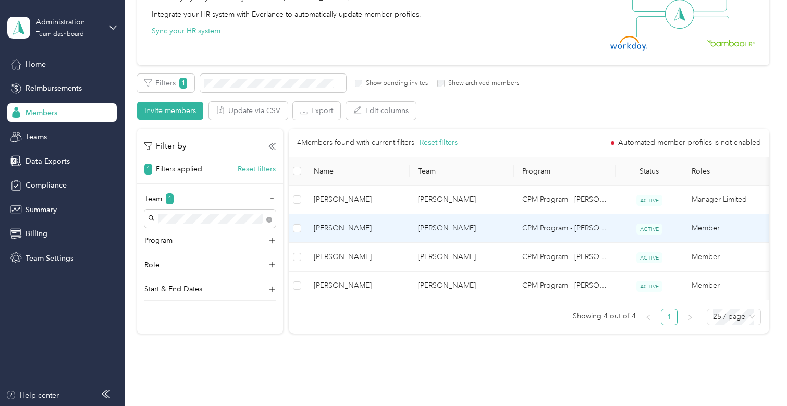
scroll to position [68, 0]
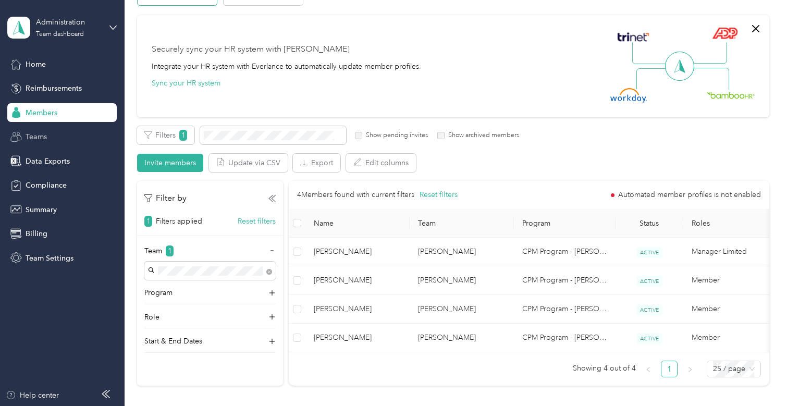
drag, startPoint x: 31, startPoint y: 136, endPoint x: 42, endPoint y: 139, distance: 11.2
click at [32, 136] on span "Teams" at bounding box center [36, 136] width 21 height 11
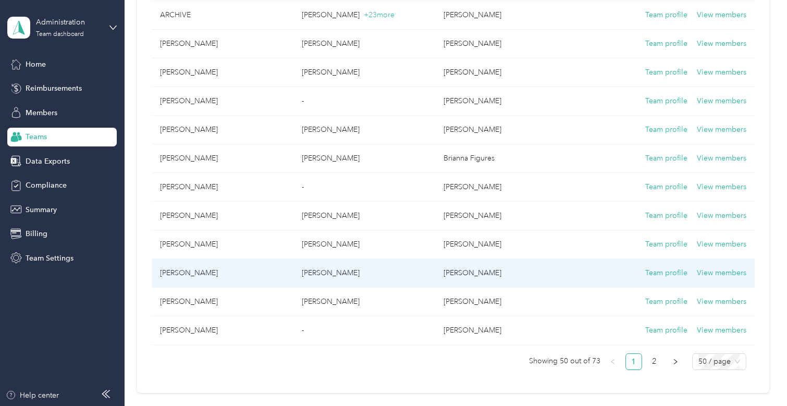
scroll to position [1267, 0]
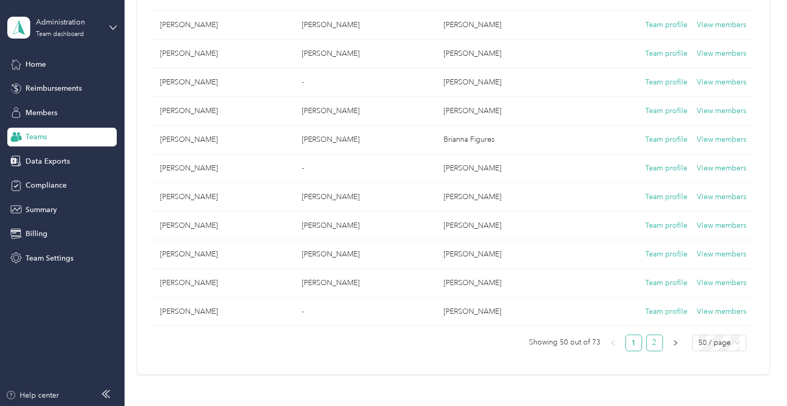
click at [650, 344] on link "2" at bounding box center [655, 343] width 16 height 16
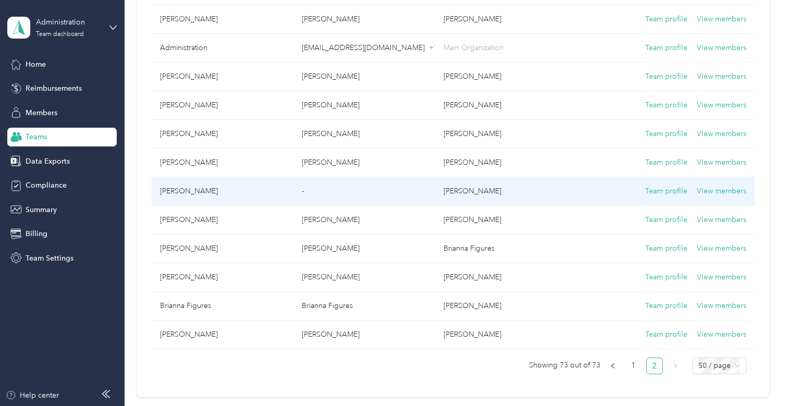
scroll to position [522, 0]
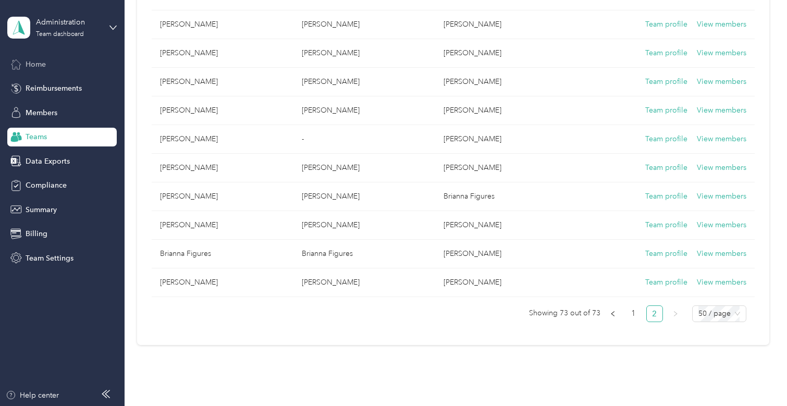
click at [47, 67] on div "Home" at bounding box center [61, 64] width 109 height 19
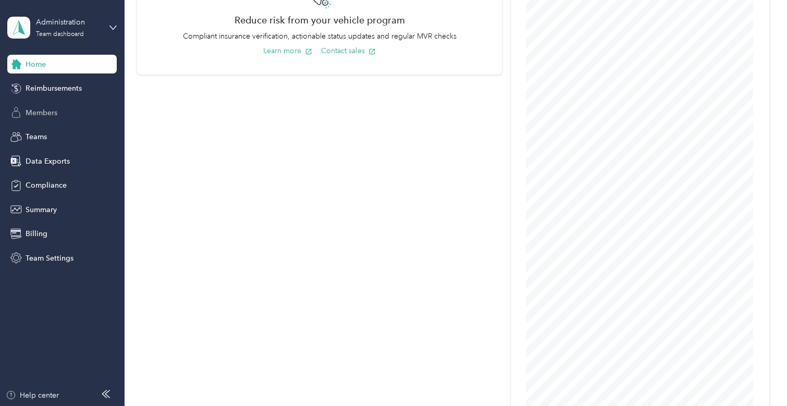
click at [49, 111] on span "Members" at bounding box center [42, 112] width 32 height 11
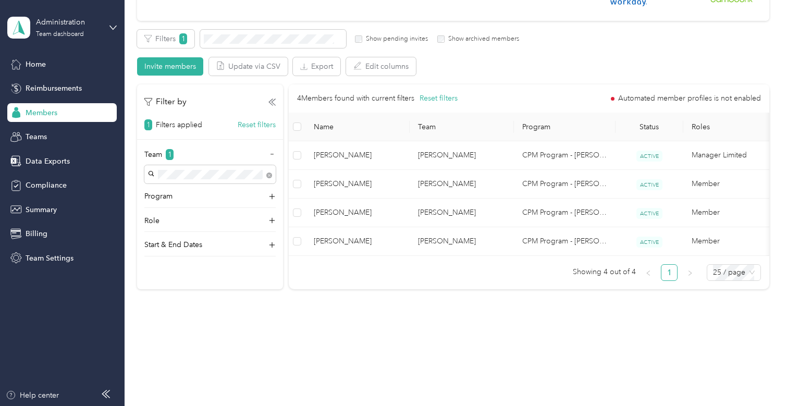
scroll to position [16, 0]
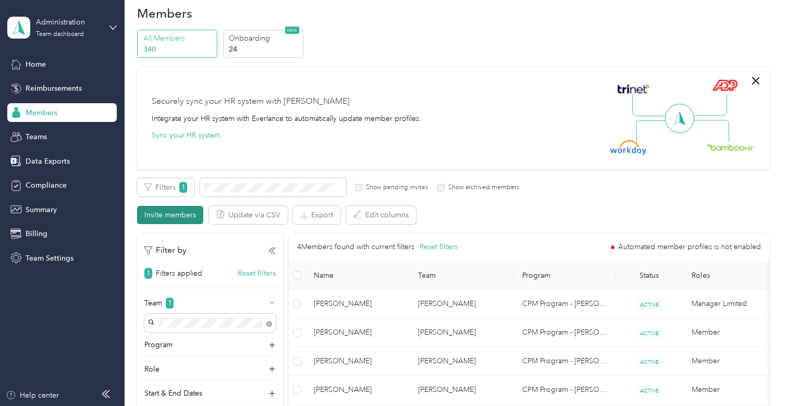
click at [195, 208] on button "Invite members" at bounding box center [170, 215] width 66 height 18
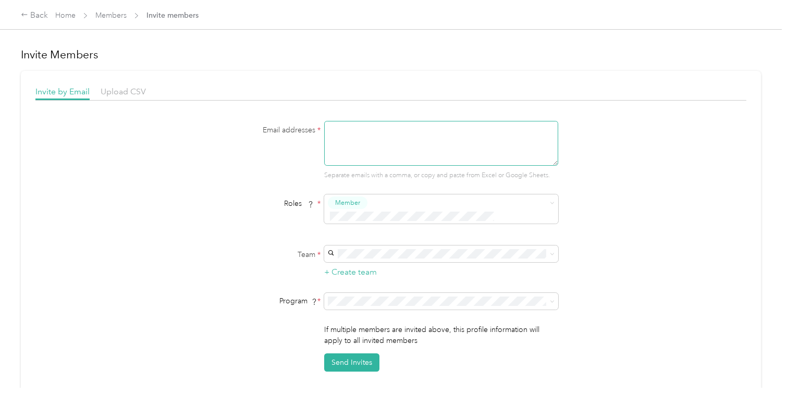
click at [353, 131] on textarea at bounding box center [441, 143] width 234 height 45
paste textarea "[EMAIL_ADDRESS][DOMAIN_NAME]"
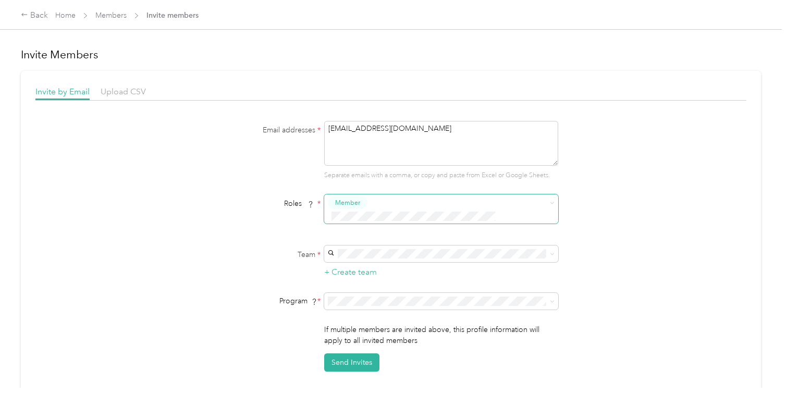
type textarea "[EMAIL_ADDRESS][DOMAIN_NAME]"
click at [384, 259] on span "Manager Limited" at bounding box center [362, 261] width 50 height 9
click at [381, 256] on div "[PERSON_NAME] [PERSON_NAME]" at bounding box center [439, 266] width 219 height 24
click at [235, 209] on div "Roles * Member Manager Limited" at bounding box center [390, 212] width 401 height 36
click at [349, 200] on span "Member" at bounding box center [347, 202] width 25 height 9
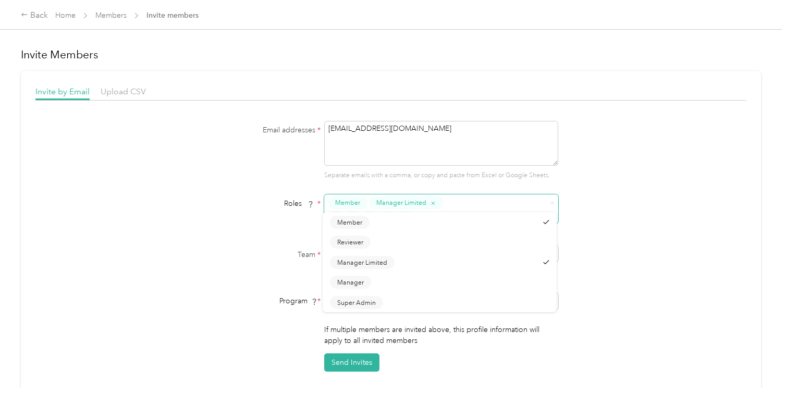
click at [358, 202] on span "Member" at bounding box center [347, 202] width 25 height 9
click at [432, 200] on icon "button" at bounding box center [433, 203] width 7 height 7
click at [367, 265] on button "Manager Limited" at bounding box center [362, 262] width 65 height 13
click at [352, 200] on span "Member" at bounding box center [347, 202] width 25 height 9
click at [349, 221] on span "Member" at bounding box center [349, 219] width 25 height 9
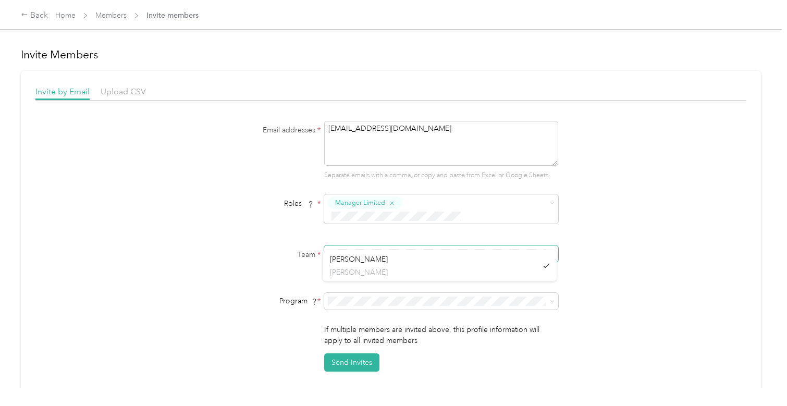
click at [310, 245] on div "Team * + Create team" at bounding box center [390, 261] width 401 height 33
click at [232, 210] on div "Roles * Manager Limited" at bounding box center [390, 212] width 401 height 36
click at [206, 275] on form "Email addresses * [EMAIL_ADDRESS][DOMAIN_NAME] Separate emails with a comma, or…" at bounding box center [390, 246] width 401 height 251
click at [187, 189] on div "Email addresses * [EMAIL_ADDRESS][DOMAIN_NAME] Separate emails with a comma, or…" at bounding box center [390, 246] width 711 height 251
click at [210, 184] on form "Email addresses * [EMAIL_ADDRESS][DOMAIN_NAME] Separate emails with a comma, or…" at bounding box center [390, 246] width 401 height 251
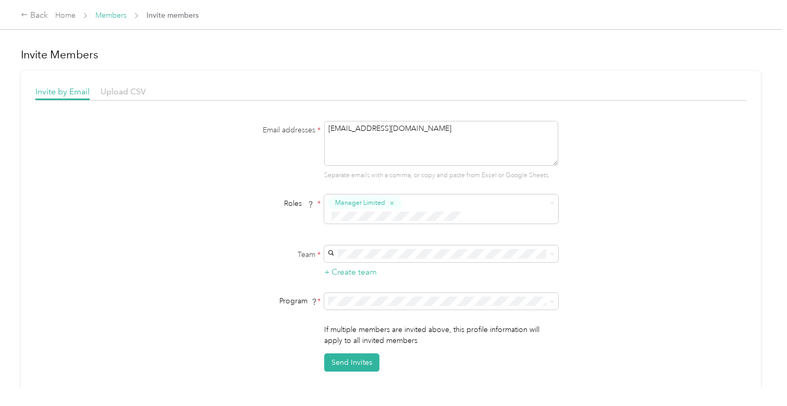
click at [110, 17] on link "Members" at bounding box center [110, 15] width 31 height 9
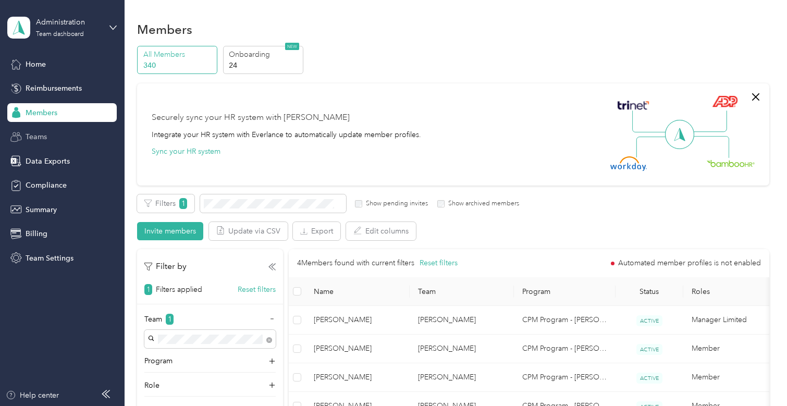
click at [42, 139] on span "Teams" at bounding box center [36, 136] width 21 height 11
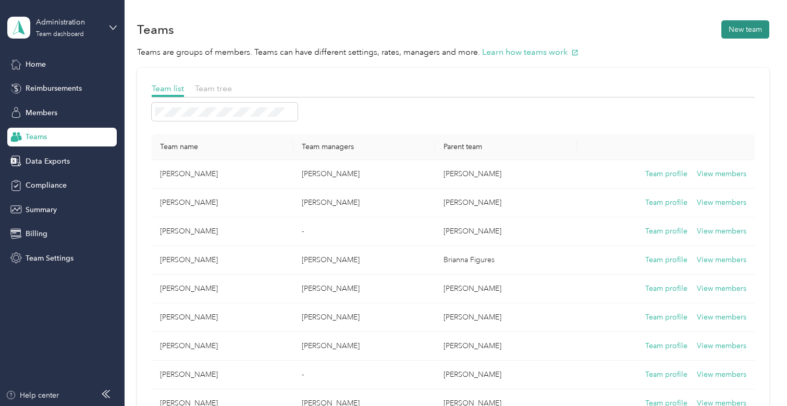
click at [740, 32] on button "New team" at bounding box center [745, 29] width 48 height 18
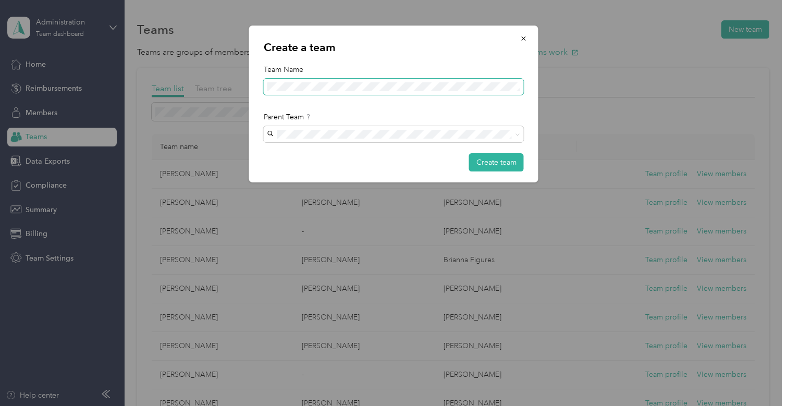
click at [334, 79] on span at bounding box center [394, 87] width 260 height 17
click at [369, 130] on span at bounding box center [394, 134] width 260 height 17
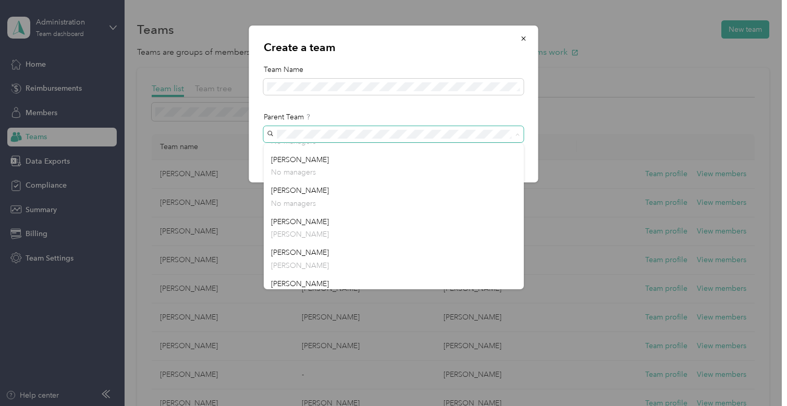
scroll to position [469, 0]
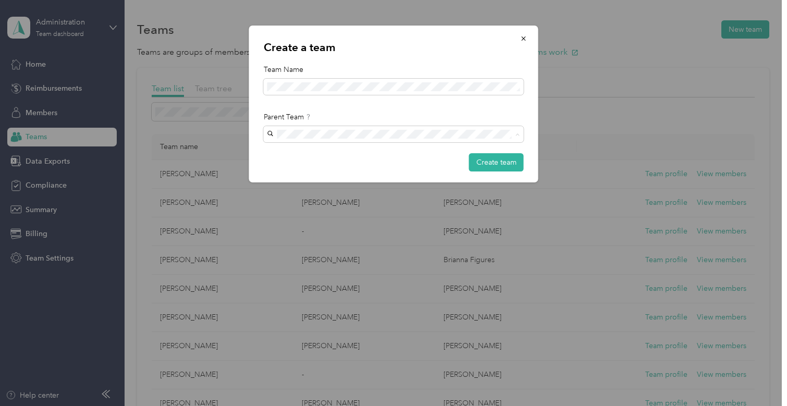
click at [333, 220] on p "[PERSON_NAME]" at bounding box center [393, 223] width 245 height 11
click at [495, 159] on button "Create team" at bounding box center [496, 162] width 55 height 18
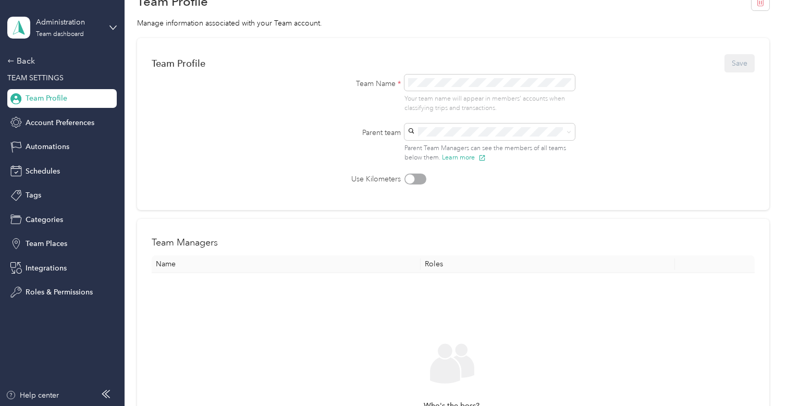
scroll to position [156, 0]
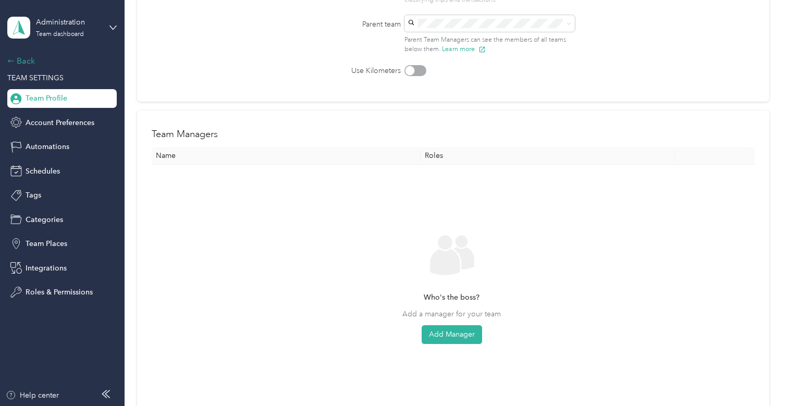
click at [21, 57] on div "Back" at bounding box center [59, 61] width 104 height 13
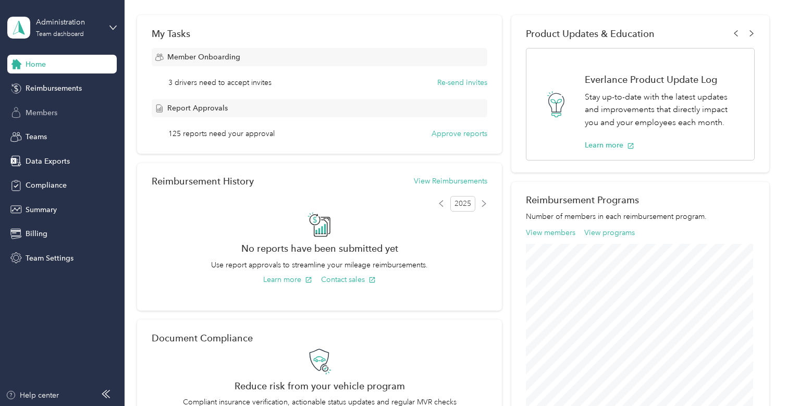
click at [34, 110] on span "Members" at bounding box center [42, 112] width 32 height 11
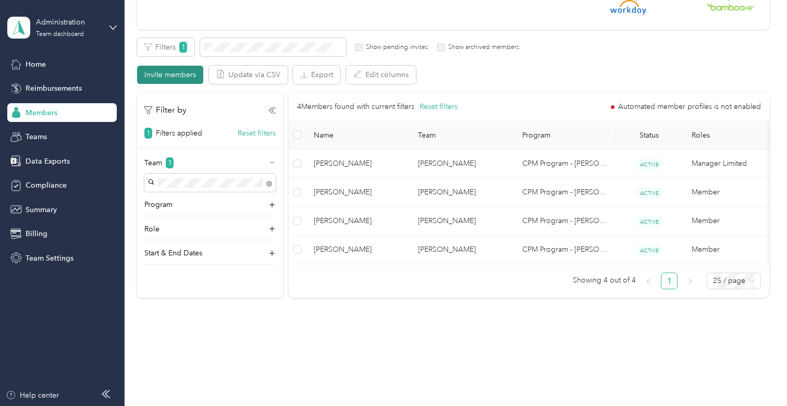
click at [195, 80] on button "Invite members" at bounding box center [170, 75] width 66 height 18
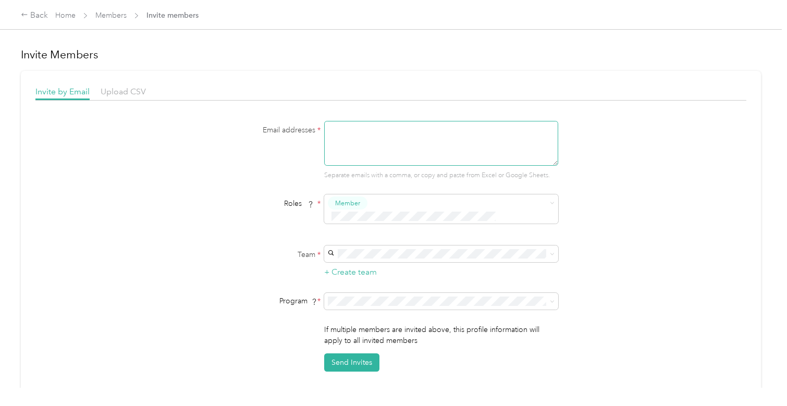
click at [378, 138] on textarea at bounding box center [441, 143] width 234 height 45
paste textarea "[EMAIL_ADDRESS][DOMAIN_NAME]"
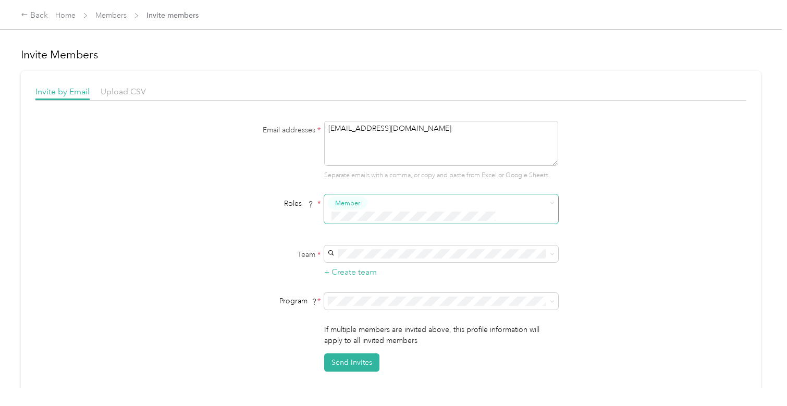
type textarea "[EMAIL_ADDRESS][DOMAIN_NAME]"
click at [368, 259] on span "Manager Limited" at bounding box center [362, 261] width 50 height 9
click at [359, 206] on button "Member" at bounding box center [348, 202] width 40 height 13
click at [355, 219] on span "Member" at bounding box center [349, 220] width 25 height 9
drag, startPoint x: 366, startPoint y: 257, endPoint x: 375, endPoint y: 263, distance: 10.3
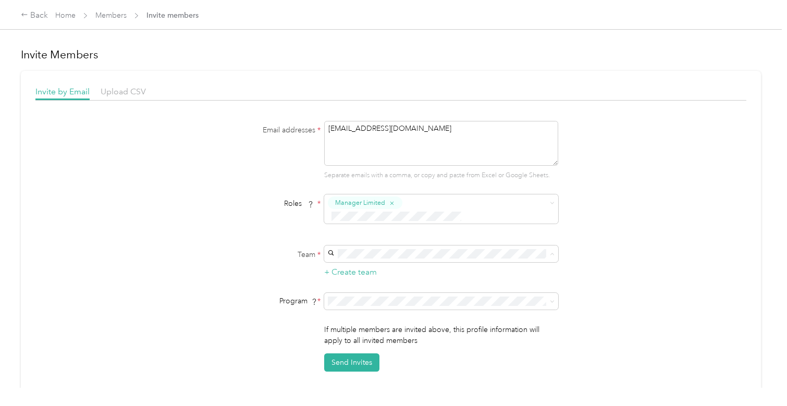
click at [366, 258] on span "[PERSON_NAME]" at bounding box center [359, 259] width 58 height 9
click at [458, 229] on div "CPM Program - [PERSON_NAME] (CPM)" at bounding box center [439, 233] width 219 height 11
click at [361, 254] on li "Manager Limited" at bounding box center [439, 260] width 234 height 20
click at [360, 203] on button "Member" at bounding box center [348, 202] width 40 height 13
click at [356, 218] on span "Member" at bounding box center [349, 221] width 25 height 9
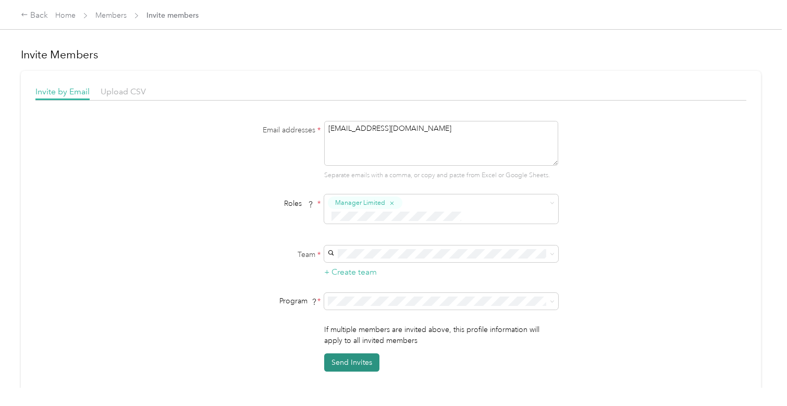
click at [367, 353] on button "Send Invites" at bounding box center [351, 362] width 55 height 18
click at [248, 268] on form "Email addresses * [EMAIL_ADDRESS][DOMAIN_NAME] Separate emails with a comma, or…" at bounding box center [390, 246] width 401 height 251
click at [104, 11] on link "Members" at bounding box center [110, 15] width 31 height 9
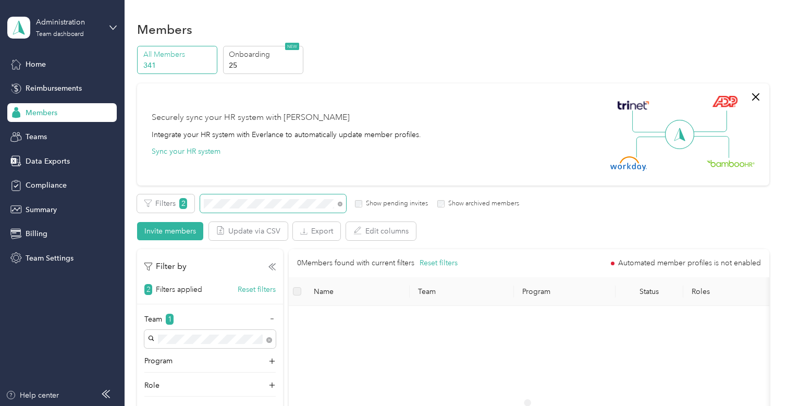
click at [283, 212] on span at bounding box center [273, 203] width 146 height 18
click at [281, 209] on span at bounding box center [273, 203] width 146 height 18
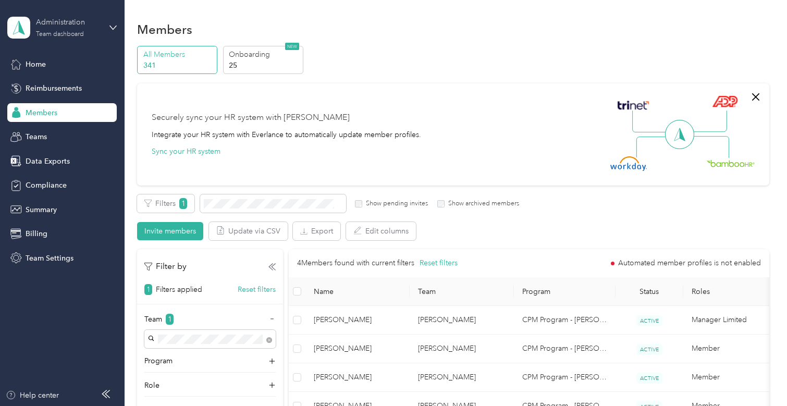
click at [58, 23] on div "Administration" at bounding box center [68, 22] width 65 height 11
click at [85, 339] on aside "Administration Team dashboard Home Reimbursements Members Teams Data Exports Co…" at bounding box center [62, 203] width 125 height 406
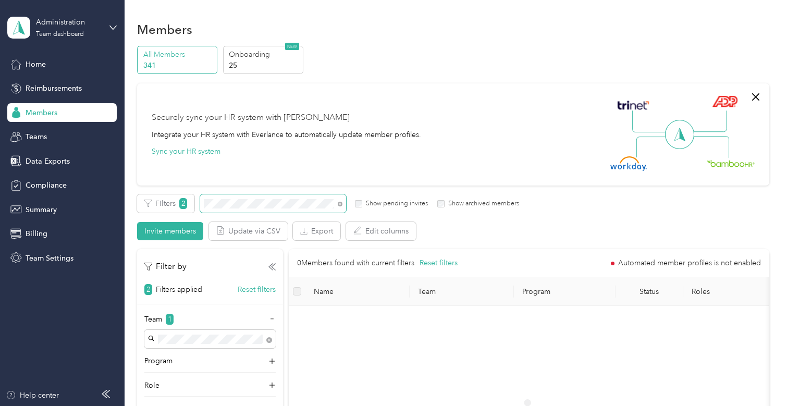
click at [280, 197] on span at bounding box center [273, 203] width 146 height 18
click at [477, 32] on div "Members" at bounding box center [452, 29] width 631 height 22
click at [34, 26] on div "Administration Team dashboard" at bounding box center [54, 28] width 94 height 22
click at [44, 141] on div "You’re signed in as [EMAIL_ADDRESS][DOMAIN_NAME] Team dashboard Personal dashbo…" at bounding box center [117, 96] width 219 height 106
click at [66, 20] on div "Administration" at bounding box center [68, 22] width 65 height 11
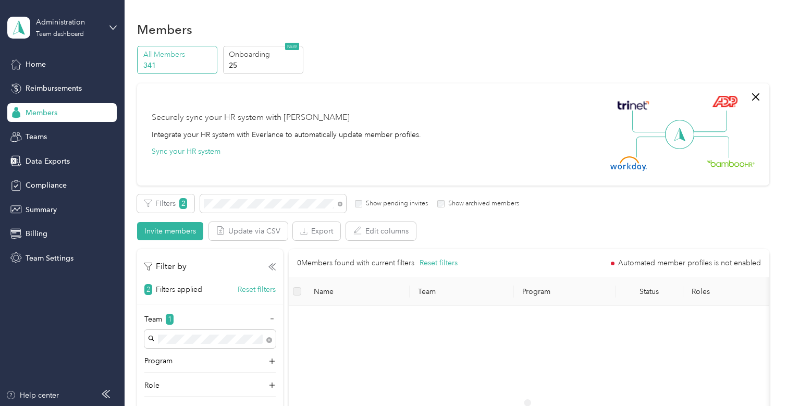
click at [40, 136] on div "Log out" at bounding box center [117, 129] width 205 height 18
